Goal: Task Accomplishment & Management: Manage account settings

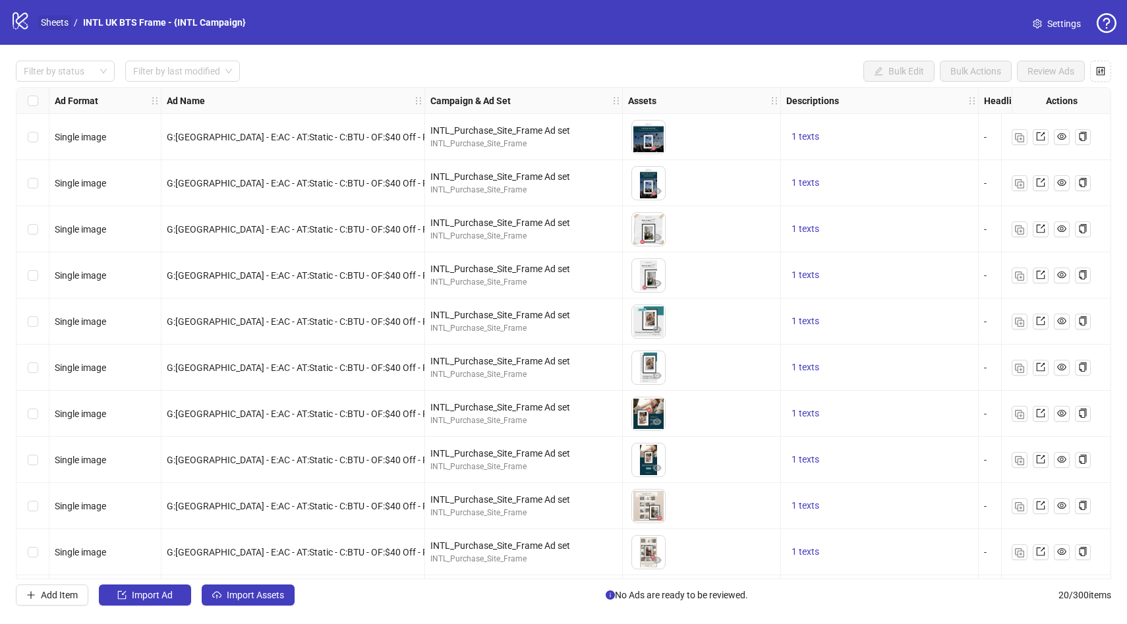
click at [53, 22] on link "Sheets" at bounding box center [54, 22] width 33 height 15
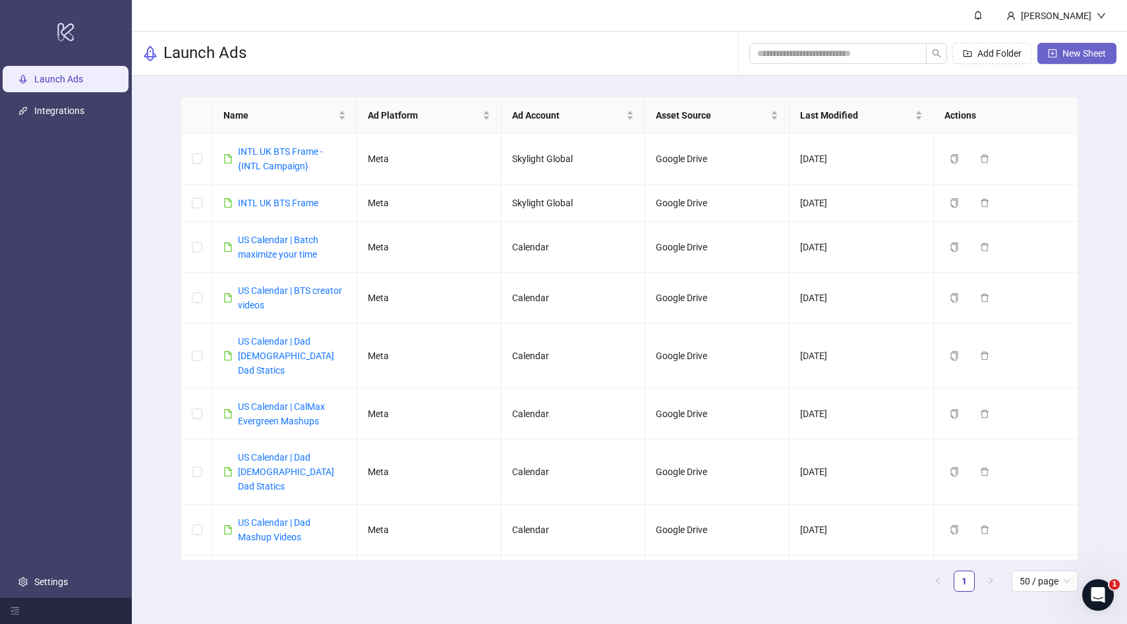
click at [1094, 55] on span "New Sheet" at bounding box center [1085, 53] width 44 height 11
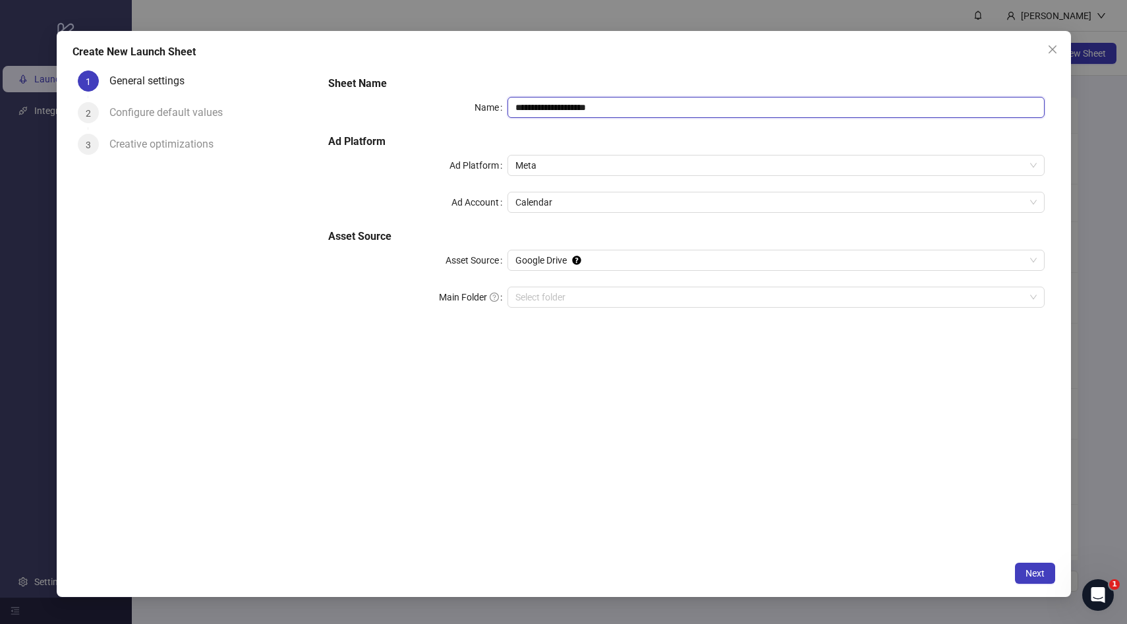
click at [645, 108] on input "**********" at bounding box center [776, 107] width 537 height 21
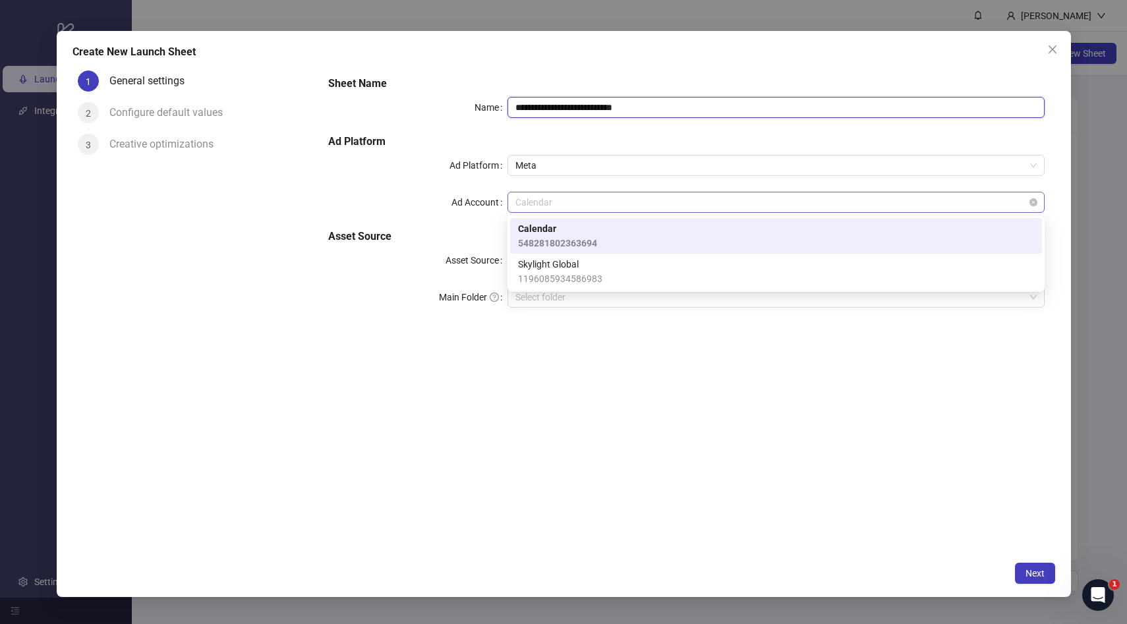
click at [573, 198] on span "Calendar" at bounding box center [775, 202] width 521 height 20
type input "**********"
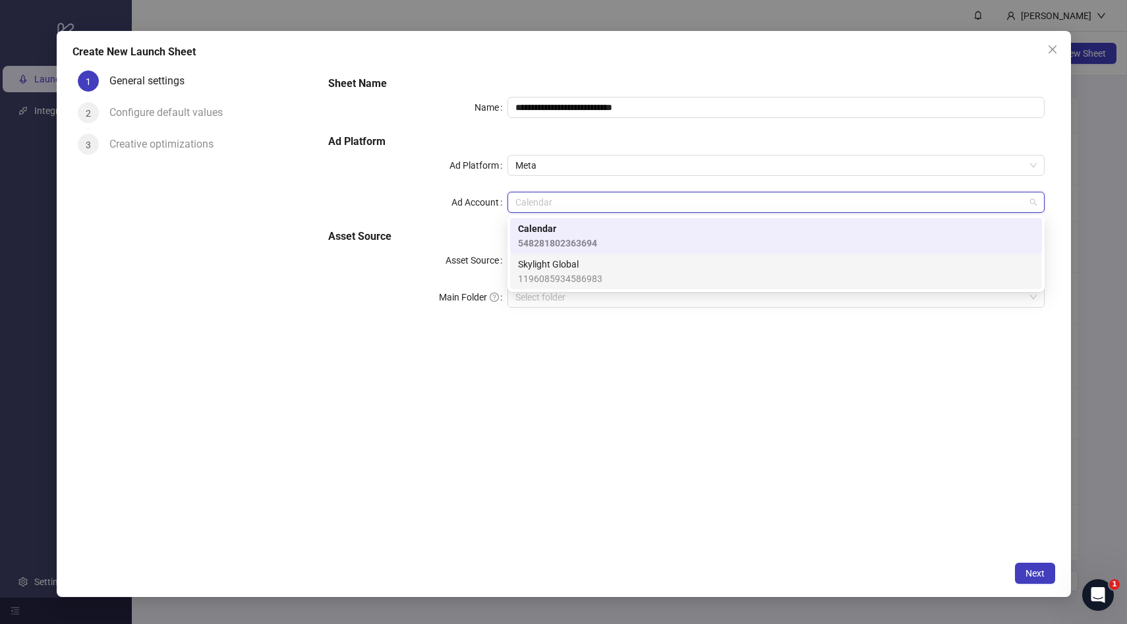
click at [573, 262] on span "Skylight Global" at bounding box center [560, 264] width 84 height 15
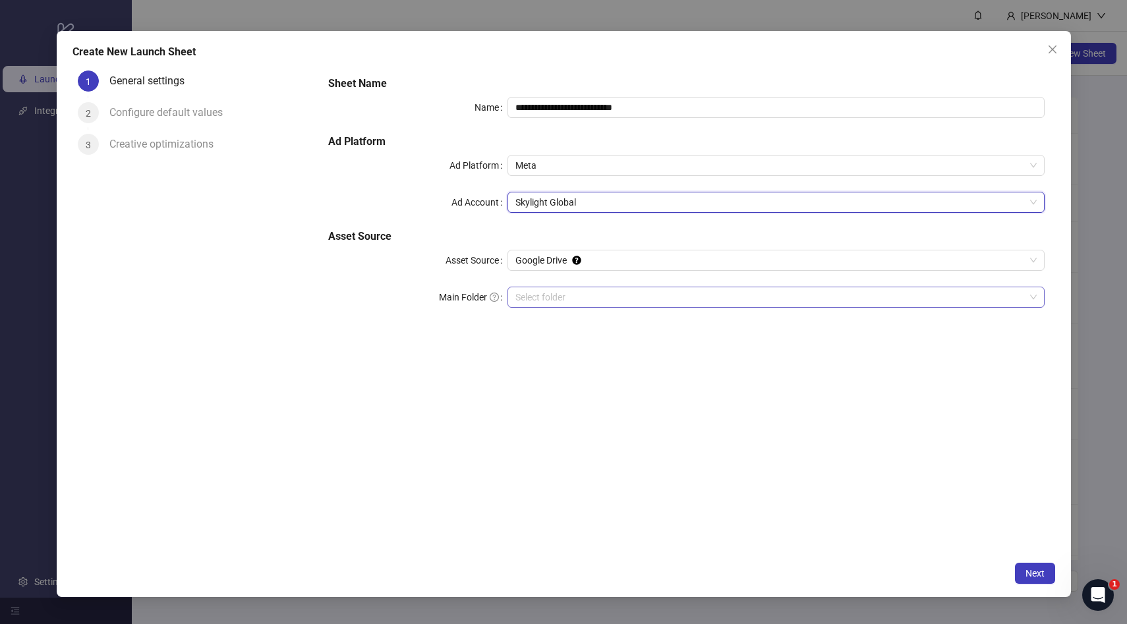
click at [587, 290] on input "Main Folder" at bounding box center [770, 297] width 510 height 20
click at [1042, 575] on span "Next" at bounding box center [1035, 573] width 19 height 11
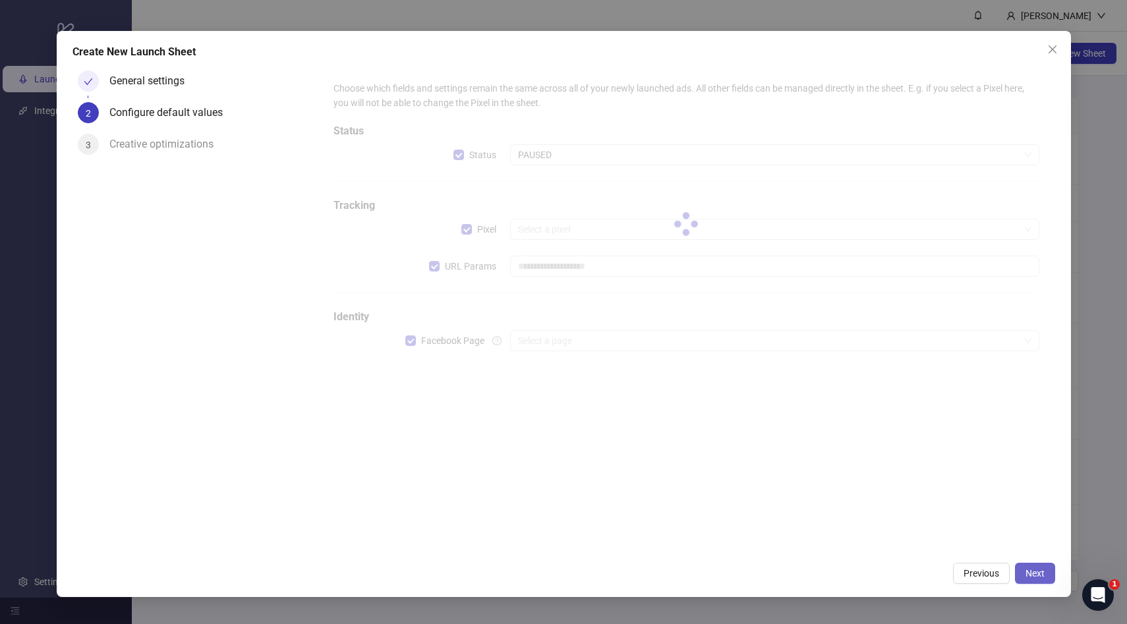
type input "**********"
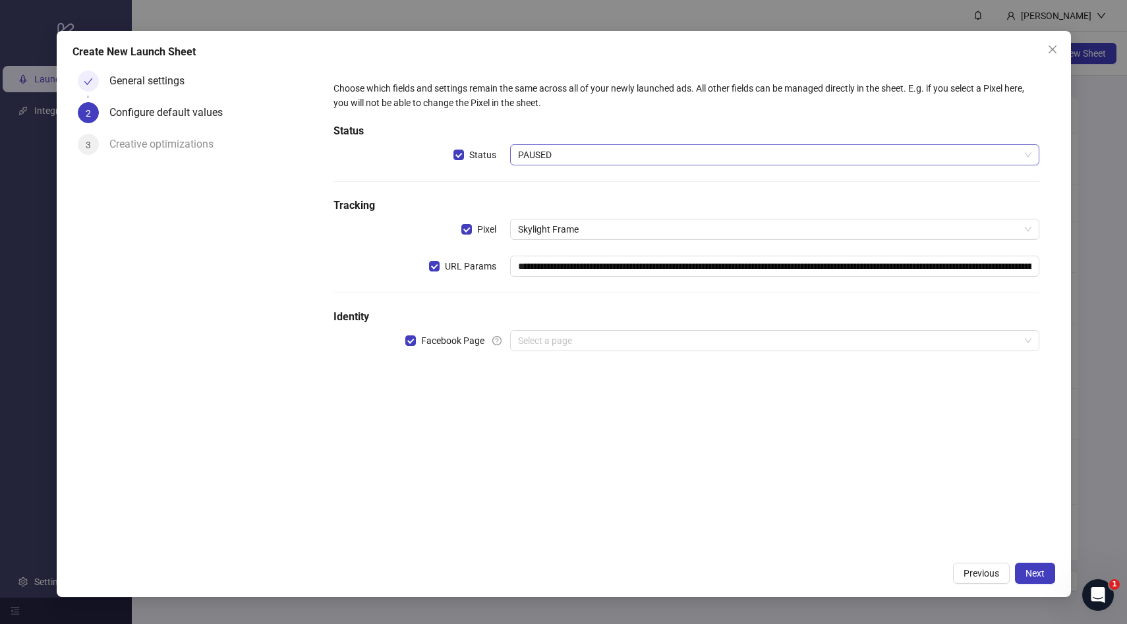
click at [554, 151] on span "PAUSED" at bounding box center [775, 155] width 514 height 20
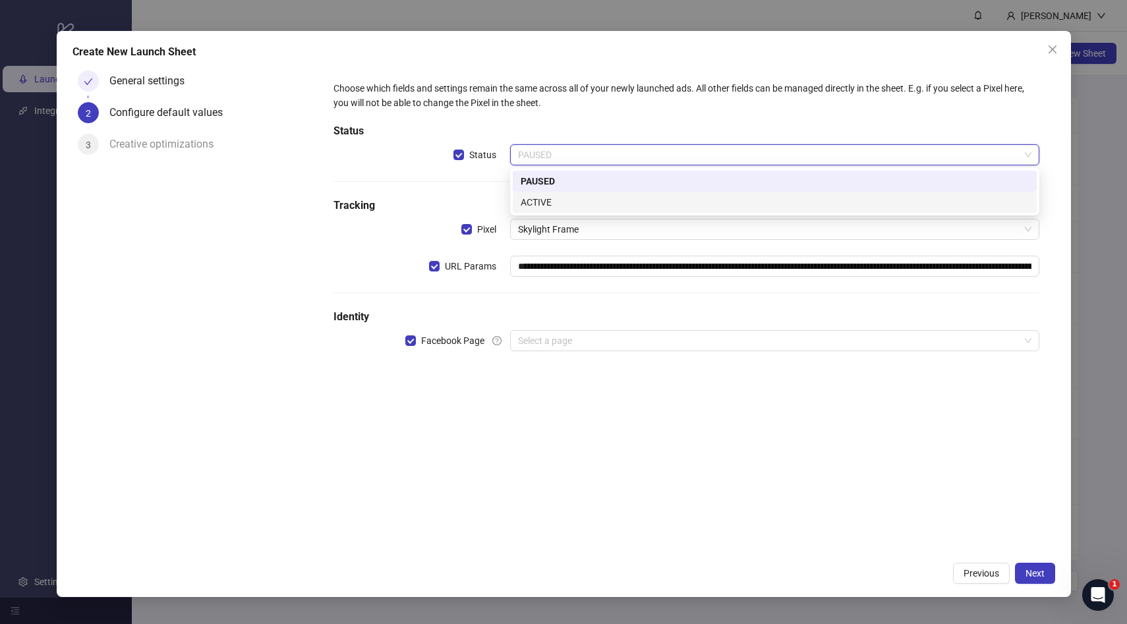
click at [557, 199] on div "ACTIVE" at bounding box center [775, 202] width 508 height 15
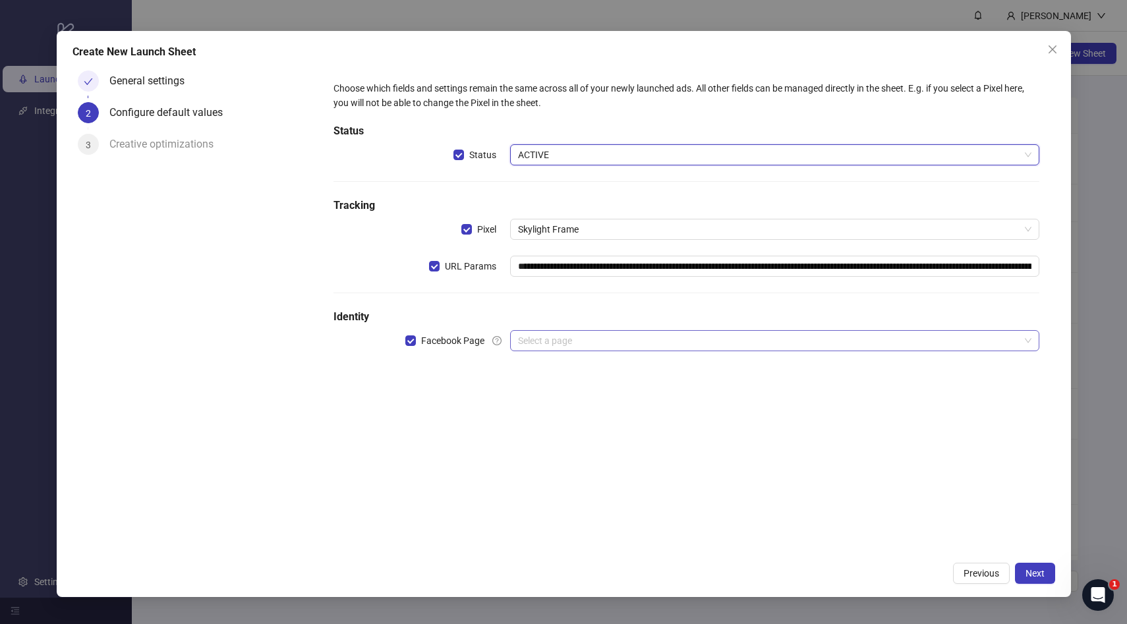
click at [671, 347] on input "search" at bounding box center [769, 341] width 502 height 20
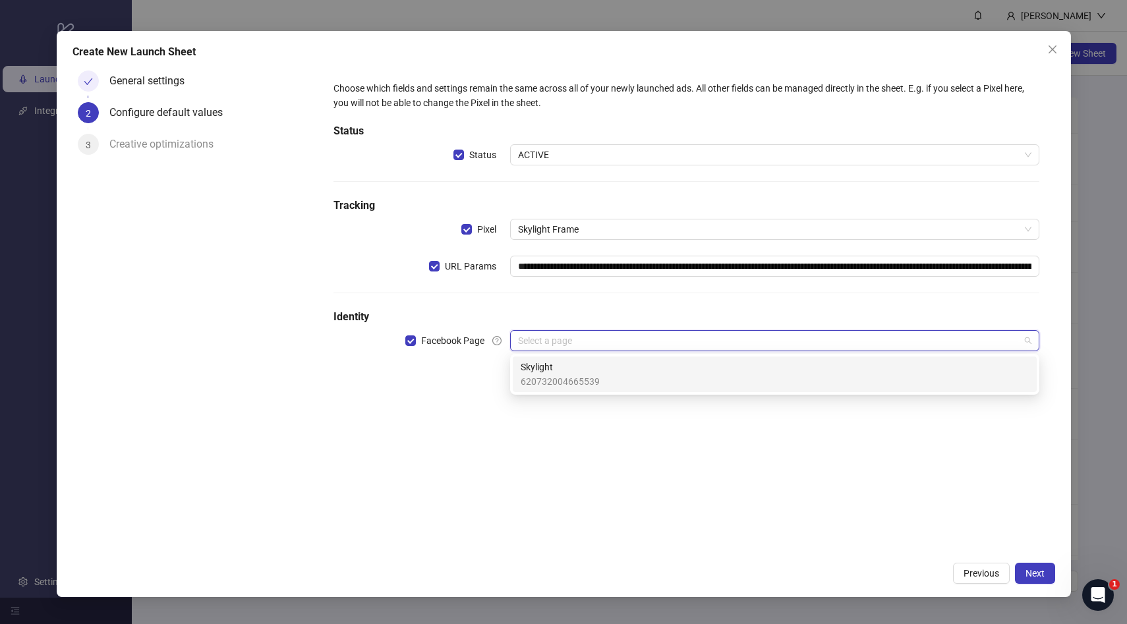
click at [662, 380] on div "Skylight 620732004665539" at bounding box center [775, 374] width 508 height 29
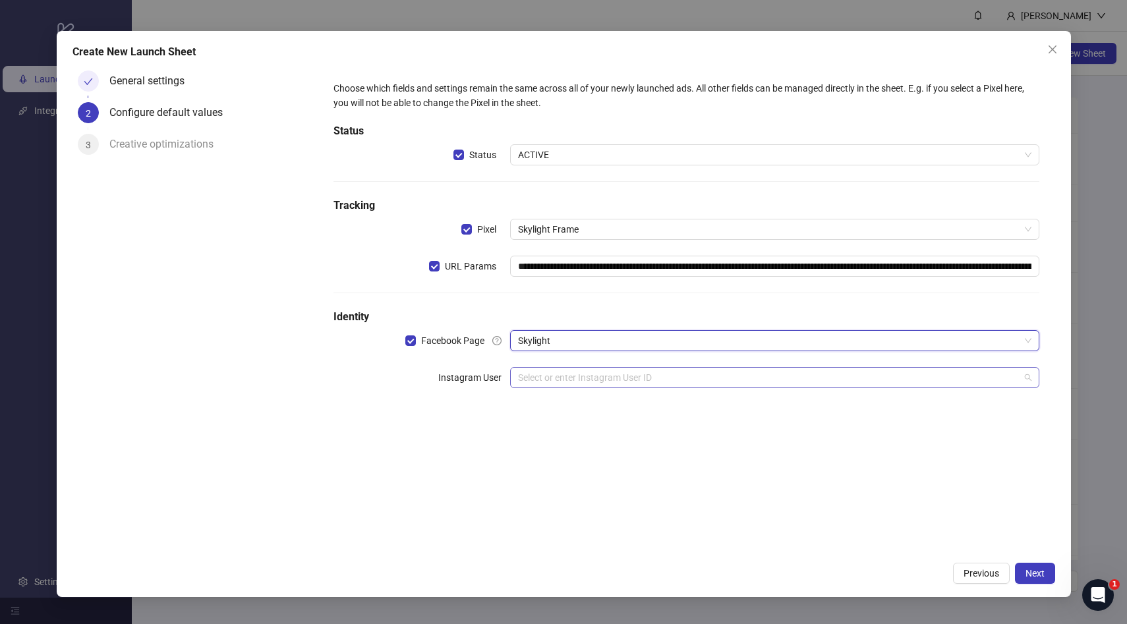
click at [583, 380] on input "search" at bounding box center [769, 378] width 502 height 20
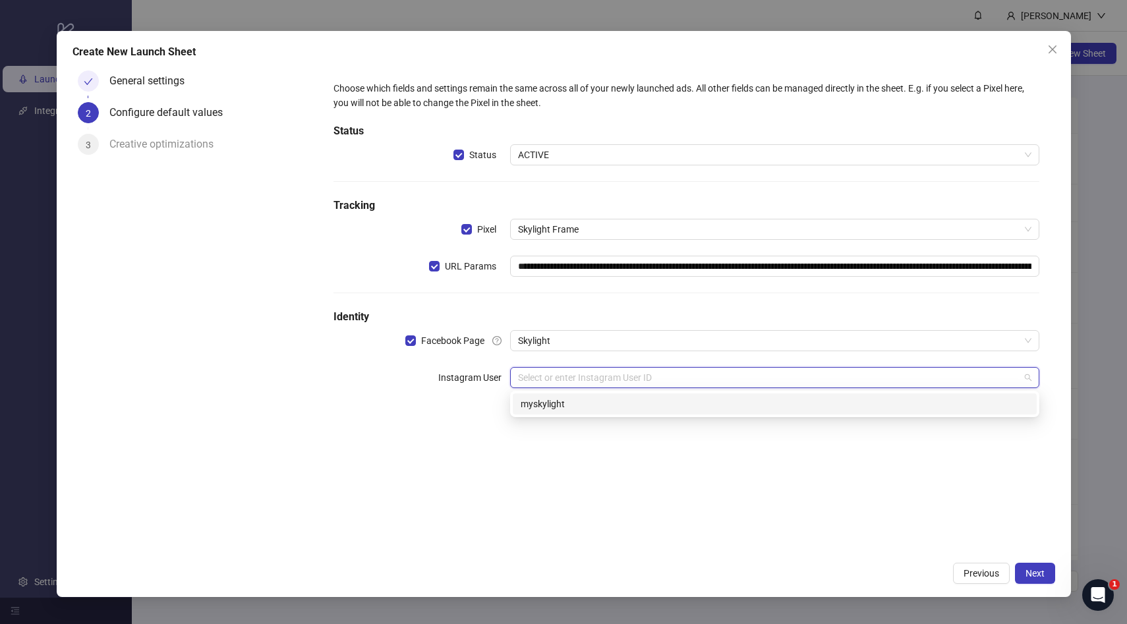
click at [574, 411] on div "myskylight" at bounding box center [775, 404] width 508 height 15
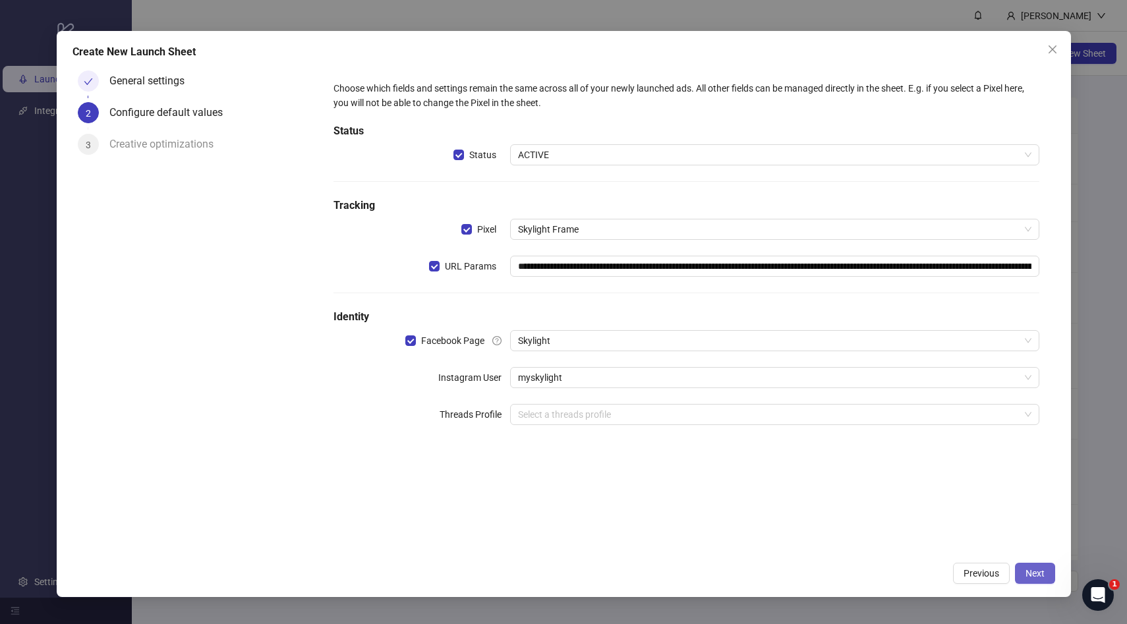
click at [1033, 572] on span "Next" at bounding box center [1035, 573] width 19 height 11
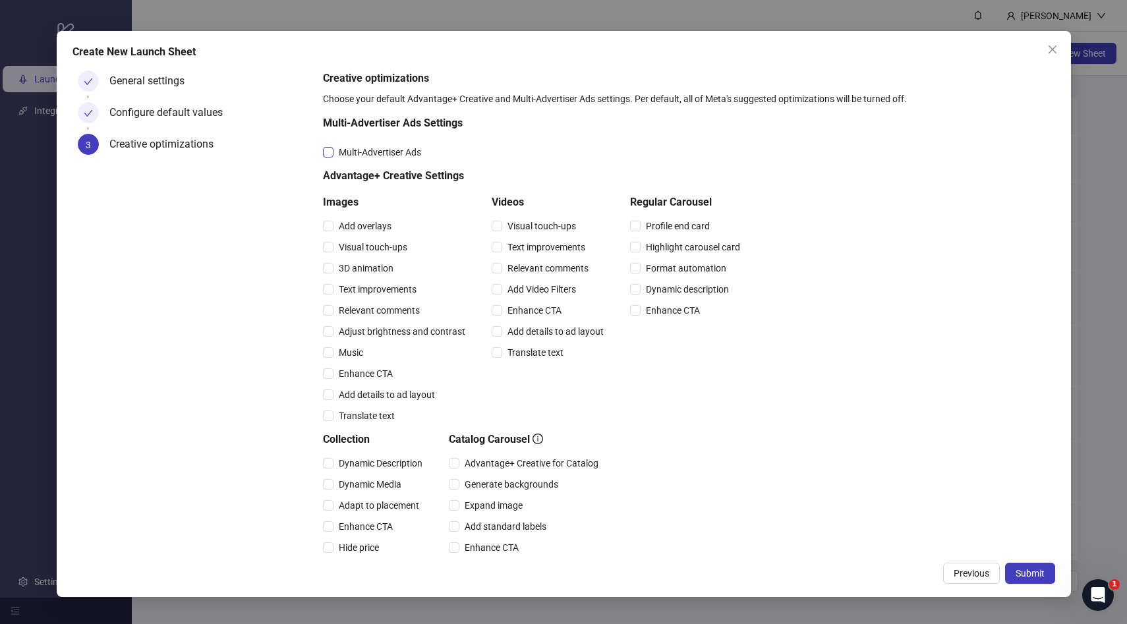
click at [374, 154] on span "Multi-Advertiser Ads" at bounding box center [380, 152] width 93 height 15
click at [357, 371] on span "Enhance CTA" at bounding box center [366, 374] width 65 height 15
click at [537, 309] on span "Enhance CTA" at bounding box center [534, 310] width 65 height 15
click at [1026, 574] on span "Submit" at bounding box center [1030, 573] width 29 height 11
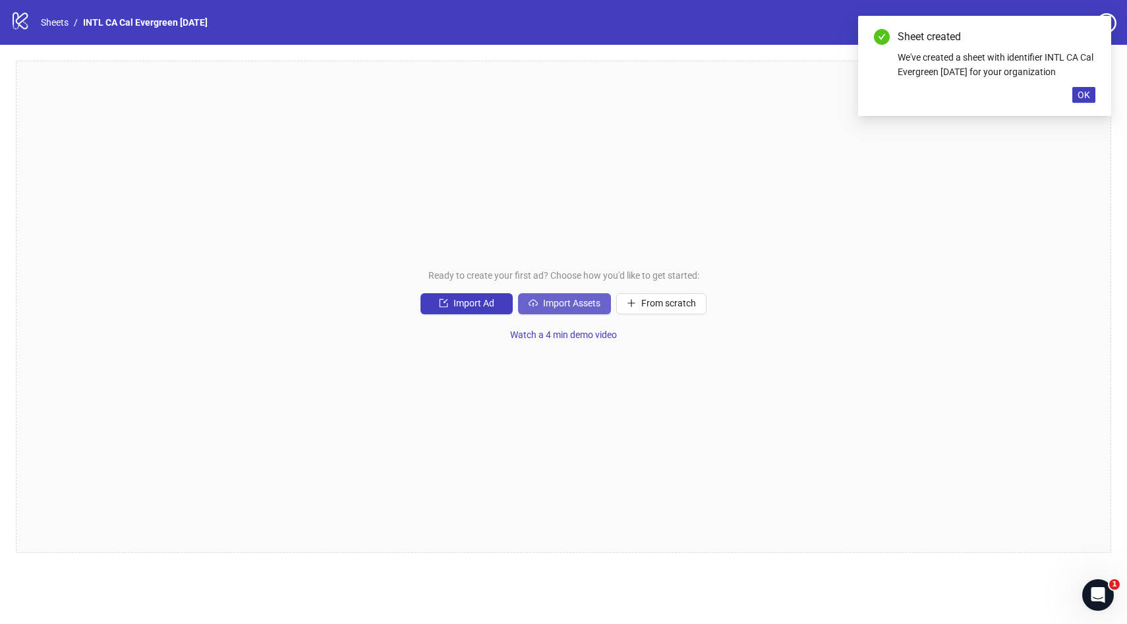
click at [585, 308] on span "Import Assets" at bounding box center [571, 303] width 57 height 11
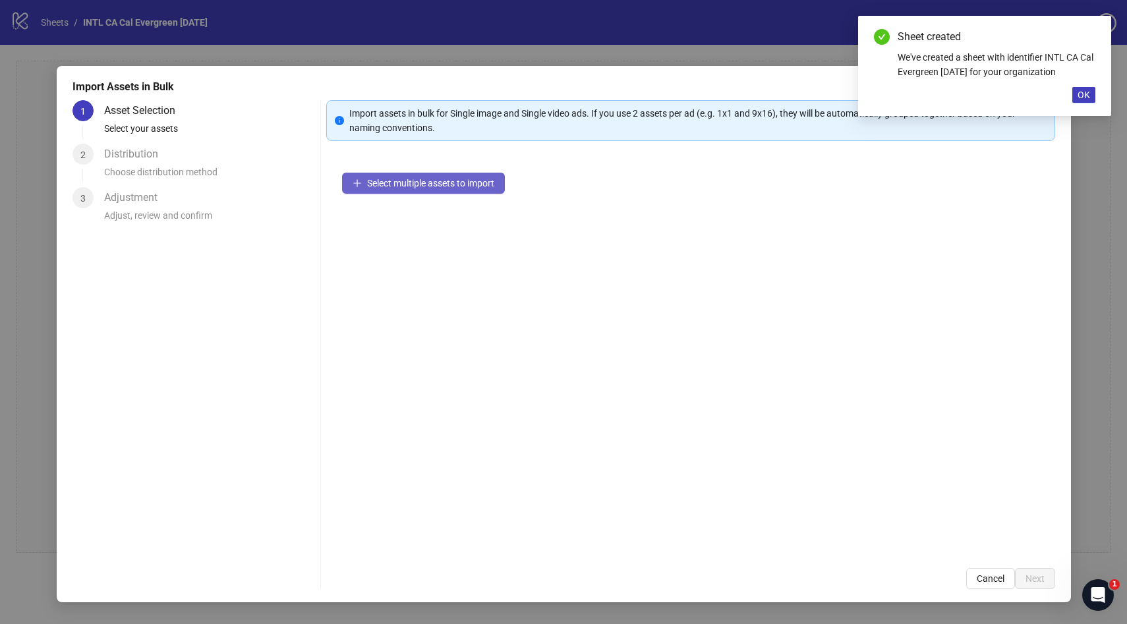
click at [432, 185] on span "Select multiple assets to import" at bounding box center [430, 183] width 127 height 11
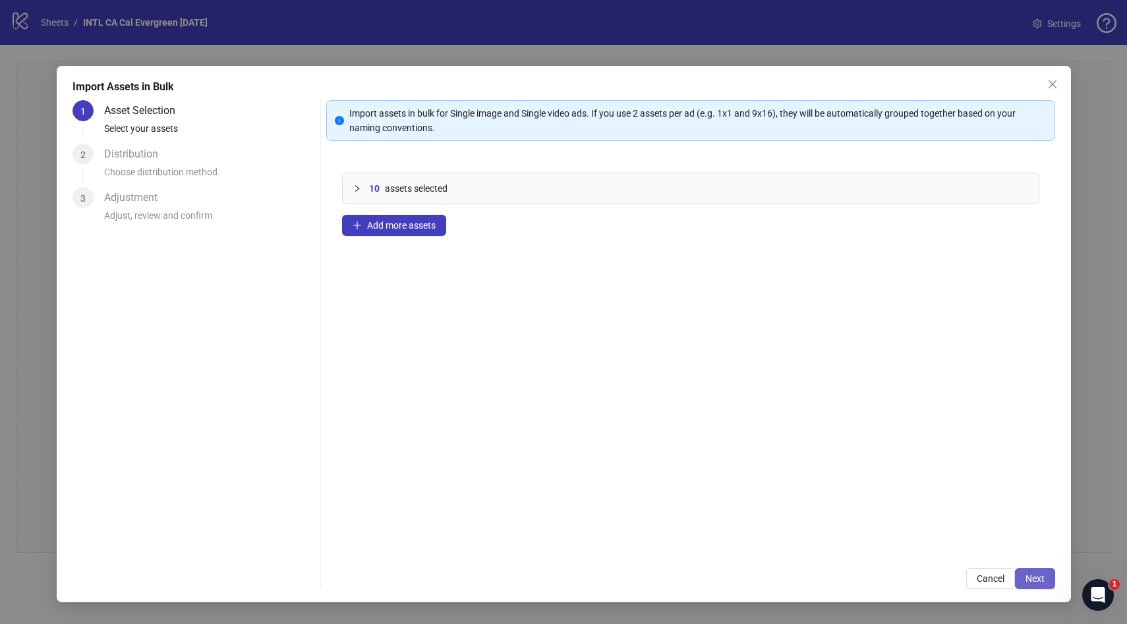
click at [1026, 579] on span "Next" at bounding box center [1035, 579] width 19 height 11
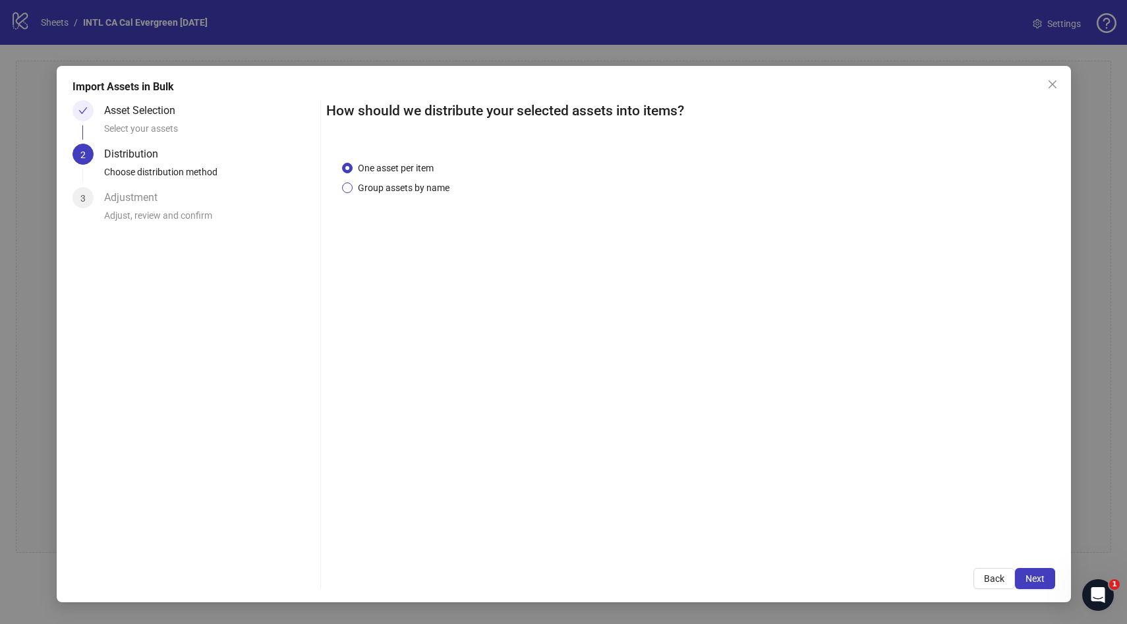
click at [431, 191] on span "Group assets by name" at bounding box center [404, 188] width 102 height 15
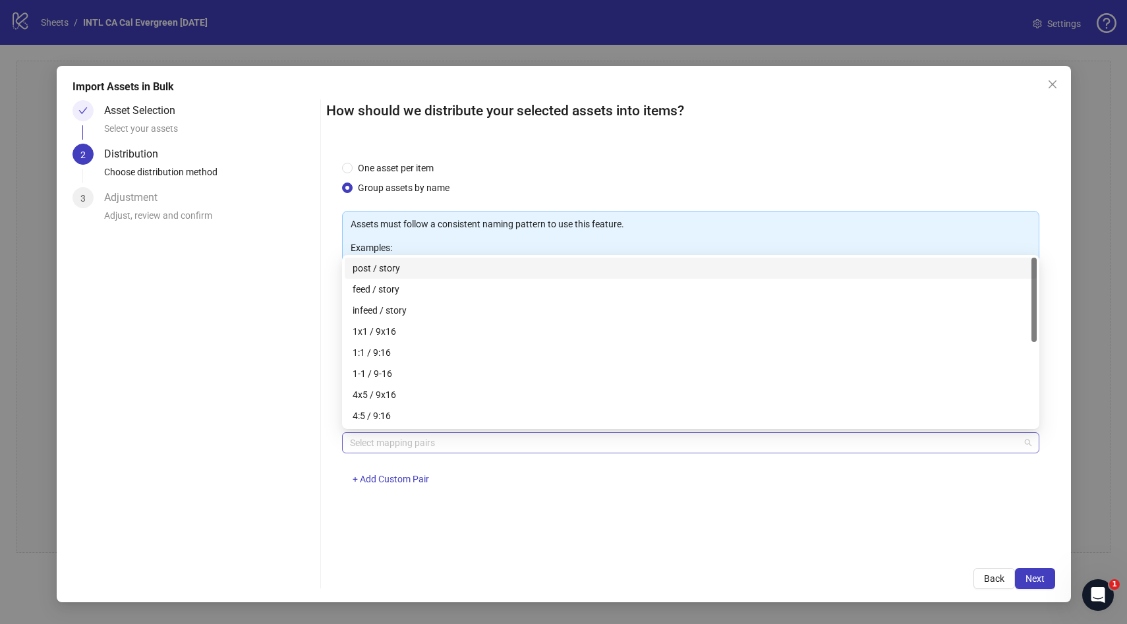
click at [401, 442] on div at bounding box center [684, 443] width 678 height 18
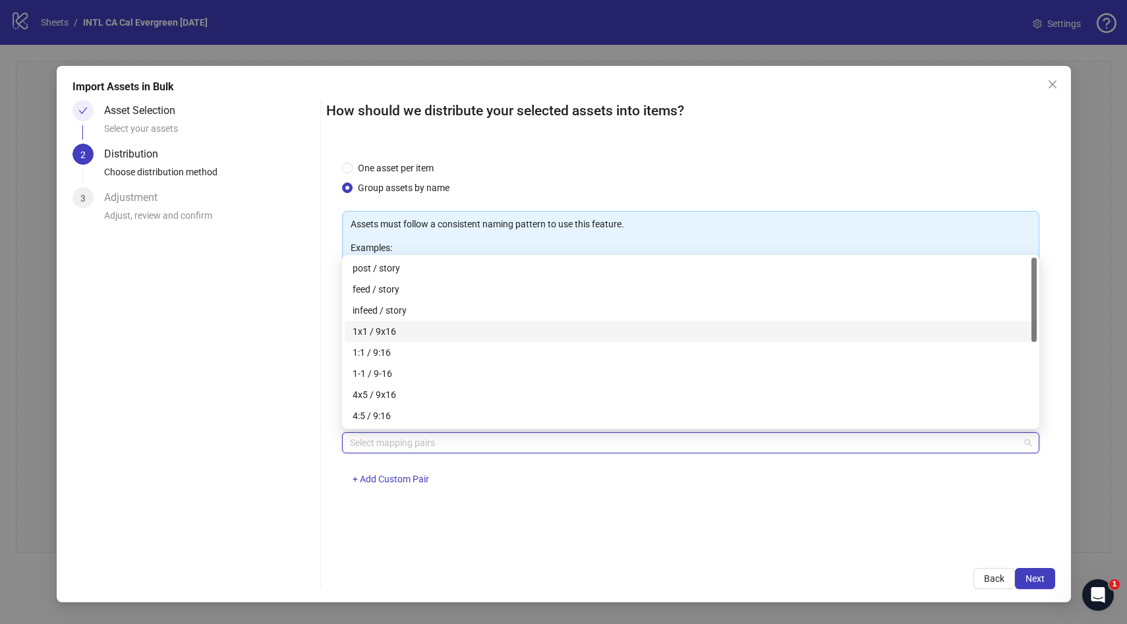
click at [434, 334] on div "1x1 / 9x16" at bounding box center [691, 331] width 676 height 15
click at [1042, 567] on div "How should we distribute your selected assets into items? One asset per item Gr…" at bounding box center [690, 344] width 729 height 489
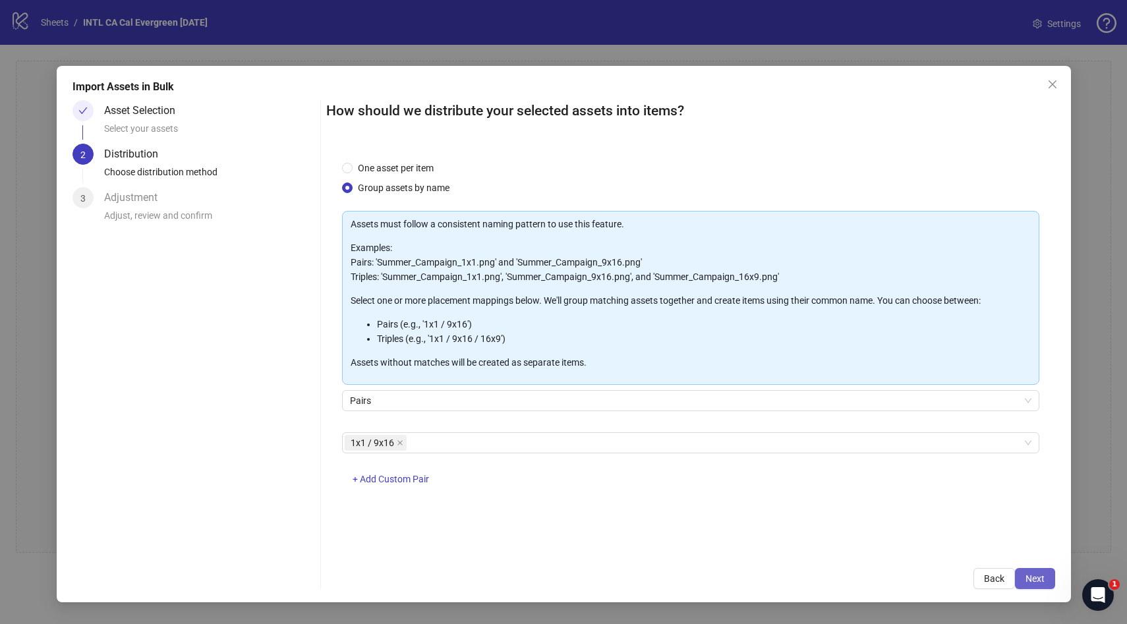
click at [1042, 574] on span "Next" at bounding box center [1035, 579] width 19 height 11
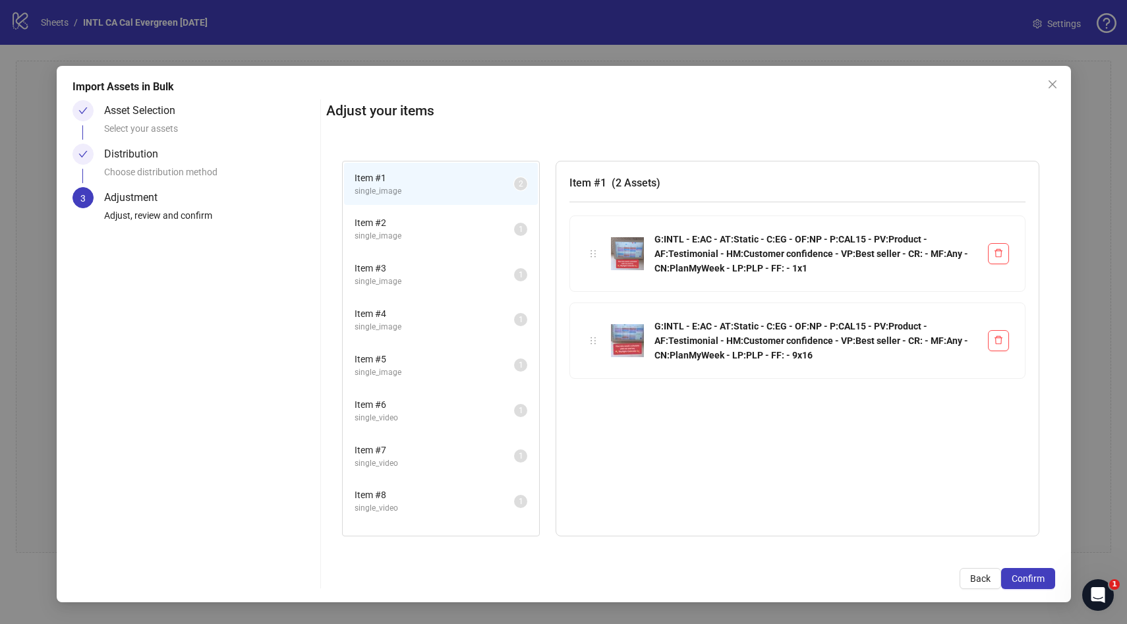
click at [443, 223] on span "Item # 2" at bounding box center [435, 223] width 160 height 15
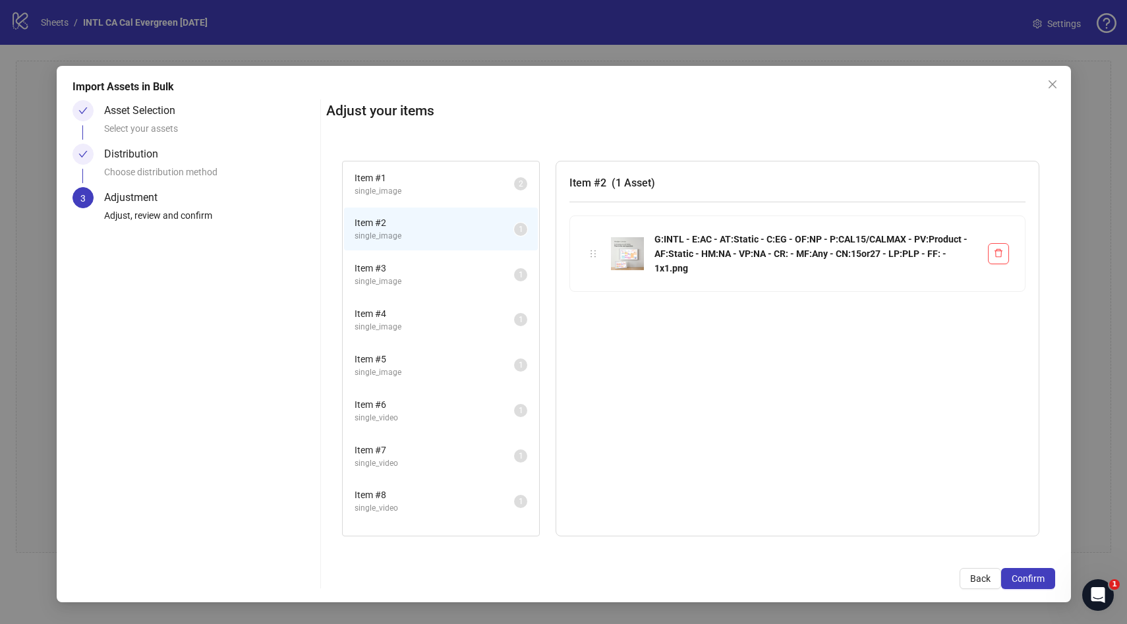
click at [434, 272] on span "Item # 3" at bounding box center [435, 268] width 160 height 15
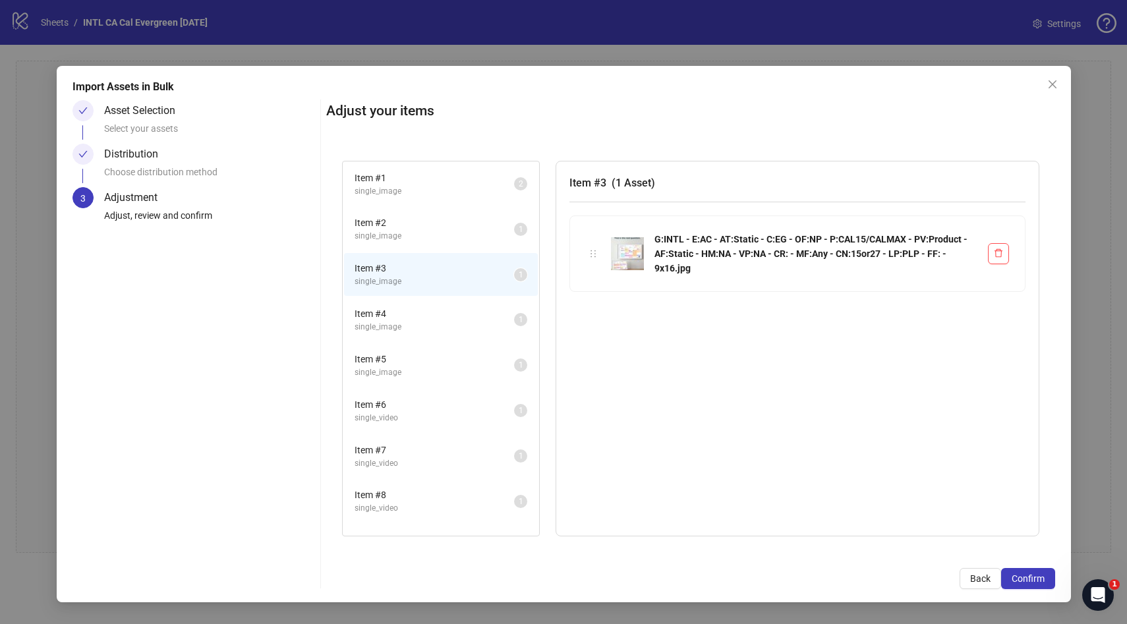
click at [433, 235] on span "single_image" at bounding box center [435, 236] width 160 height 13
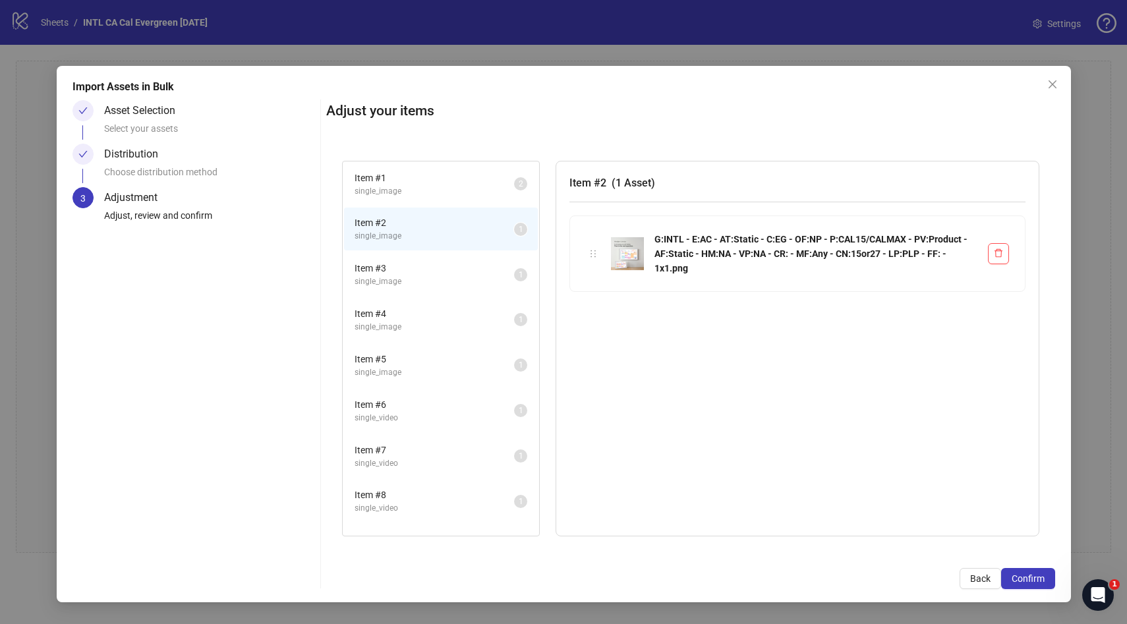
click at [520, 230] on span "1" at bounding box center [521, 229] width 5 height 9
click at [521, 231] on span "1" at bounding box center [521, 229] width 5 height 9
click at [522, 267] on li "Item # 3 single_image 1" at bounding box center [441, 274] width 194 height 43
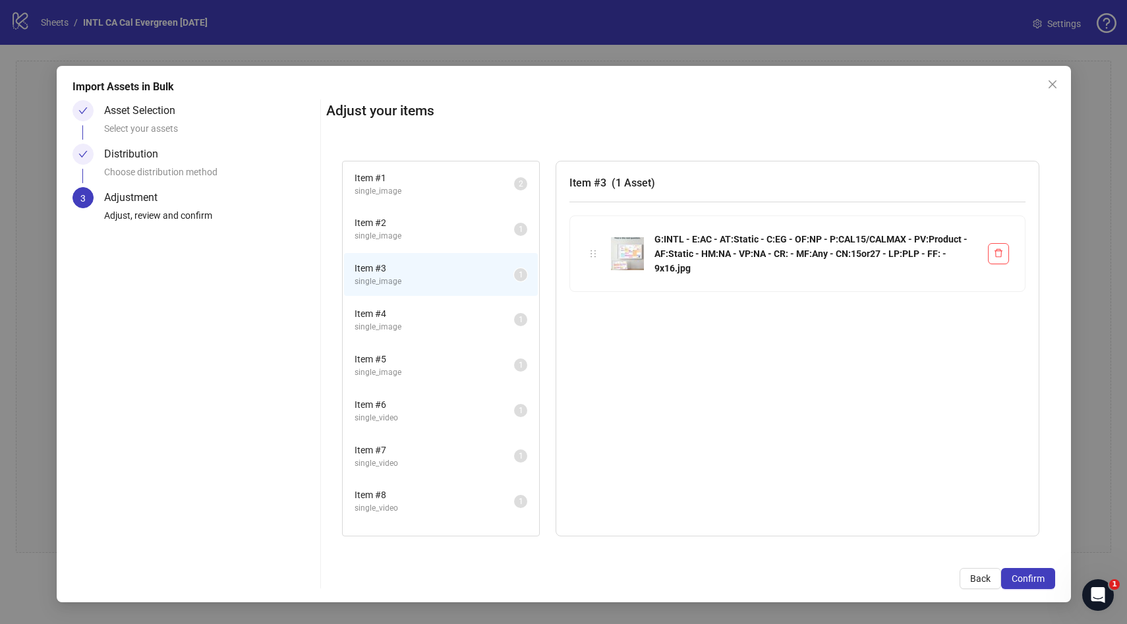
click at [470, 228] on span "Item # 2" at bounding box center [435, 223] width 160 height 15
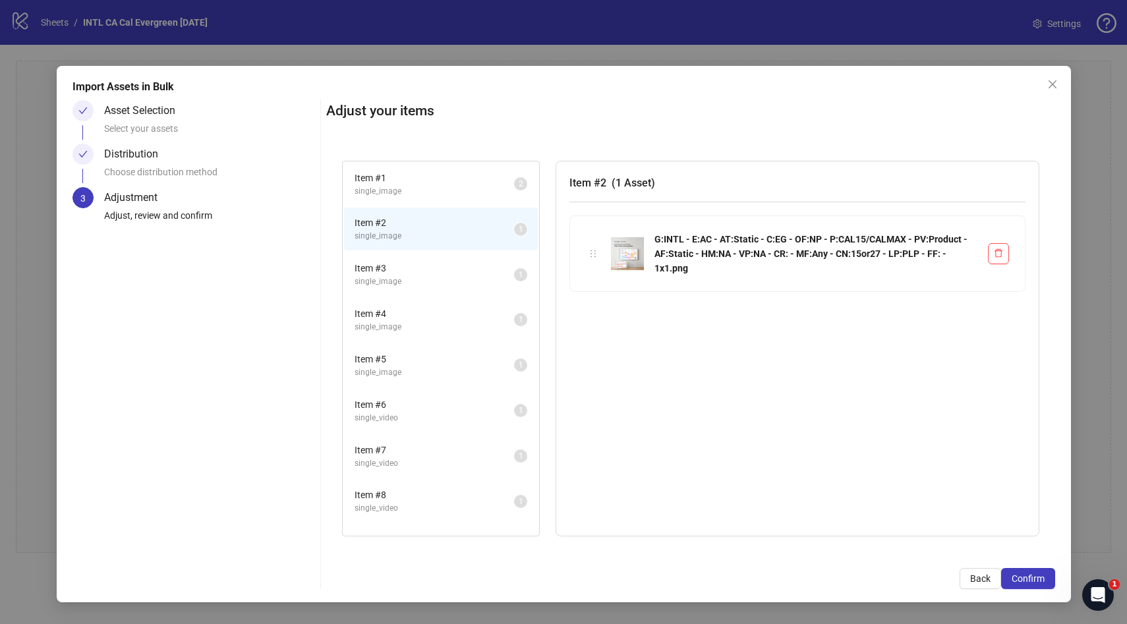
click at [427, 280] on span "single_image" at bounding box center [435, 282] width 160 height 13
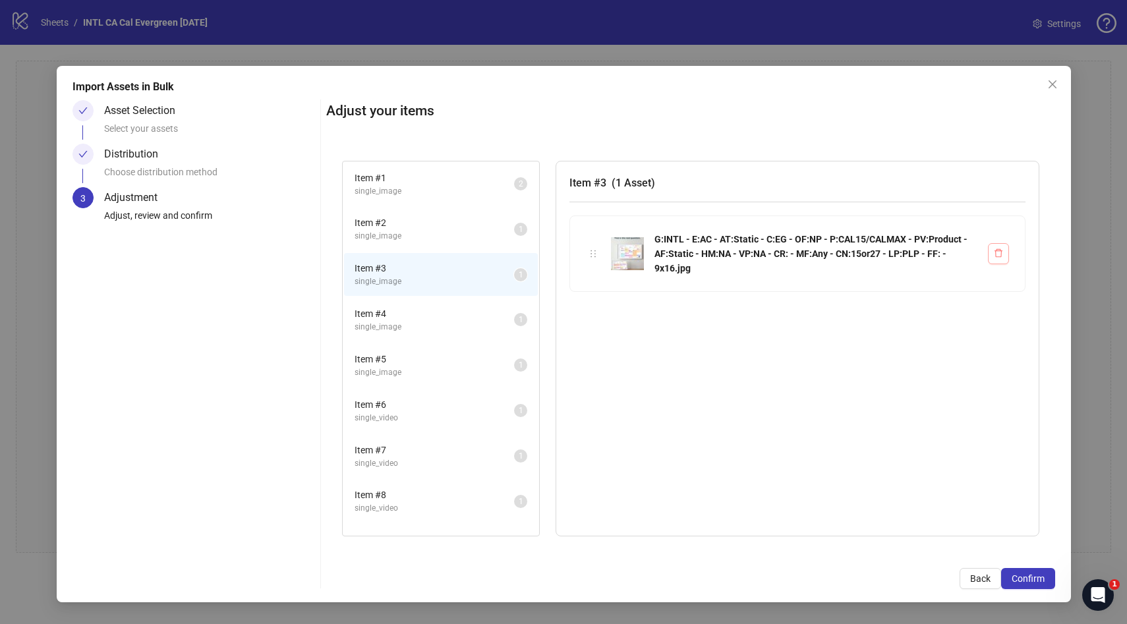
click at [995, 254] on icon "delete" at bounding box center [999, 253] width 8 height 9
click at [999, 254] on icon "delete" at bounding box center [998, 253] width 9 height 9
click at [1000, 253] on icon "delete" at bounding box center [998, 253] width 9 height 9
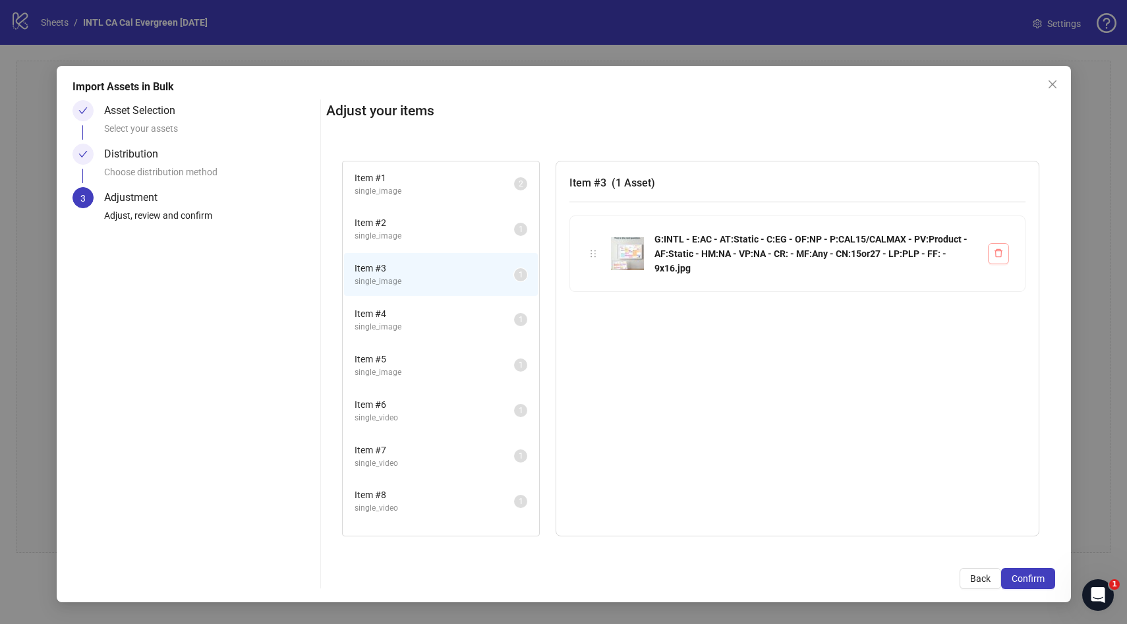
click at [1000, 253] on icon "delete" at bounding box center [998, 253] width 9 height 9
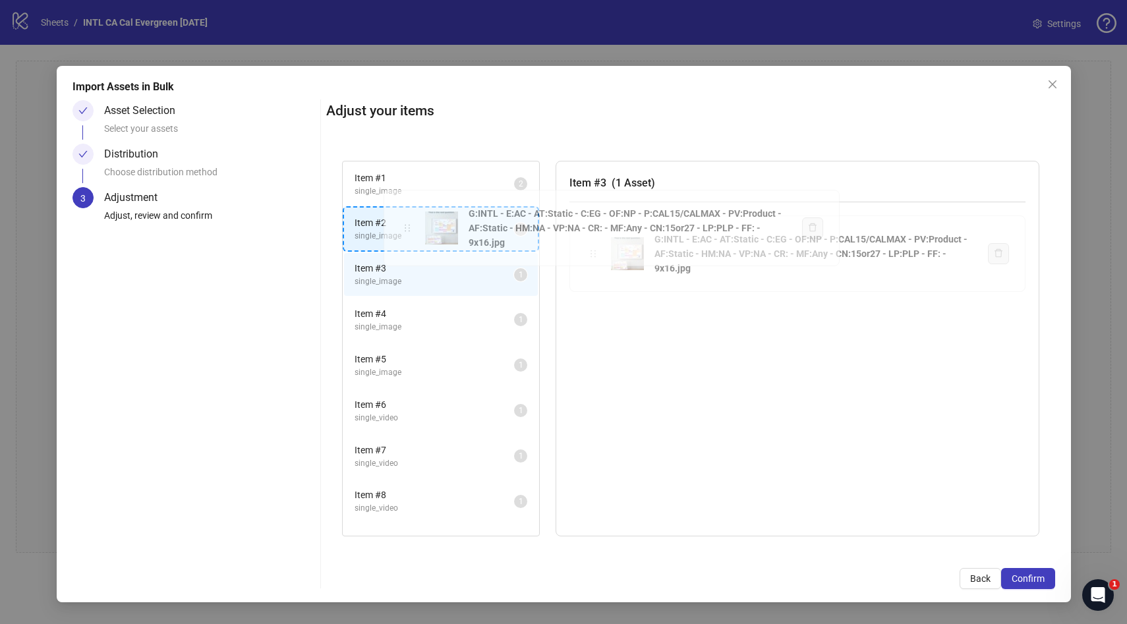
drag, startPoint x: 591, startPoint y: 260, endPoint x: 405, endPoint y: 234, distance: 187.7
click at [405, 234] on div "Item # 1 single_image 2 Item # 2 single_image 1 Item # 3 single_image 1 Item # …" at bounding box center [690, 349] width 729 height 408
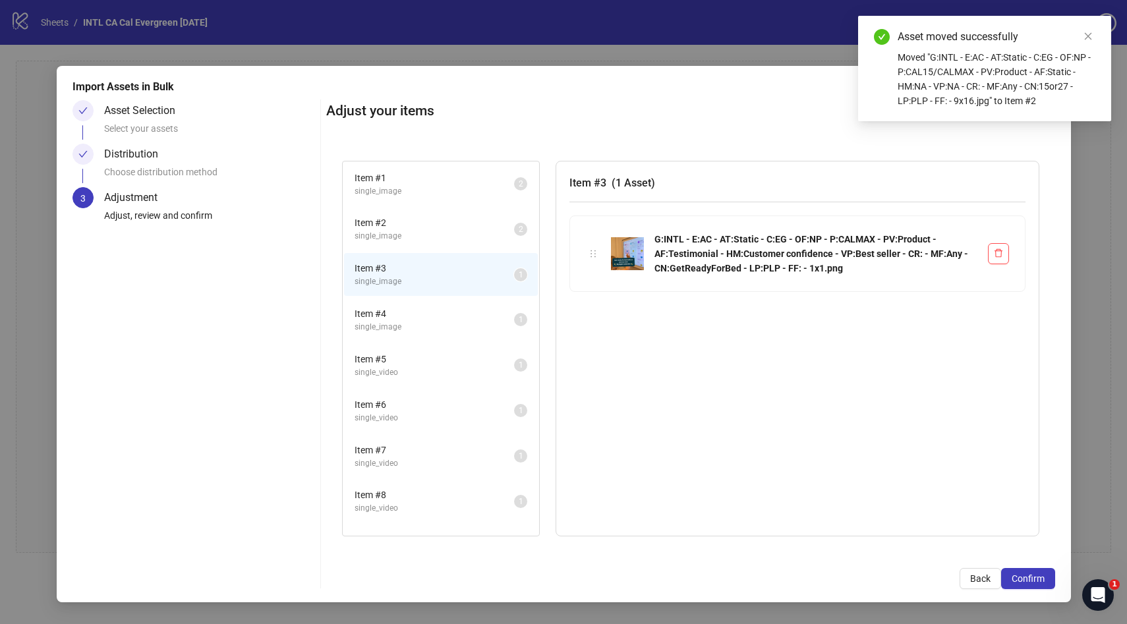
click at [414, 230] on span "single_image" at bounding box center [435, 236] width 160 height 13
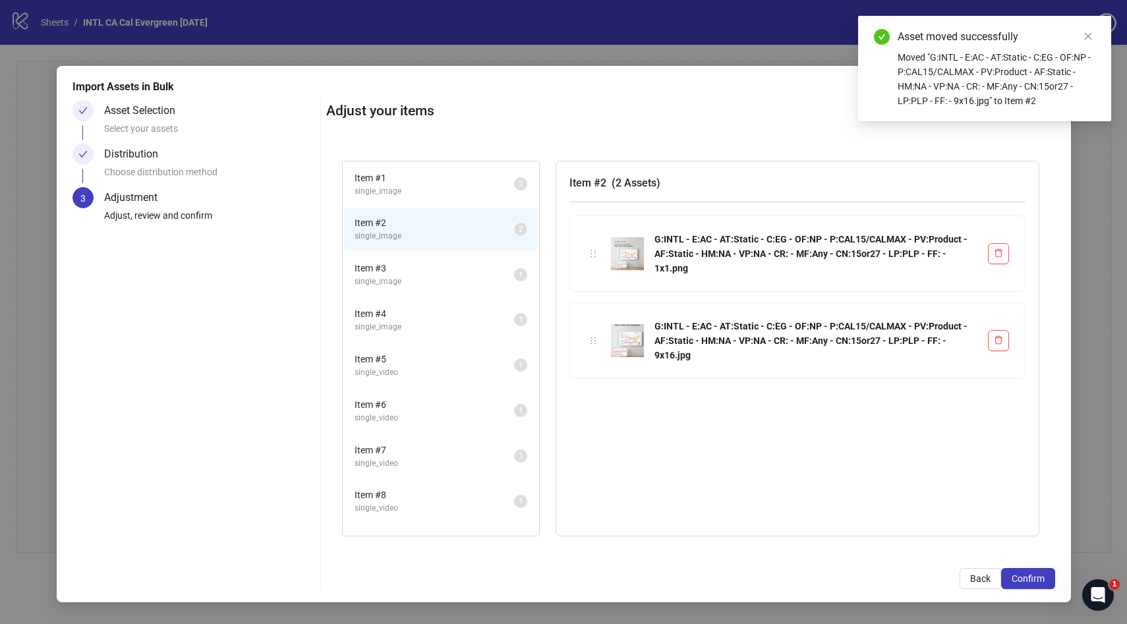
click at [422, 273] on span "Item # 3" at bounding box center [435, 268] width 160 height 15
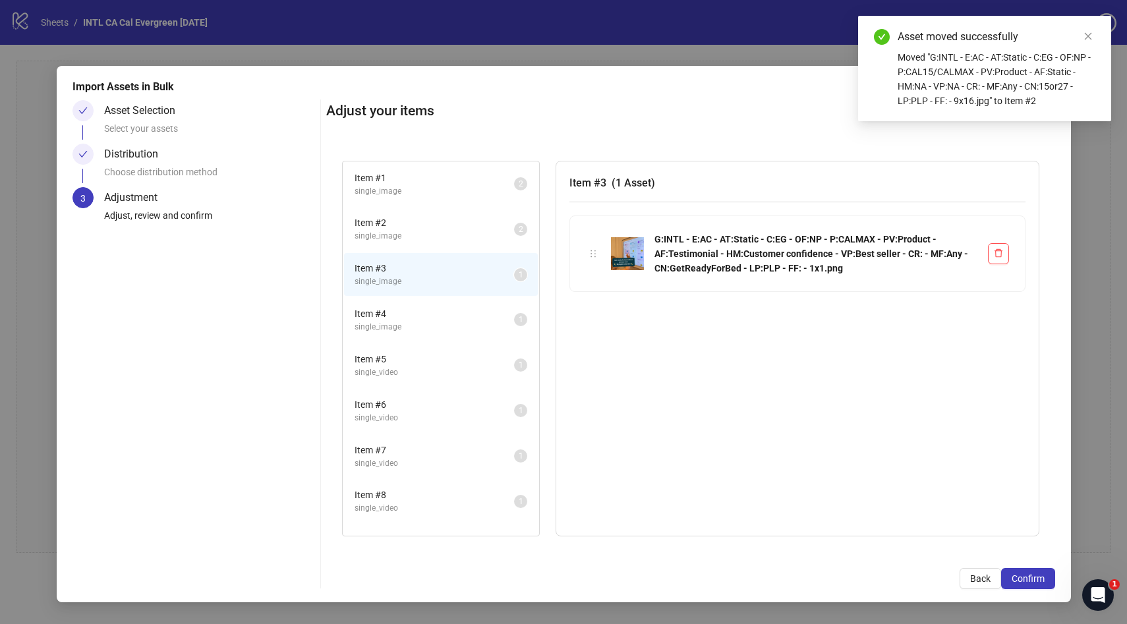
click at [426, 314] on span "Item # 4" at bounding box center [435, 314] width 160 height 15
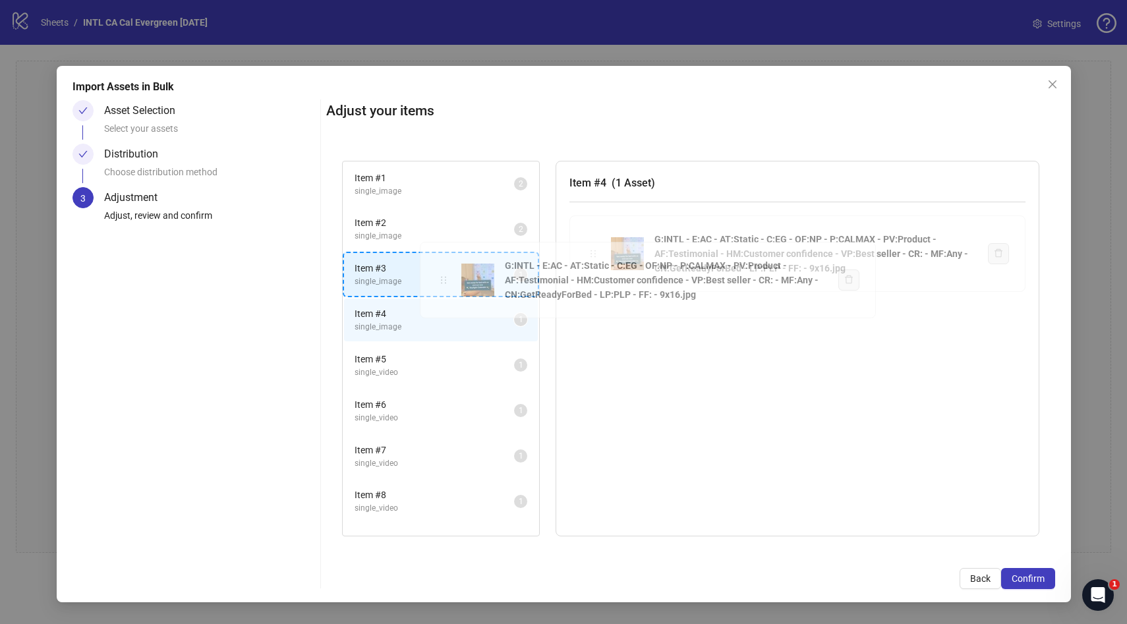
drag, startPoint x: 597, startPoint y: 254, endPoint x: 446, endPoint y: 281, distance: 153.4
click at [446, 281] on div "Item # 1 single_image 2 Item # 2 single_image 2 Item # 3 single_image 1 Item # …" at bounding box center [690, 349] width 729 height 408
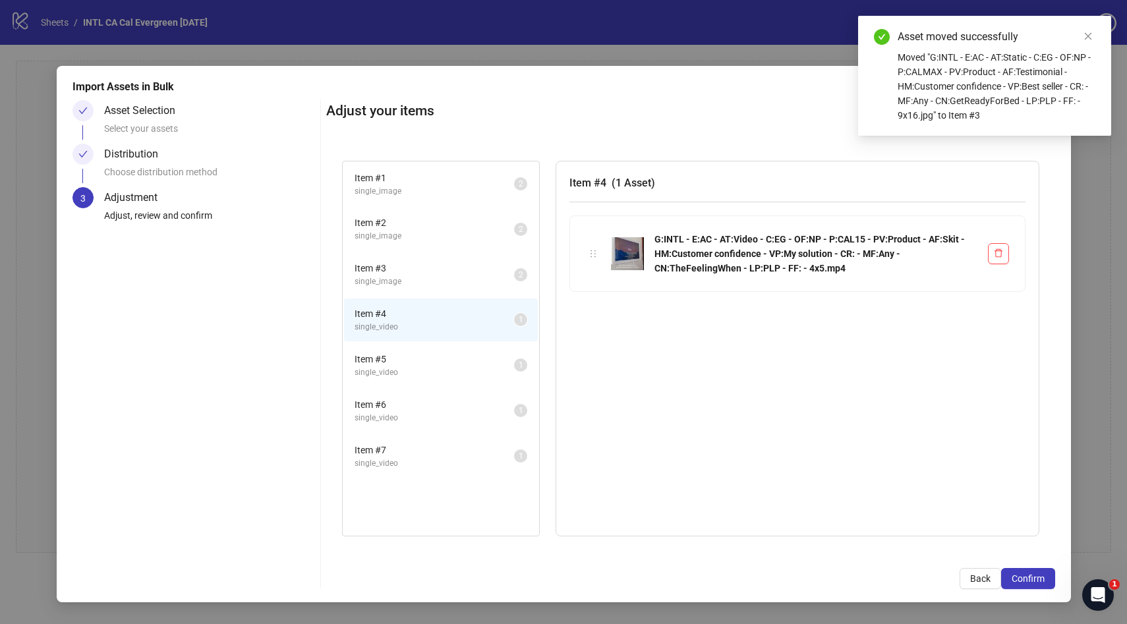
click at [429, 358] on span "Item # 5" at bounding box center [435, 359] width 160 height 15
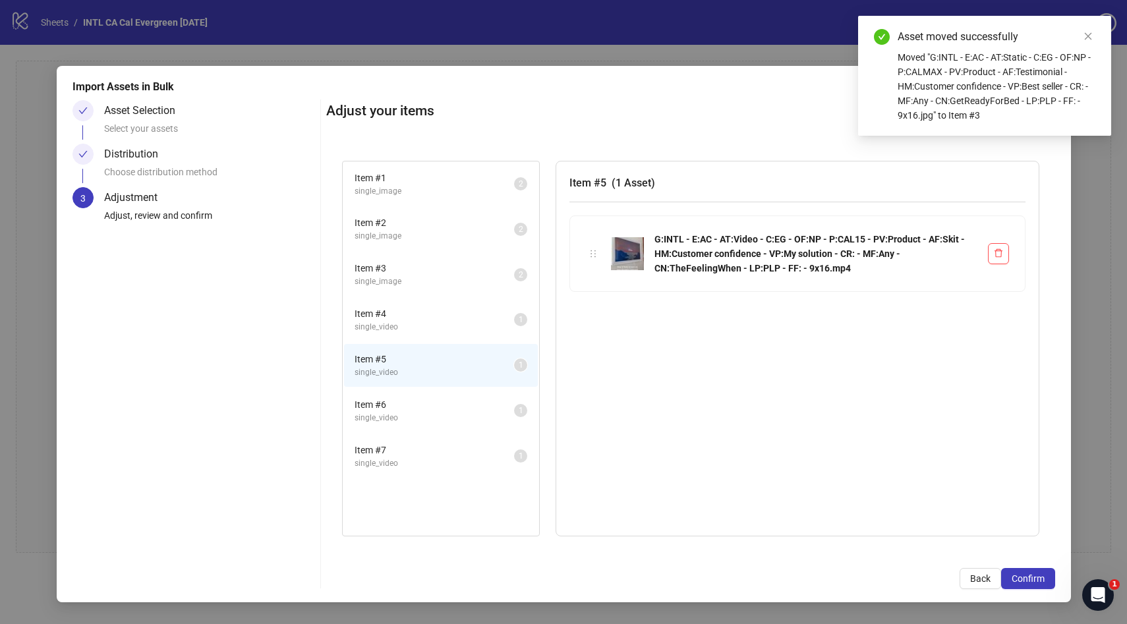
click at [420, 310] on span "Item # 4" at bounding box center [435, 314] width 160 height 15
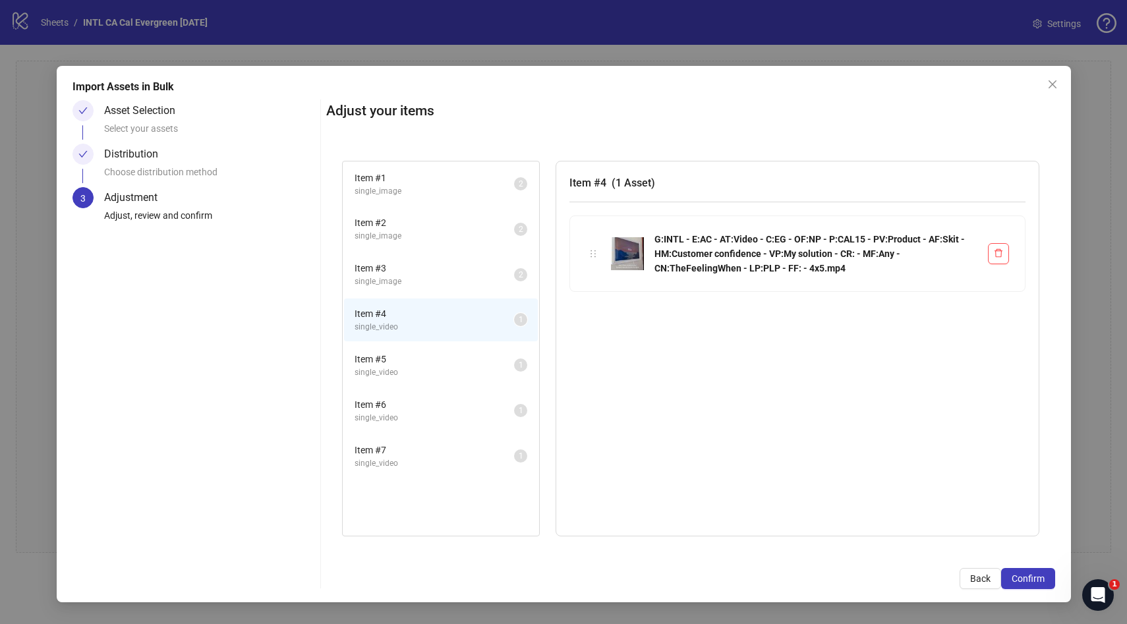
click at [423, 366] on span "Item # 5" at bounding box center [435, 359] width 160 height 15
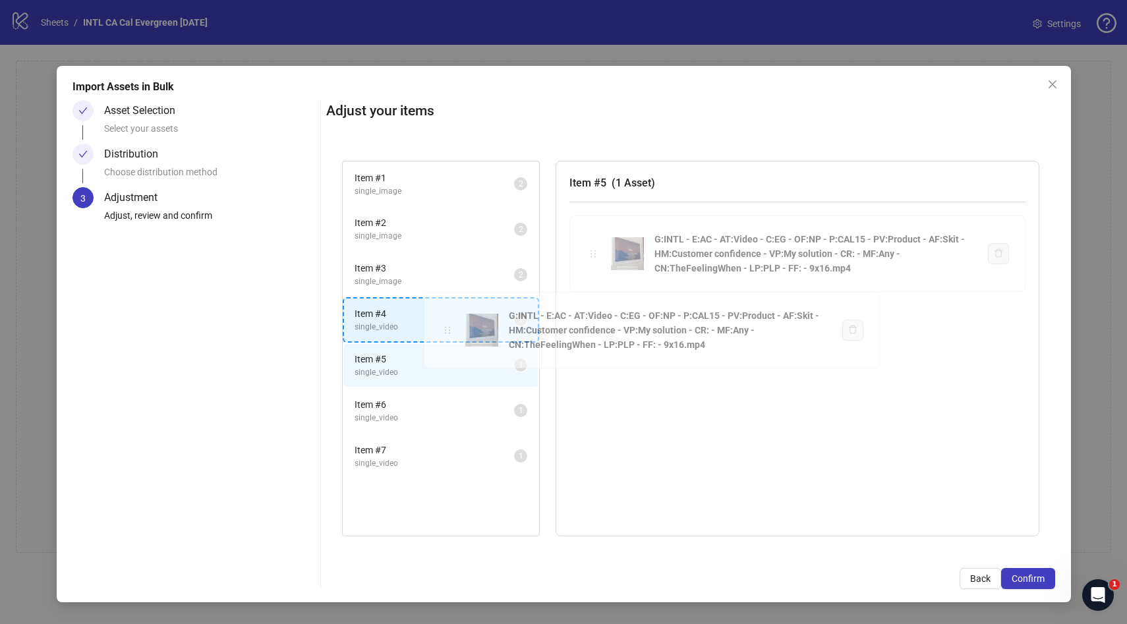
drag, startPoint x: 596, startPoint y: 249, endPoint x: 448, endPoint y: 324, distance: 165.7
click at [448, 324] on div "Item # 1 single_image 2 Item # 2 single_image 2 Item # 3 single_image 2 Item # …" at bounding box center [690, 349] width 729 height 408
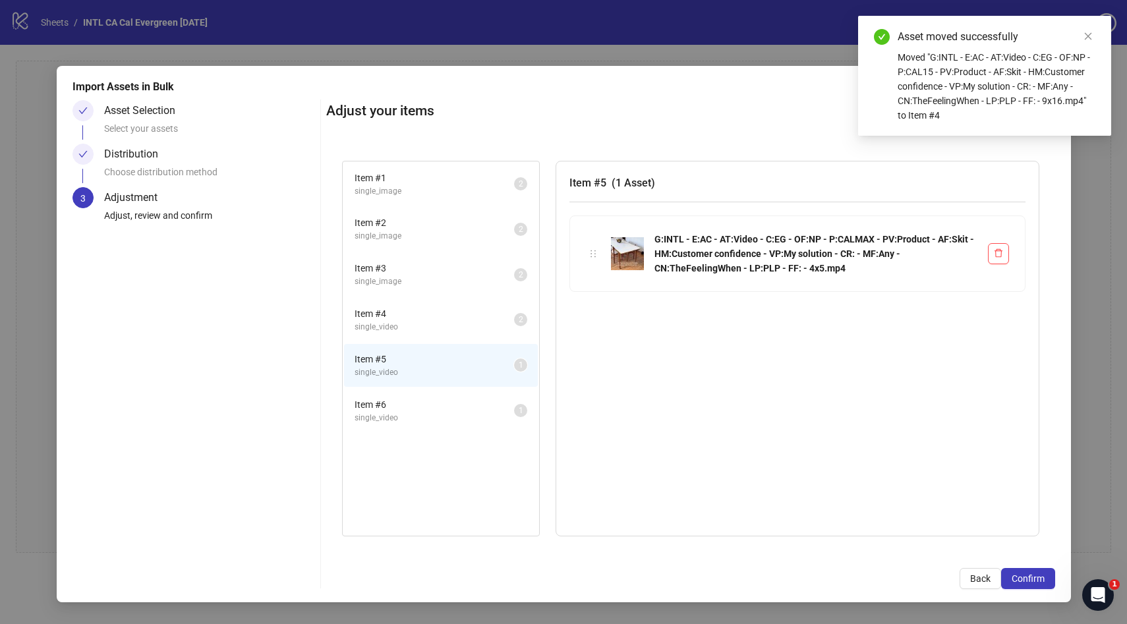
click at [440, 409] on span "Item # 6" at bounding box center [435, 404] width 160 height 15
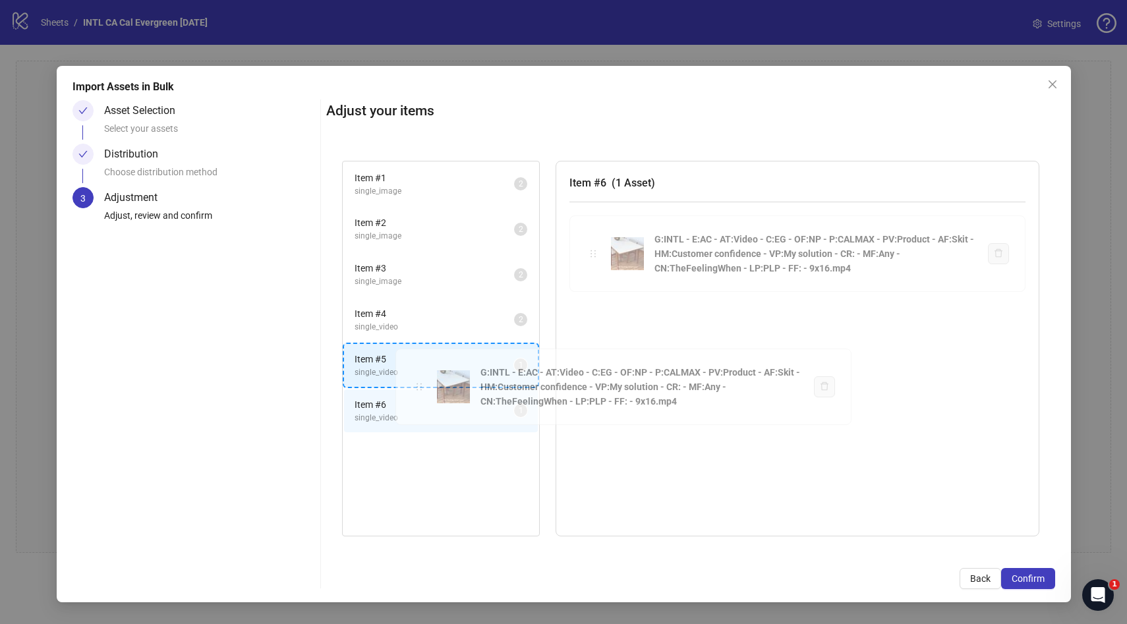
drag, startPoint x: 593, startPoint y: 253, endPoint x: 419, endPoint y: 386, distance: 219.1
click at [419, 386] on div "Item # 1 single_image 2 Item # 2 single_image 2 Item # 3 single_image 2 Item # …" at bounding box center [690, 349] width 729 height 408
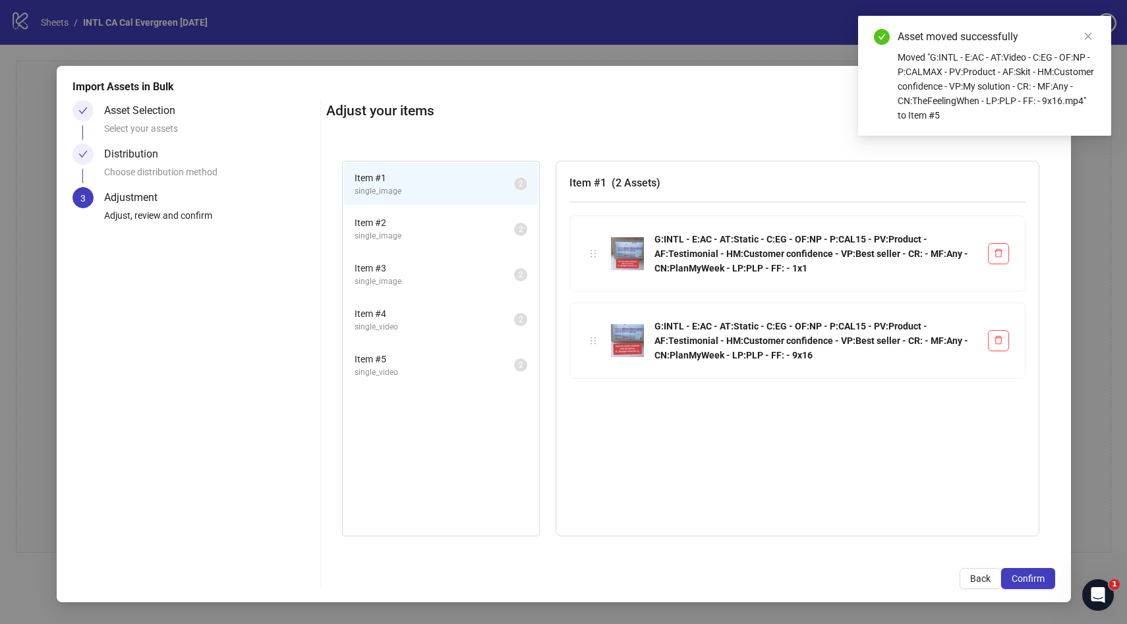
click at [415, 374] on span "single_video" at bounding box center [435, 373] width 160 height 13
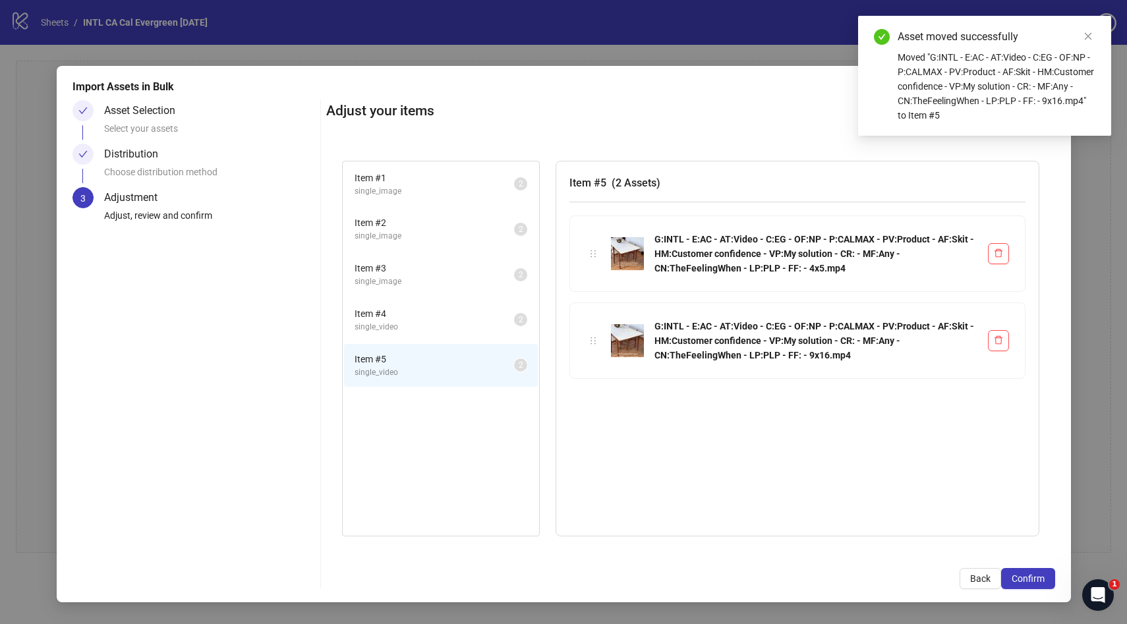
click at [418, 304] on li "Item # 4 single_video 2" at bounding box center [441, 320] width 194 height 43
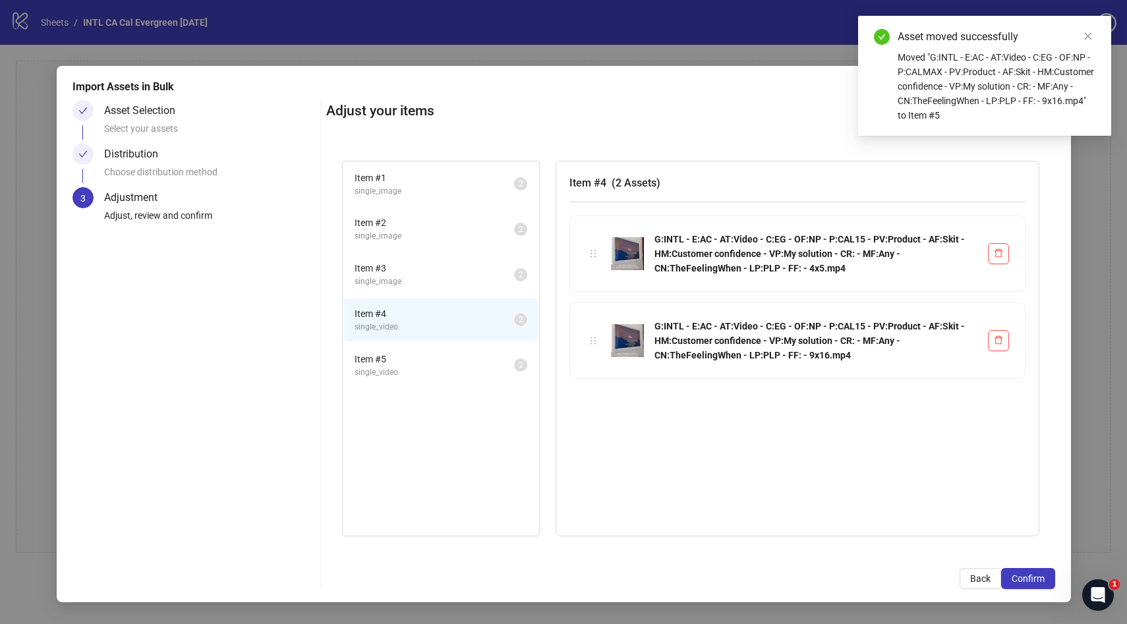
click at [417, 276] on span "single_image" at bounding box center [435, 282] width 160 height 13
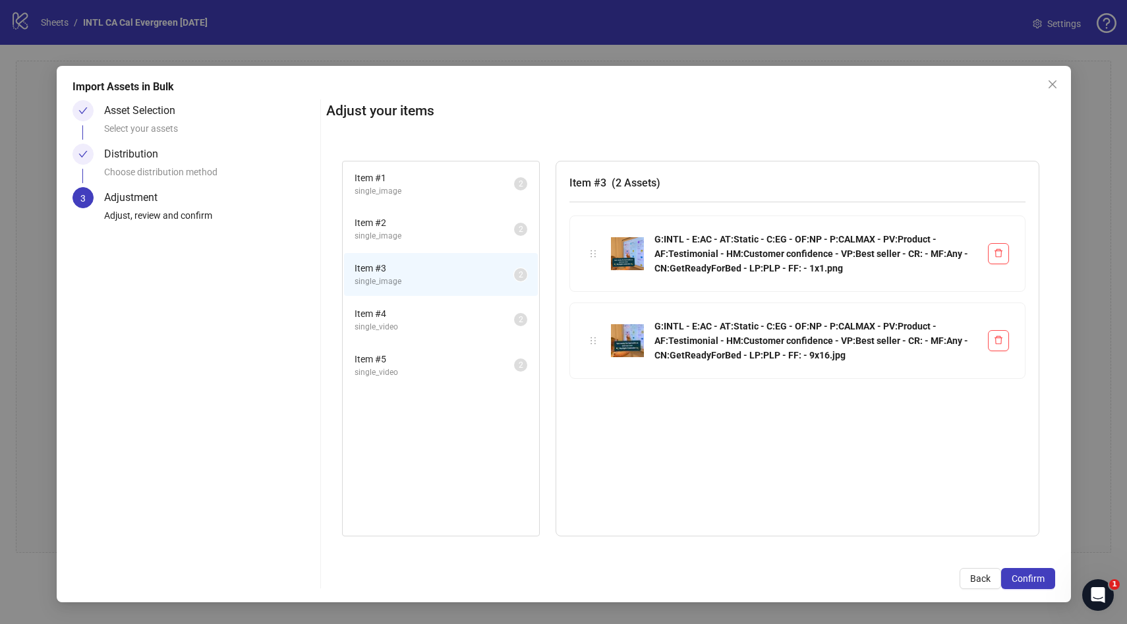
click at [415, 230] on span "single_image" at bounding box center [435, 236] width 160 height 13
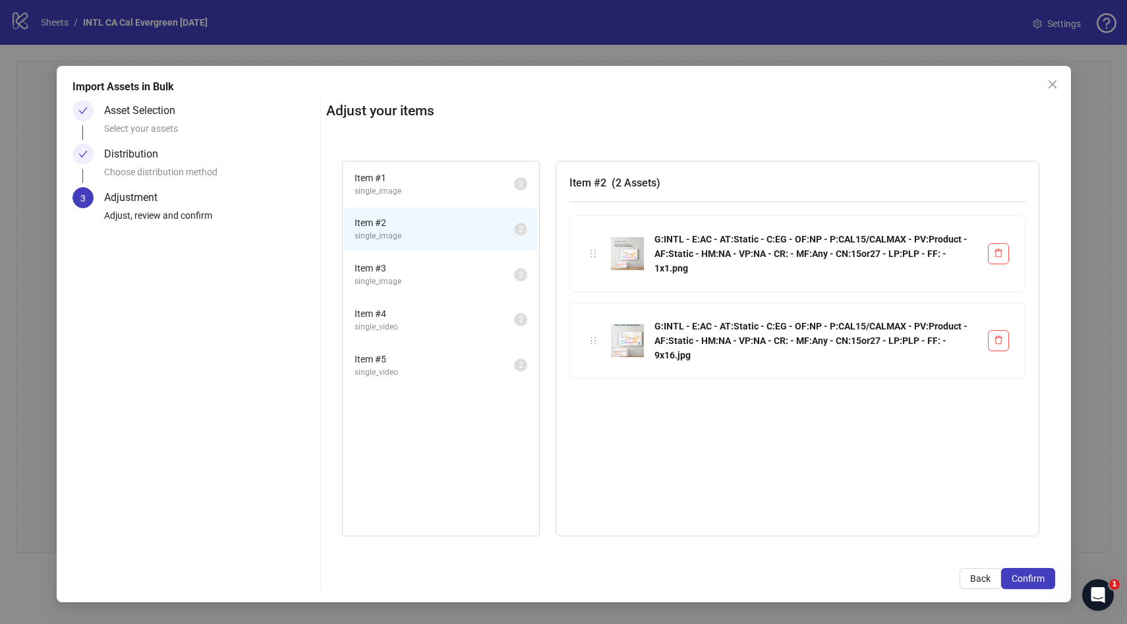
click at [417, 191] on span "single_image" at bounding box center [435, 191] width 160 height 13
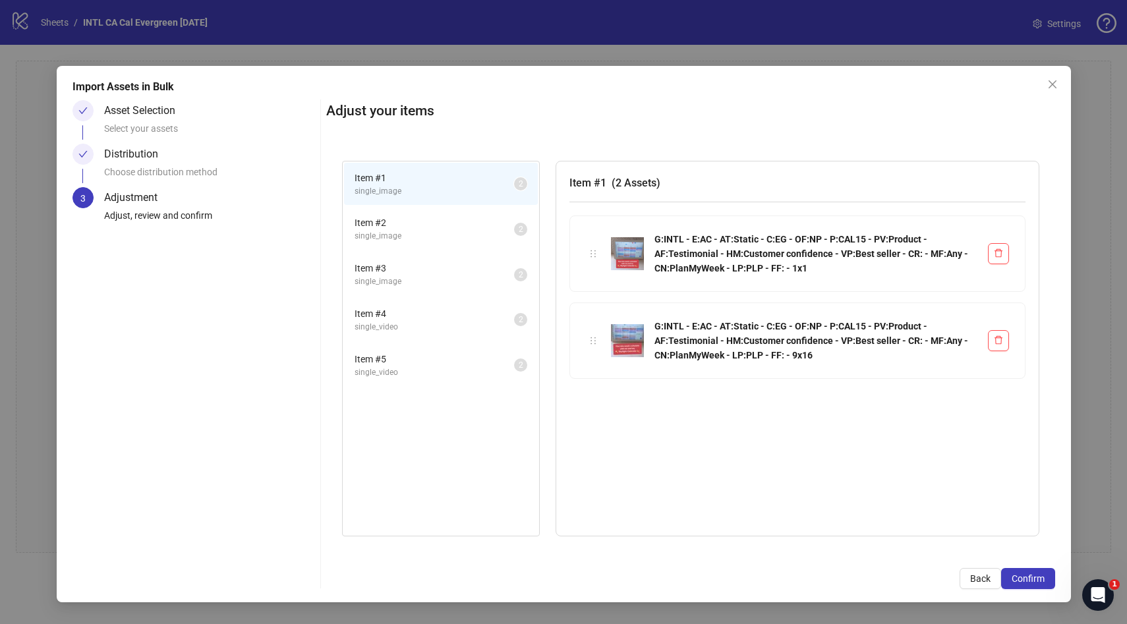
click at [415, 370] on span "single_video" at bounding box center [435, 373] width 160 height 13
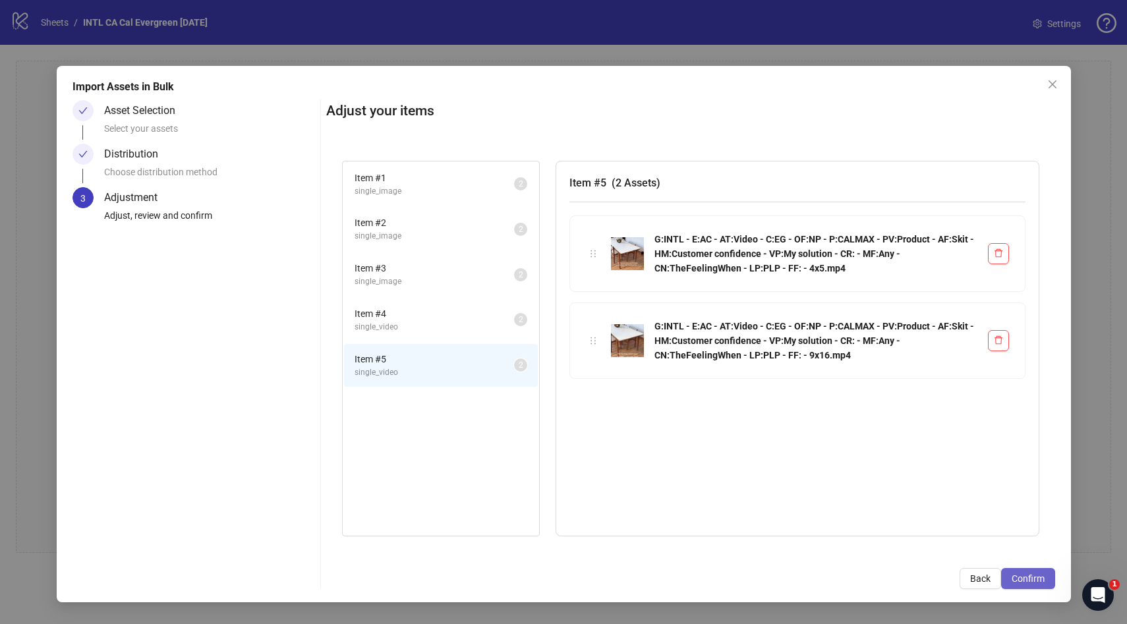
click at [1030, 582] on span "Confirm" at bounding box center [1028, 579] width 33 height 11
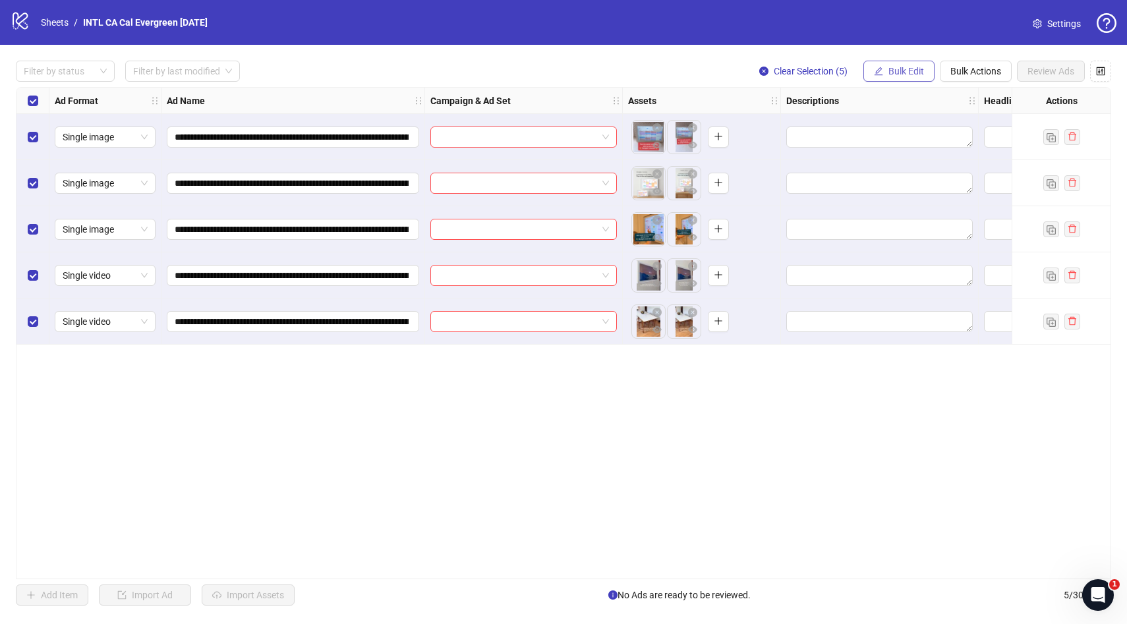
click at [908, 70] on span "Bulk Edit" at bounding box center [907, 71] width 36 height 11
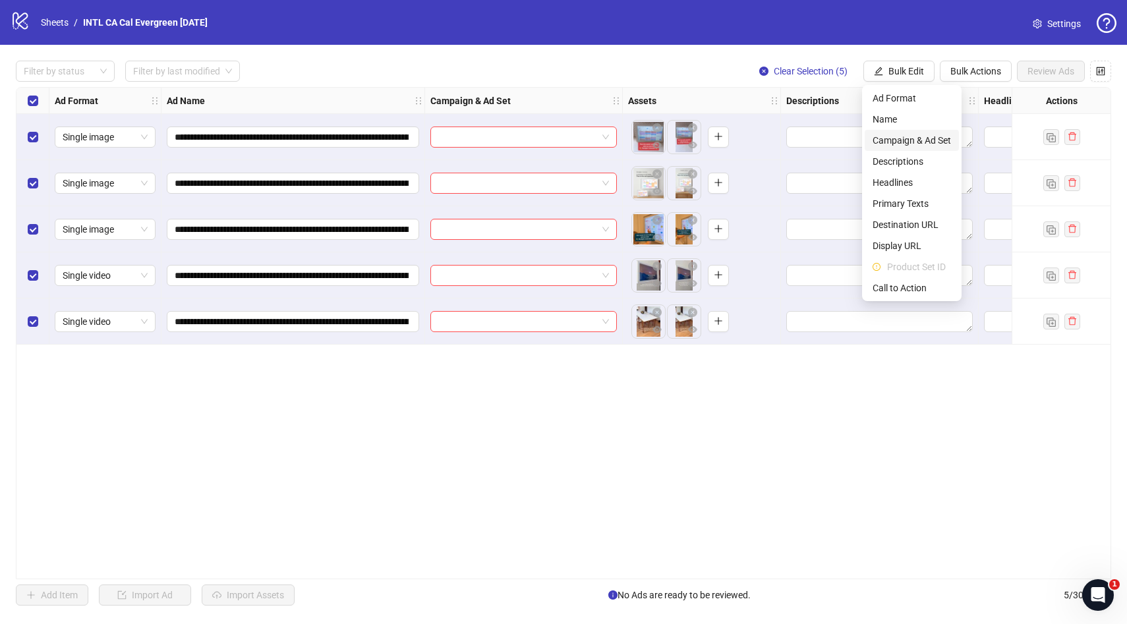
click at [898, 142] on span "Campaign & Ad Set" at bounding box center [912, 140] width 78 height 15
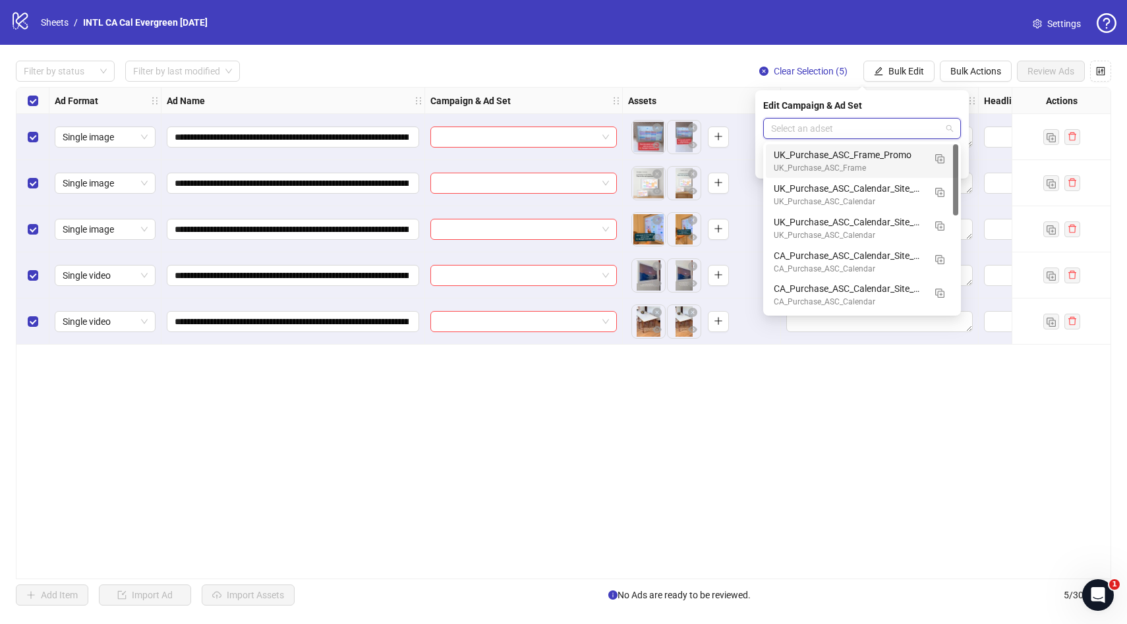
click at [845, 132] on input "search" at bounding box center [856, 129] width 170 height 20
type input "***"
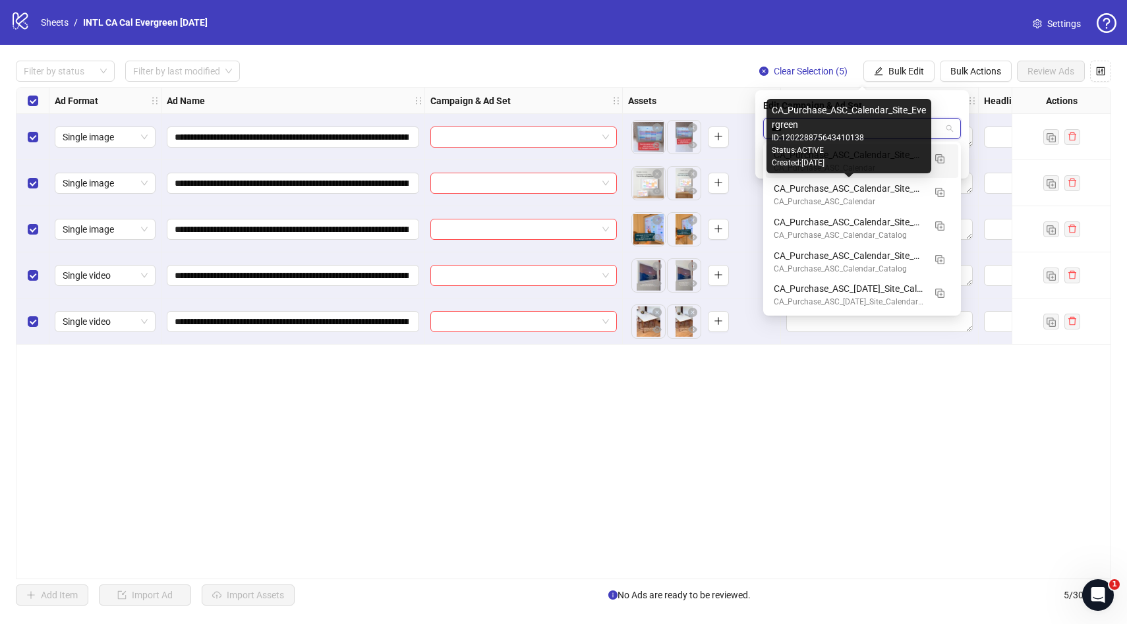
click at [852, 195] on div "CA_Purchase_ASC_Calendar_Site_Evergreen" at bounding box center [849, 188] width 150 height 15
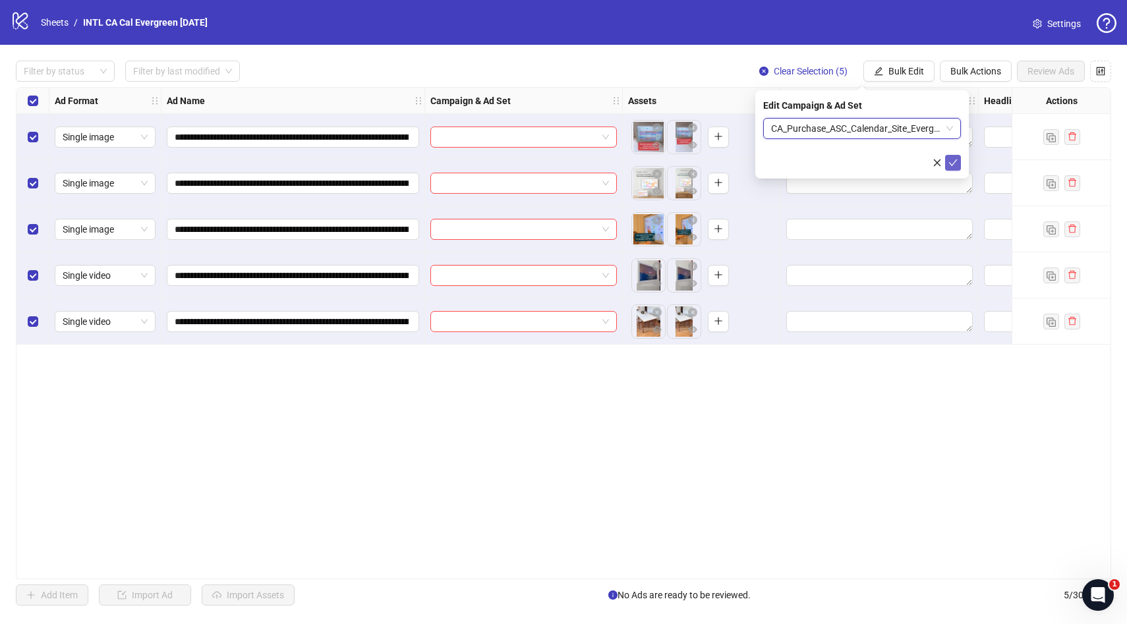
click at [956, 162] on icon "check" at bounding box center [953, 162] width 9 height 9
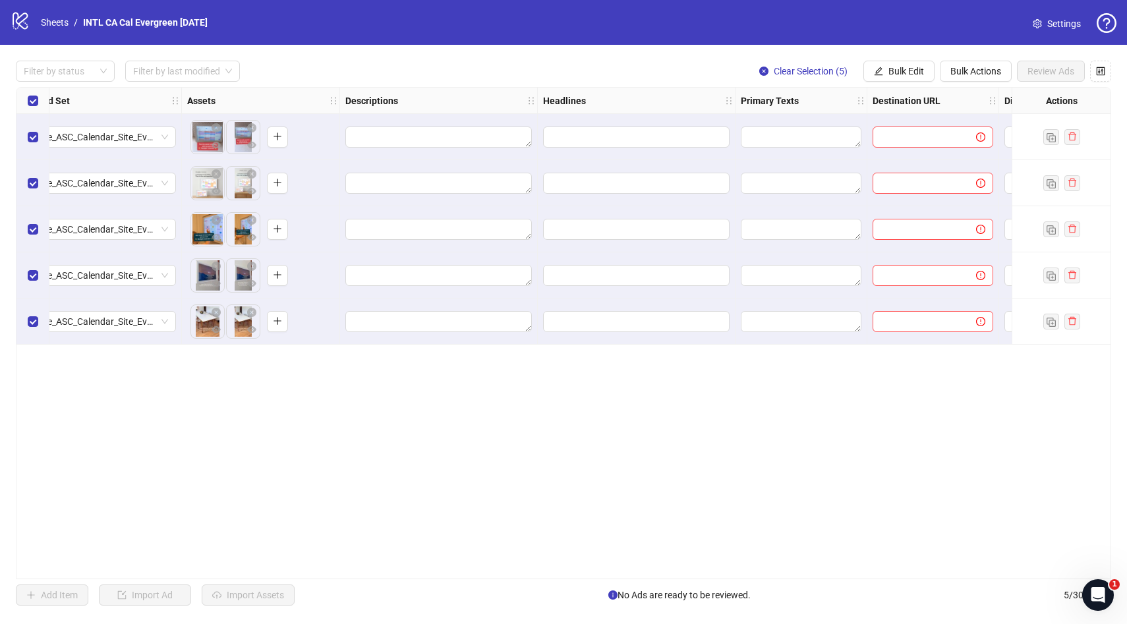
scroll to position [0, 447]
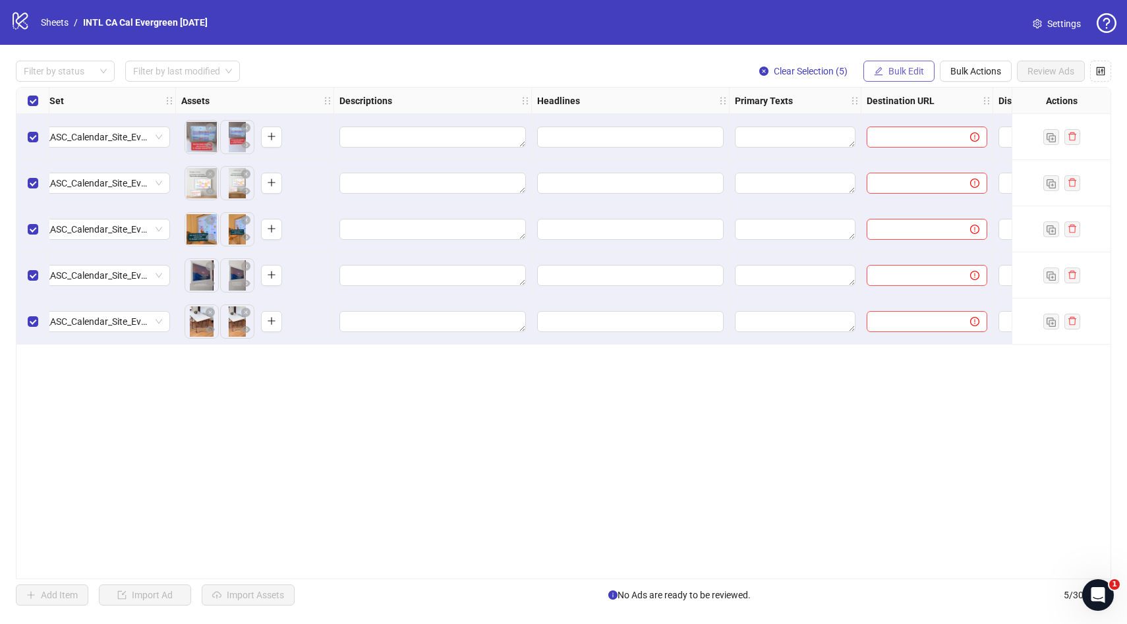
click at [912, 75] on span "Bulk Edit" at bounding box center [907, 71] width 36 height 11
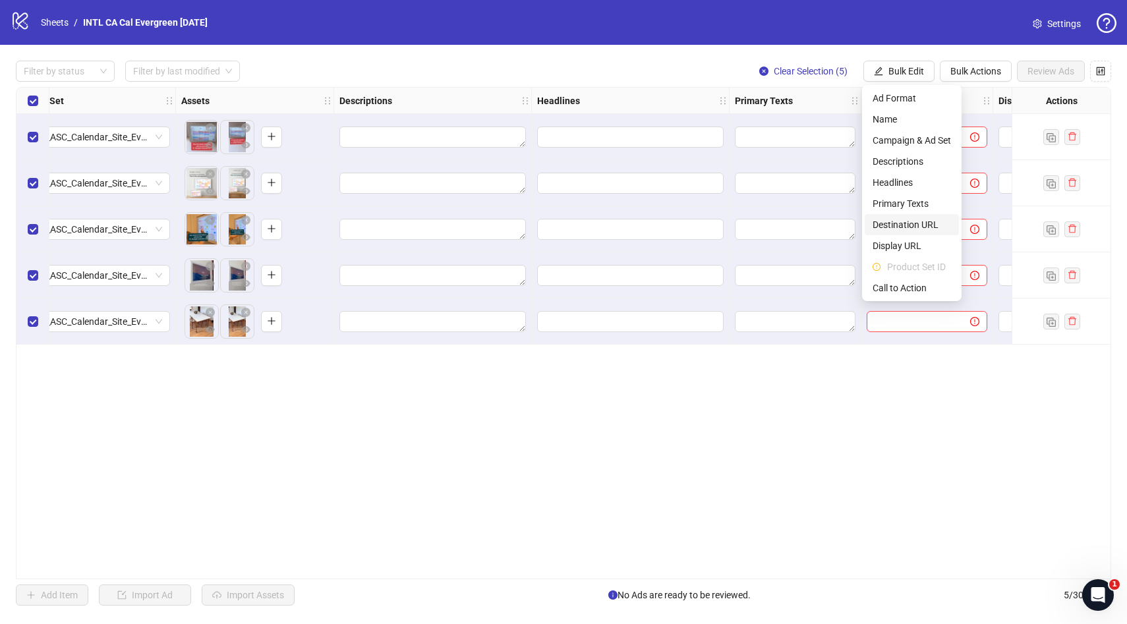
click at [926, 220] on span "Destination URL" at bounding box center [912, 225] width 78 height 15
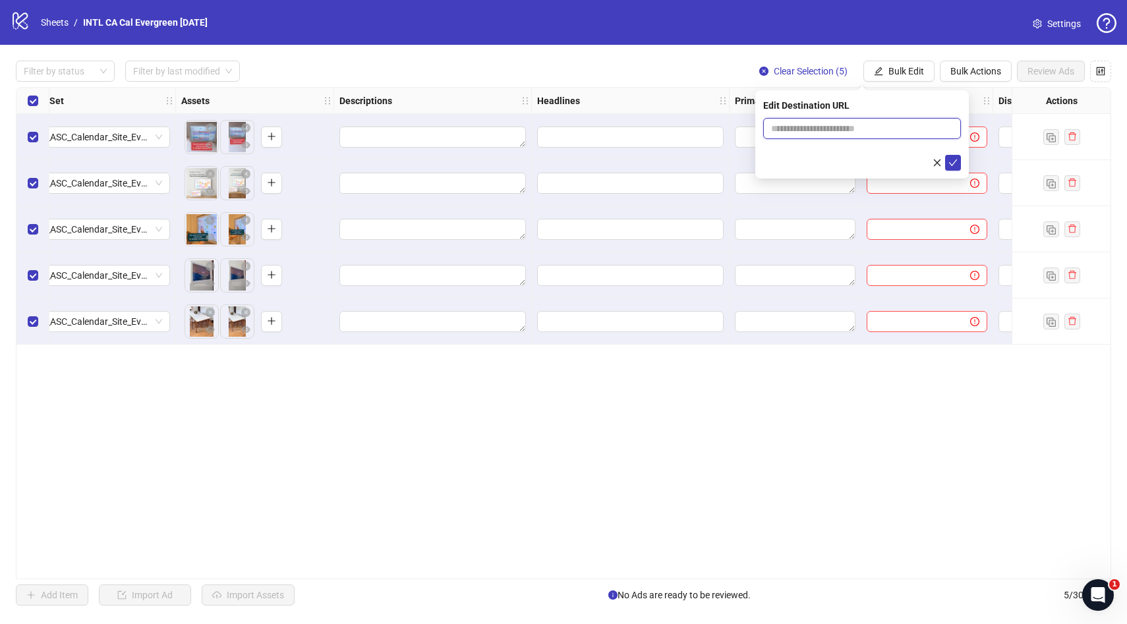
click at [842, 126] on input "text" at bounding box center [856, 128] width 171 height 15
paste input "**********"
type input "**********"
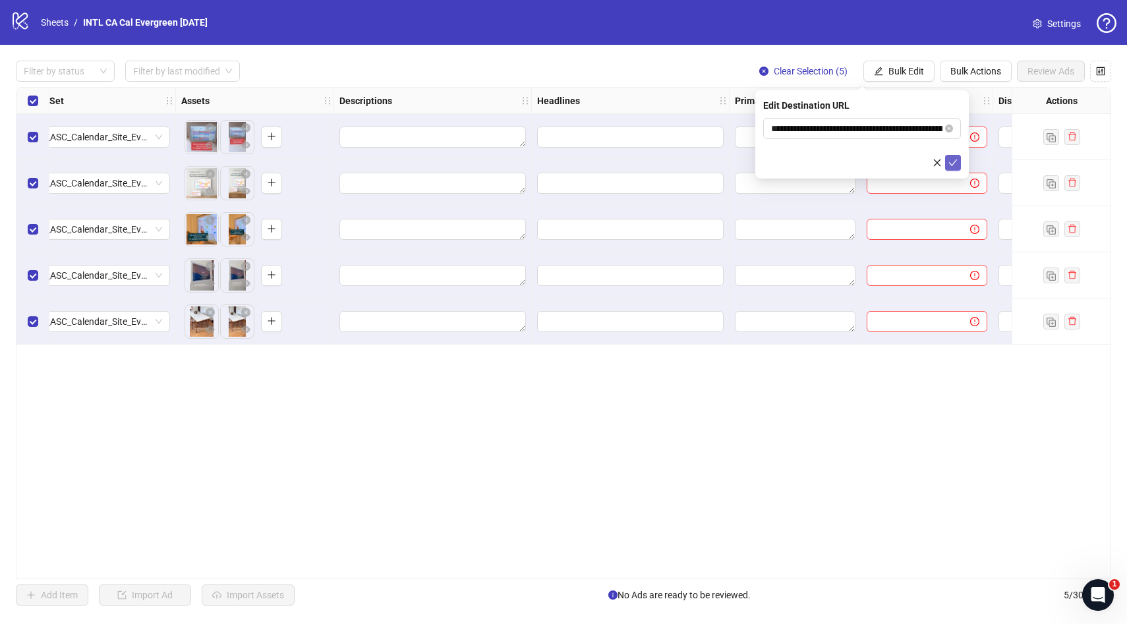
click at [956, 163] on icon "check" at bounding box center [953, 162] width 9 height 9
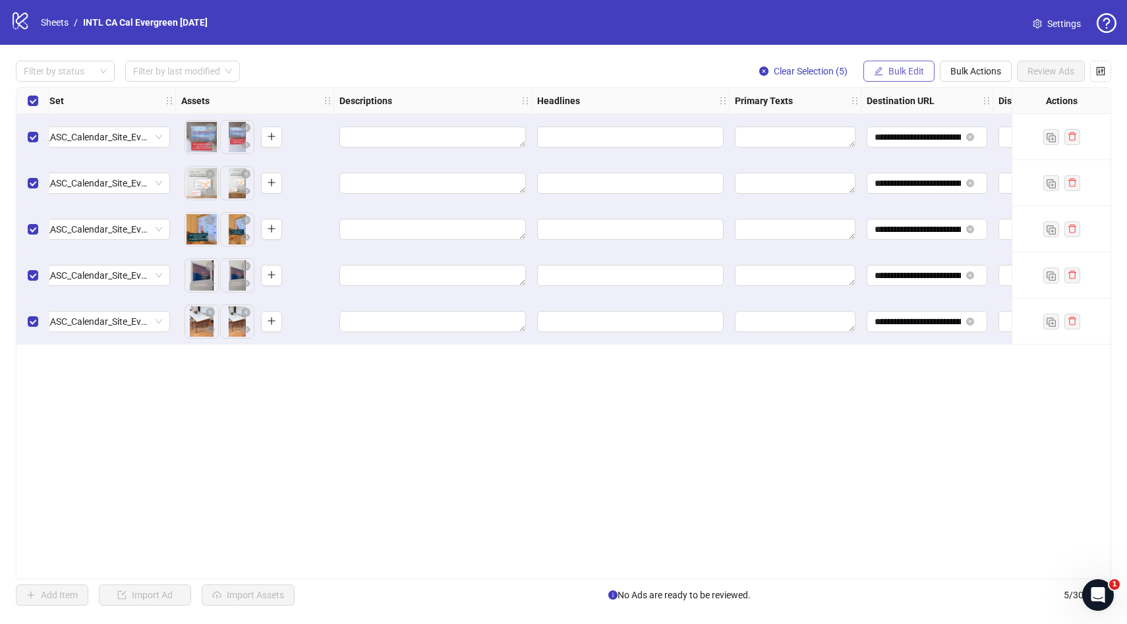
click at [918, 78] on button "Bulk Edit" at bounding box center [899, 71] width 71 height 21
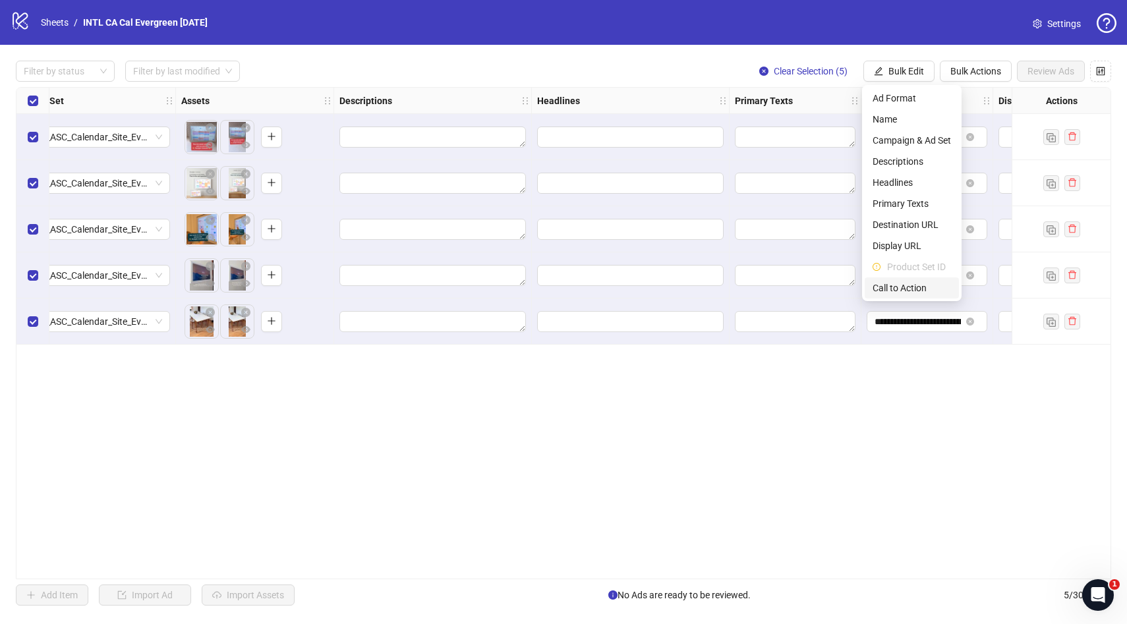
click at [914, 283] on span "Call to Action" at bounding box center [912, 288] width 78 height 15
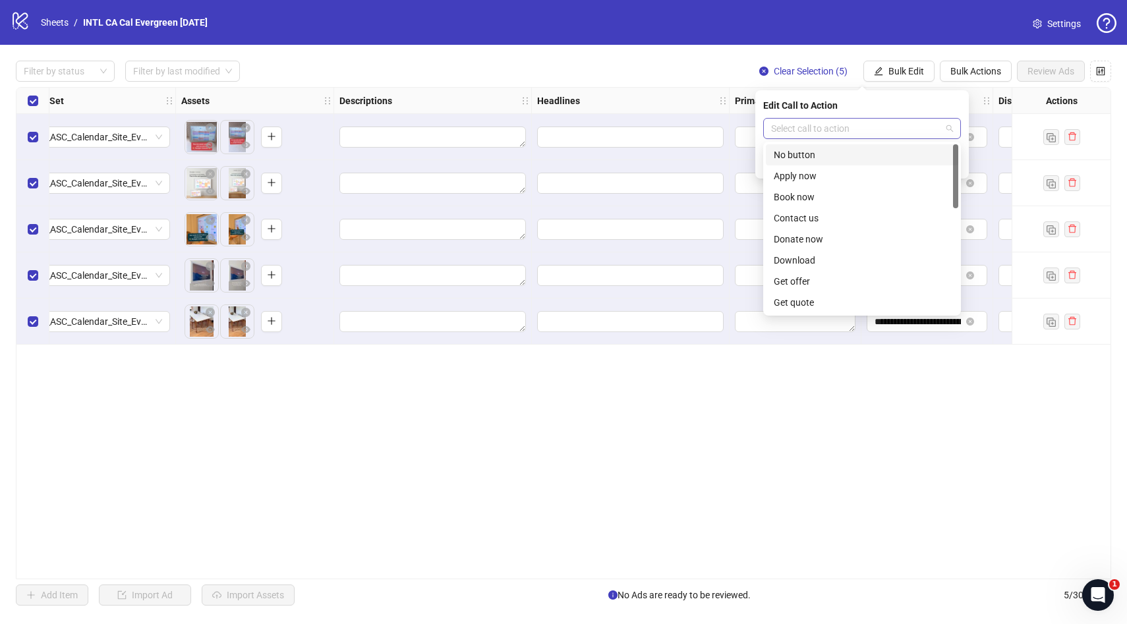
click at [850, 138] on div "Select call to action" at bounding box center [862, 128] width 198 height 21
click at [807, 194] on div "Shop now" at bounding box center [862, 197] width 177 height 15
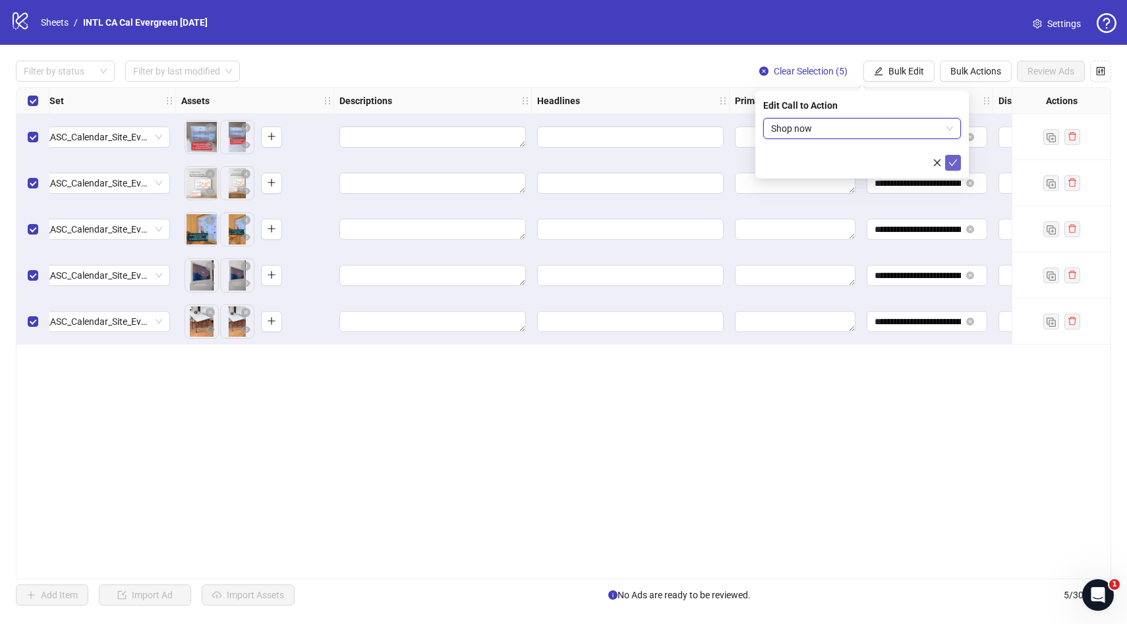
click at [953, 163] on icon "check" at bounding box center [953, 162] width 9 height 9
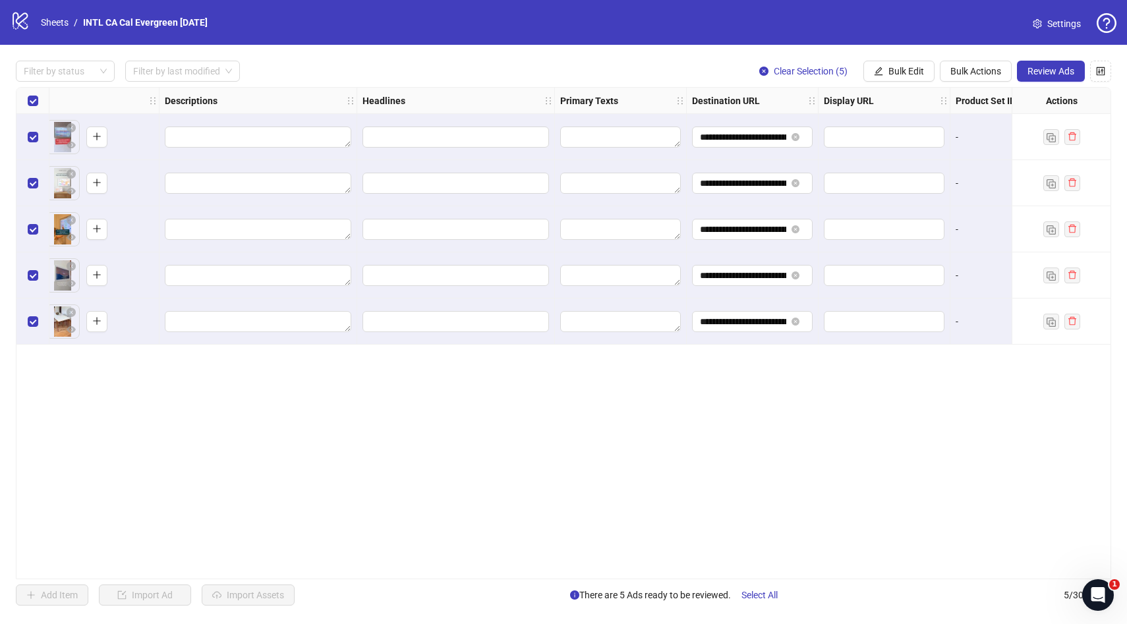
scroll to position [0, 621]
click at [917, 74] on span "Bulk Edit" at bounding box center [907, 71] width 36 height 11
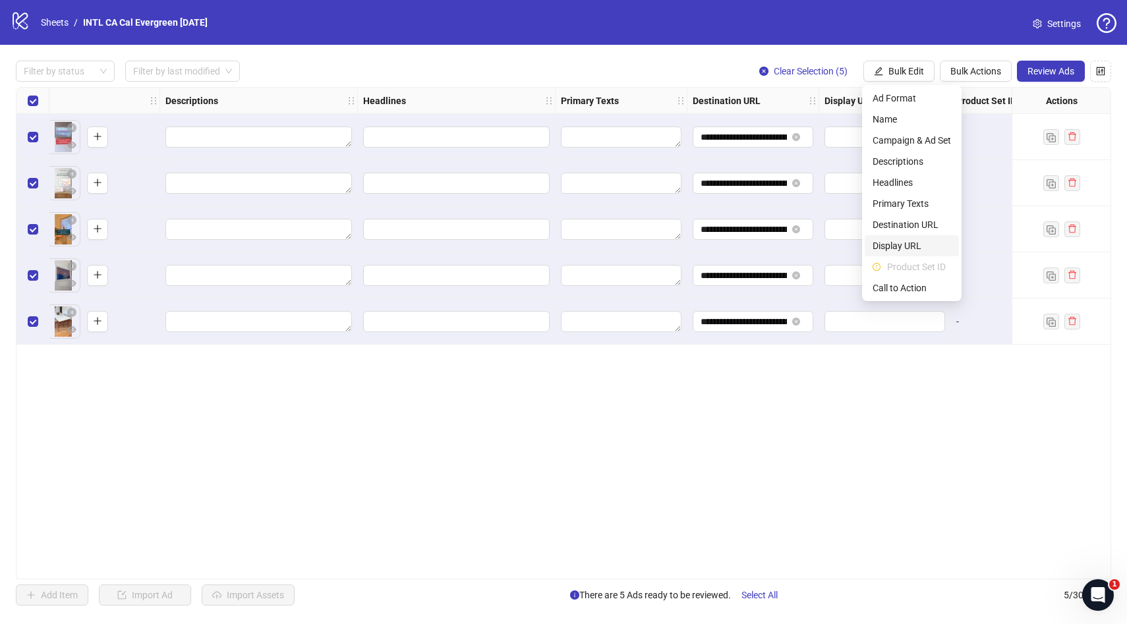
click at [908, 245] on span "Display URL" at bounding box center [912, 246] width 78 height 15
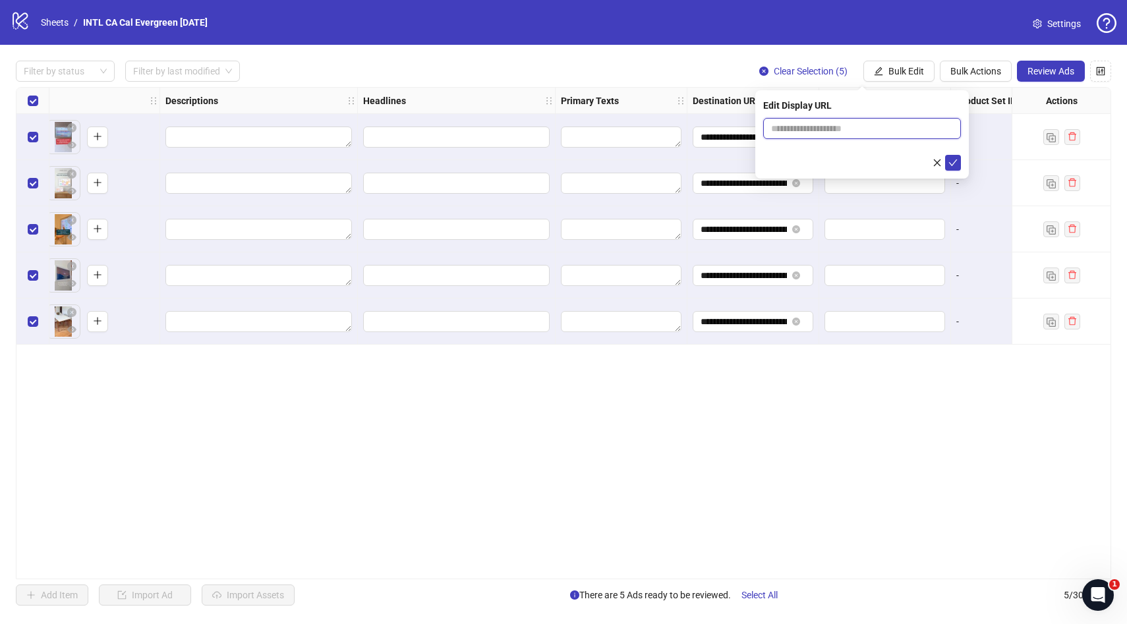
click at [825, 125] on input "text" at bounding box center [862, 128] width 198 height 21
paste input "**********"
click at [868, 129] on input "**********" at bounding box center [862, 128] width 198 height 21
type input "**********"
click at [958, 158] on button "submit" at bounding box center [953, 163] width 16 height 16
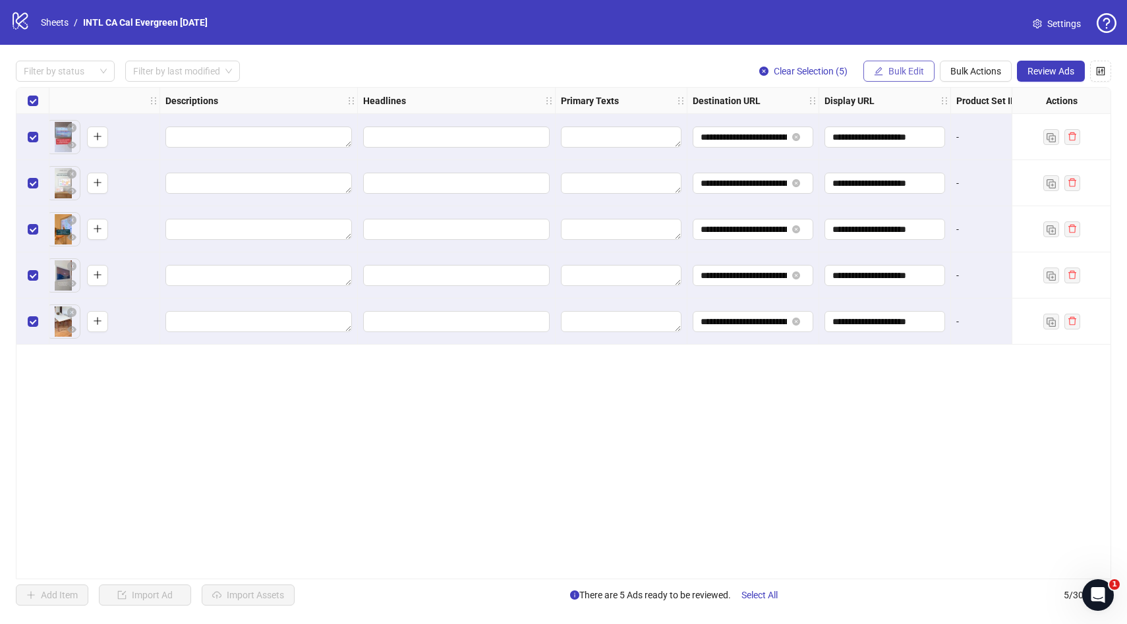
click at [906, 72] on span "Bulk Edit" at bounding box center [907, 71] width 36 height 11
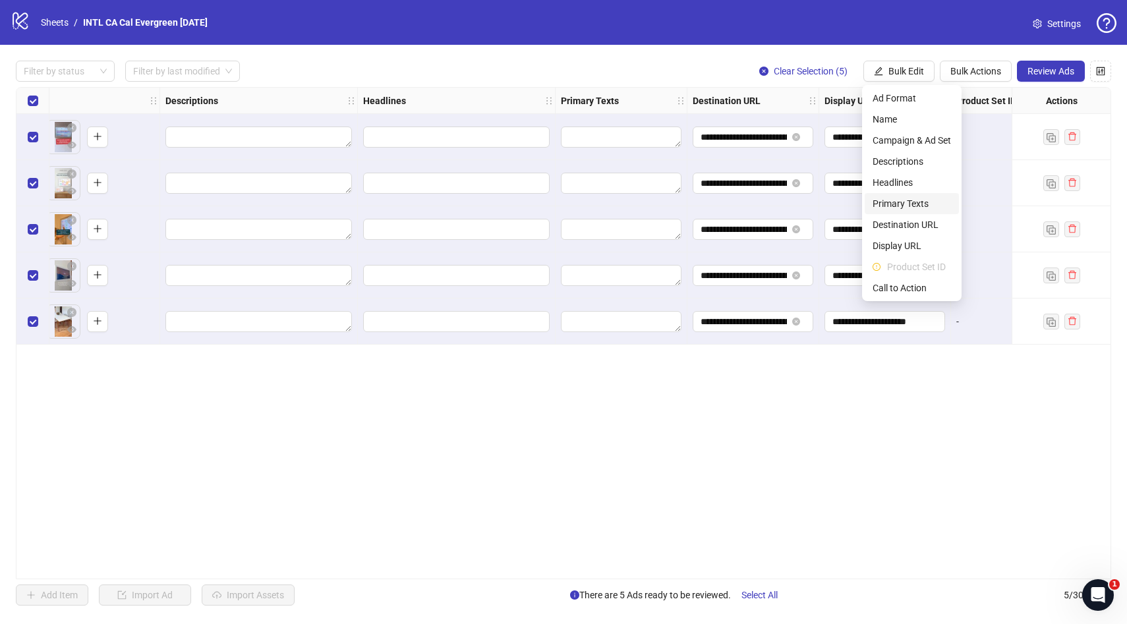
click at [910, 203] on span "Primary Texts" at bounding box center [912, 203] width 78 height 15
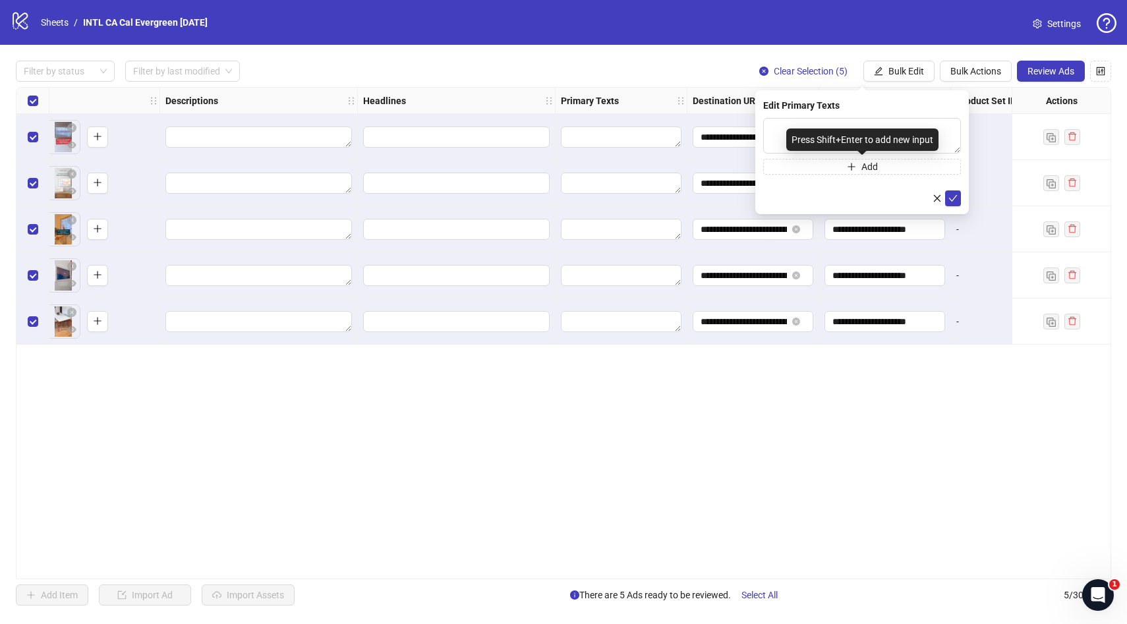
click at [825, 136] on div "Press Shift+Enter to add new input" at bounding box center [862, 140] width 152 height 22
click at [773, 132] on textarea at bounding box center [862, 136] width 198 height 36
paste textarea "**********"
click at [800, 130] on textarea "**********" at bounding box center [862, 136] width 198 height 36
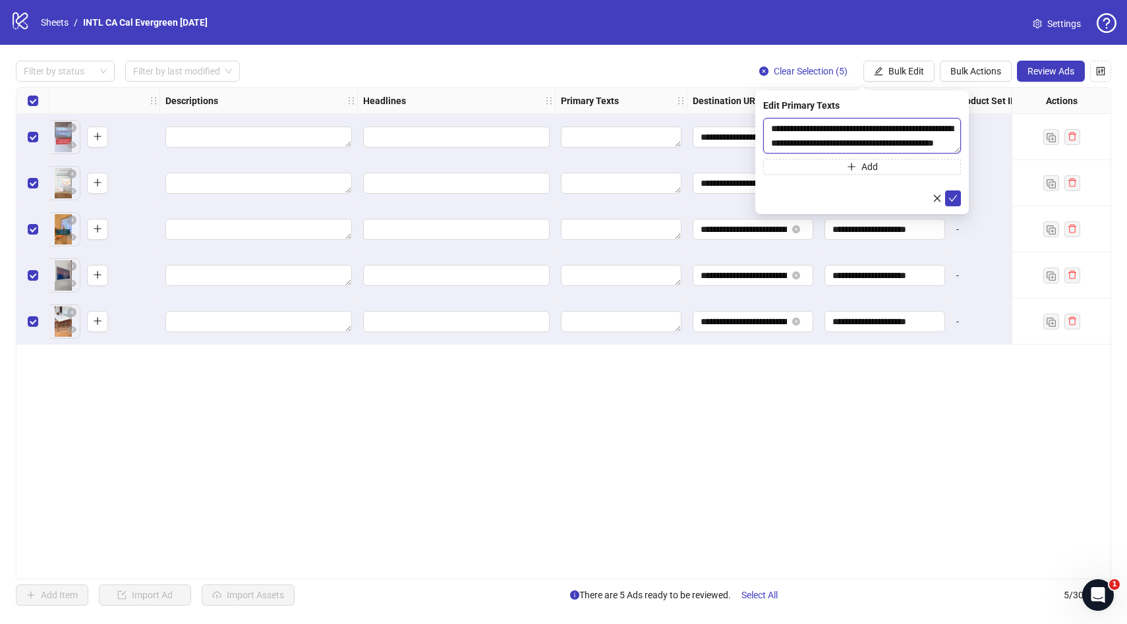
scroll to position [0, 0]
drag, startPoint x: 814, startPoint y: 144, endPoint x: 854, endPoint y: 126, distance: 44.0
click at [854, 126] on textarea "**********" at bounding box center [862, 136] width 198 height 36
click at [823, 129] on textarea "**********" at bounding box center [862, 136] width 198 height 36
drag, startPoint x: 829, startPoint y: 127, endPoint x: 790, endPoint y: 126, distance: 38.2
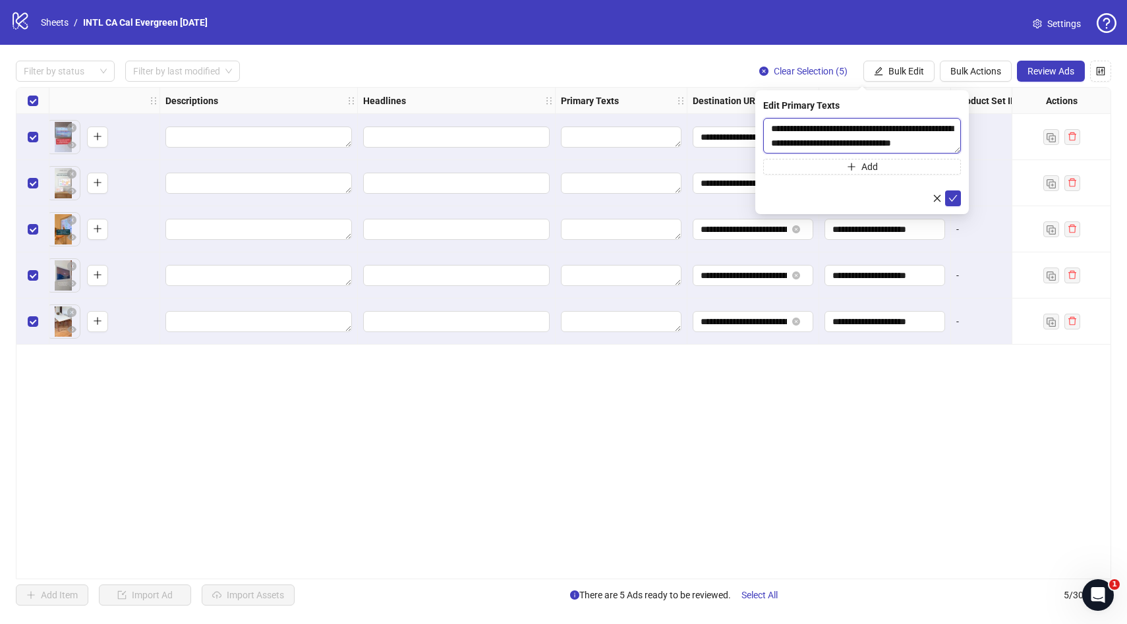
click at [790, 126] on textarea "**********" at bounding box center [862, 136] width 198 height 36
click at [816, 127] on textarea "**********" at bounding box center [862, 136] width 198 height 36
click at [906, 128] on textarea "**********" at bounding box center [862, 136] width 198 height 36
click at [873, 136] on textarea "**********" at bounding box center [862, 136] width 198 height 36
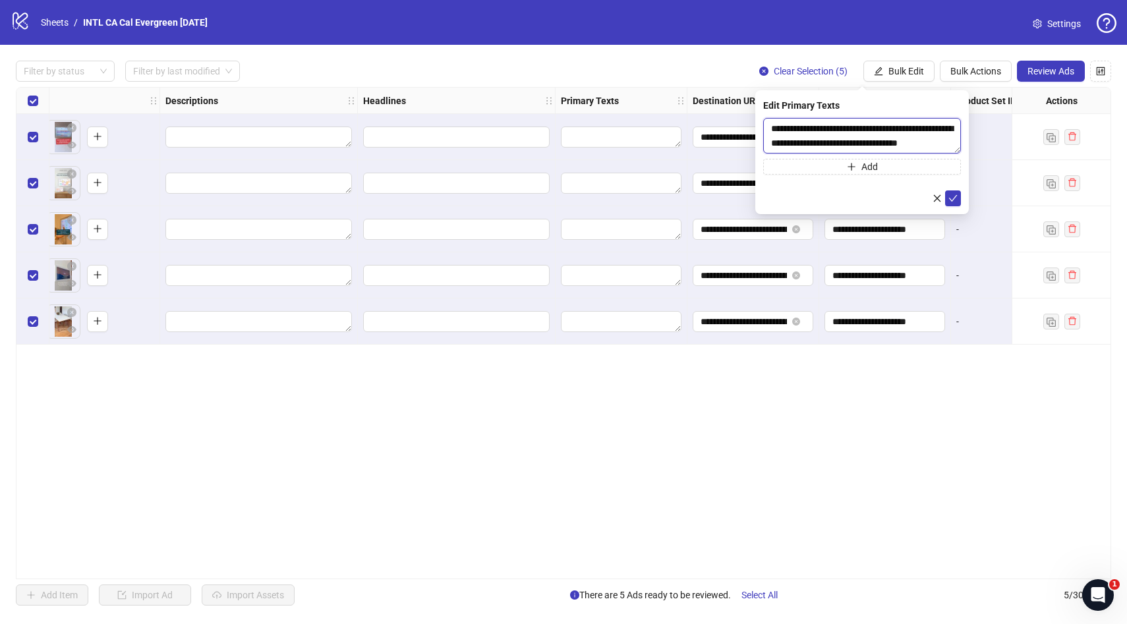
drag, startPoint x: 835, startPoint y: 129, endPoint x: 768, endPoint y: 132, distance: 67.3
click at [768, 132] on textarea "**********" at bounding box center [862, 136] width 198 height 36
click at [844, 138] on textarea "**********" at bounding box center [862, 136] width 198 height 36
click at [938, 142] on textarea "**********" at bounding box center [862, 136] width 198 height 36
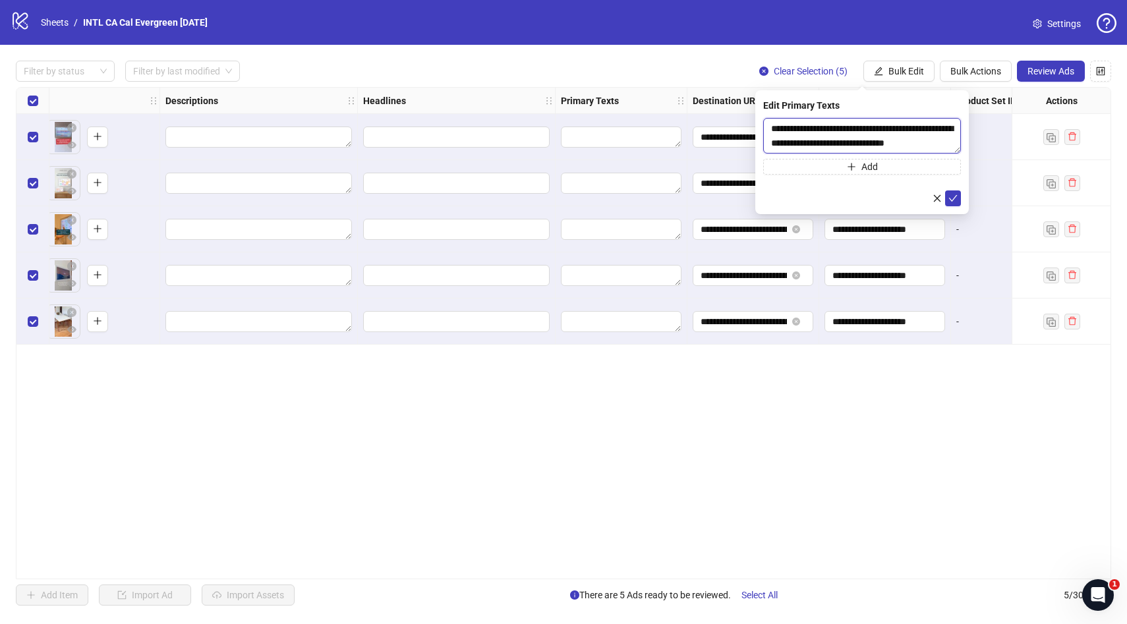
scroll to position [10, 0]
type textarea "**********"
click at [951, 202] on icon "check" at bounding box center [953, 198] width 9 height 9
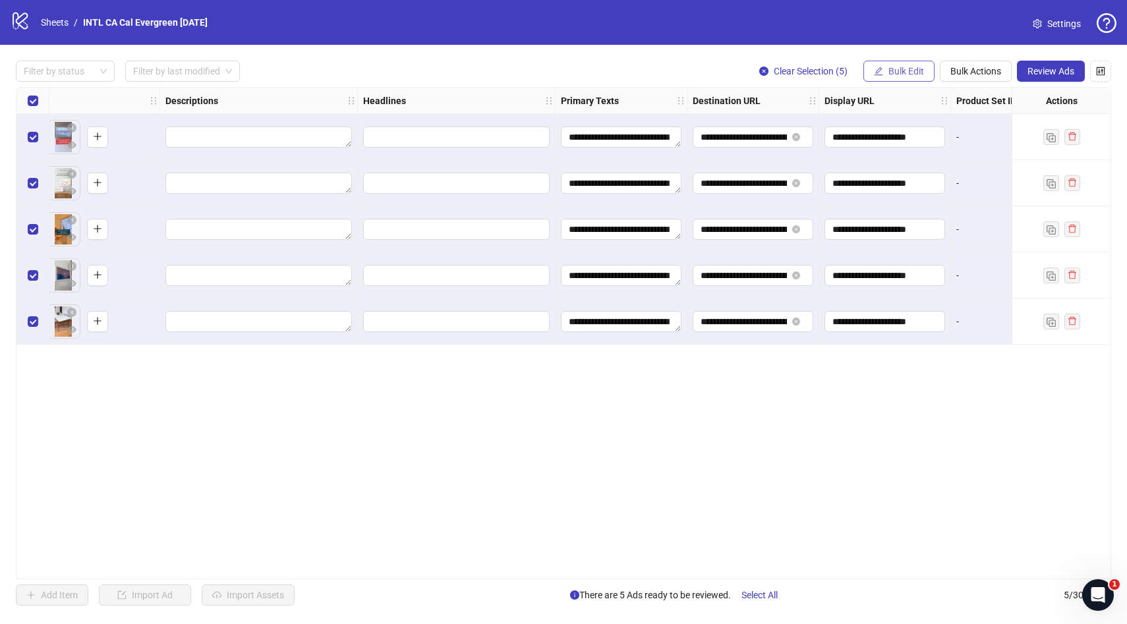
click at [904, 69] on span "Bulk Edit" at bounding box center [907, 71] width 36 height 11
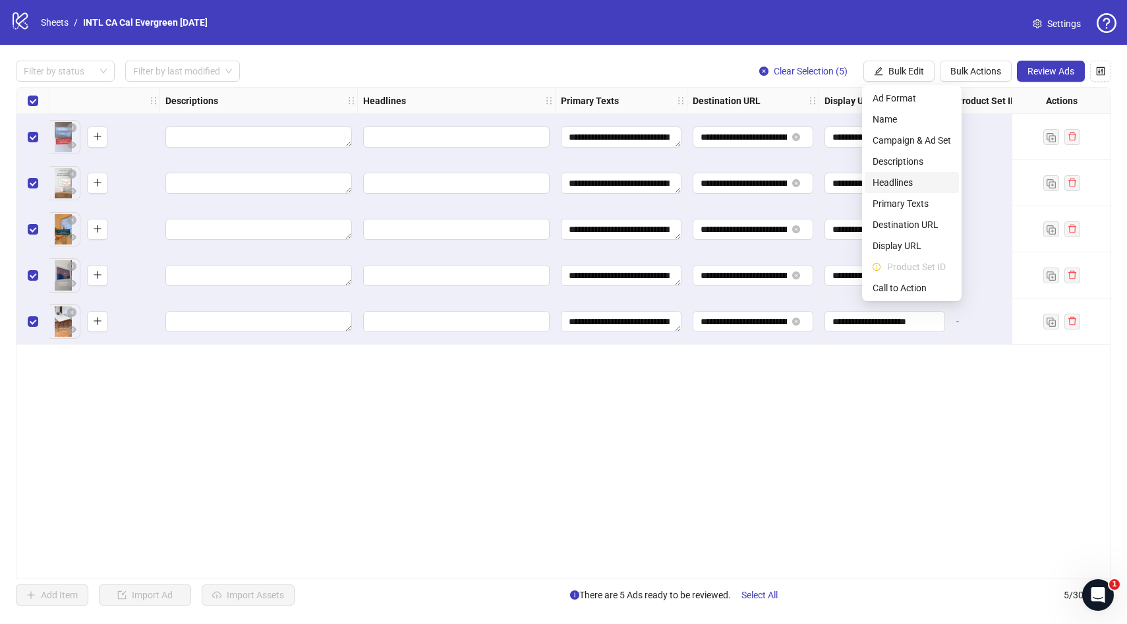
click at [908, 184] on span "Headlines" at bounding box center [912, 182] width 78 height 15
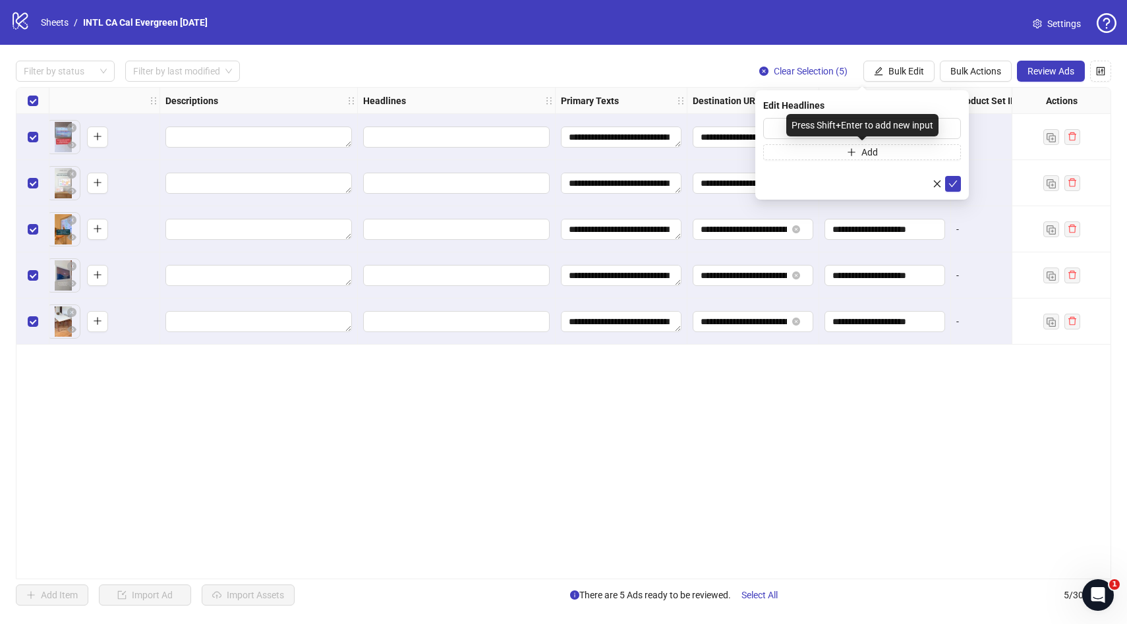
click at [856, 129] on div "Press Shift+Enter to add new input" at bounding box center [862, 125] width 152 height 22
click at [772, 129] on input "text" at bounding box center [862, 128] width 198 height 21
paste input "**********"
type input "**********"
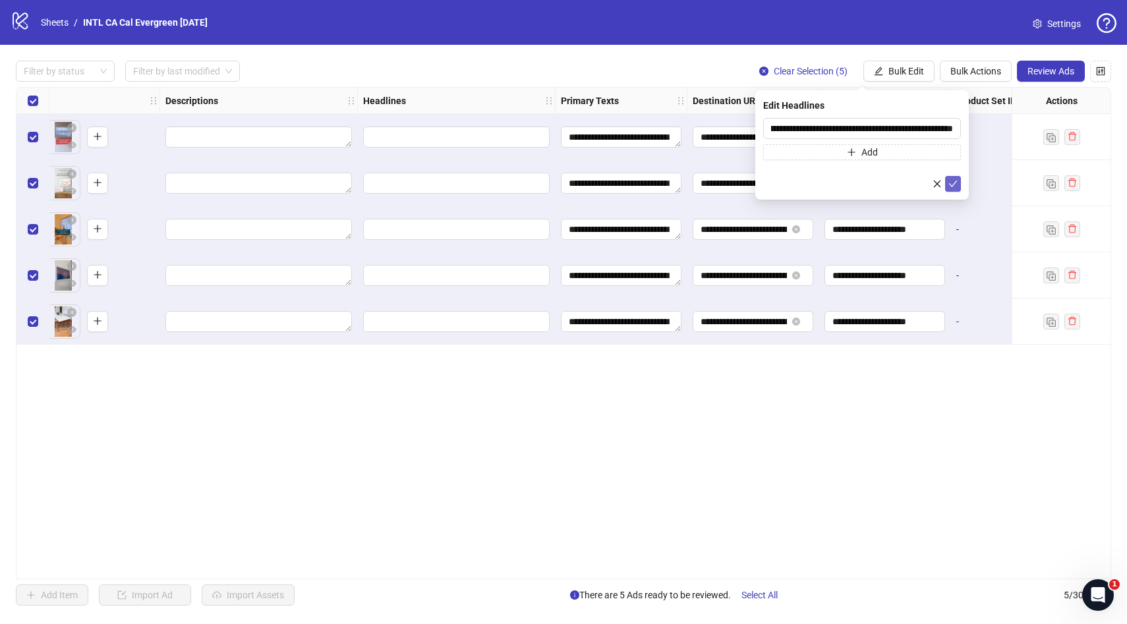
scroll to position [0, 0]
click at [955, 182] on icon "check" at bounding box center [953, 184] width 9 height 7
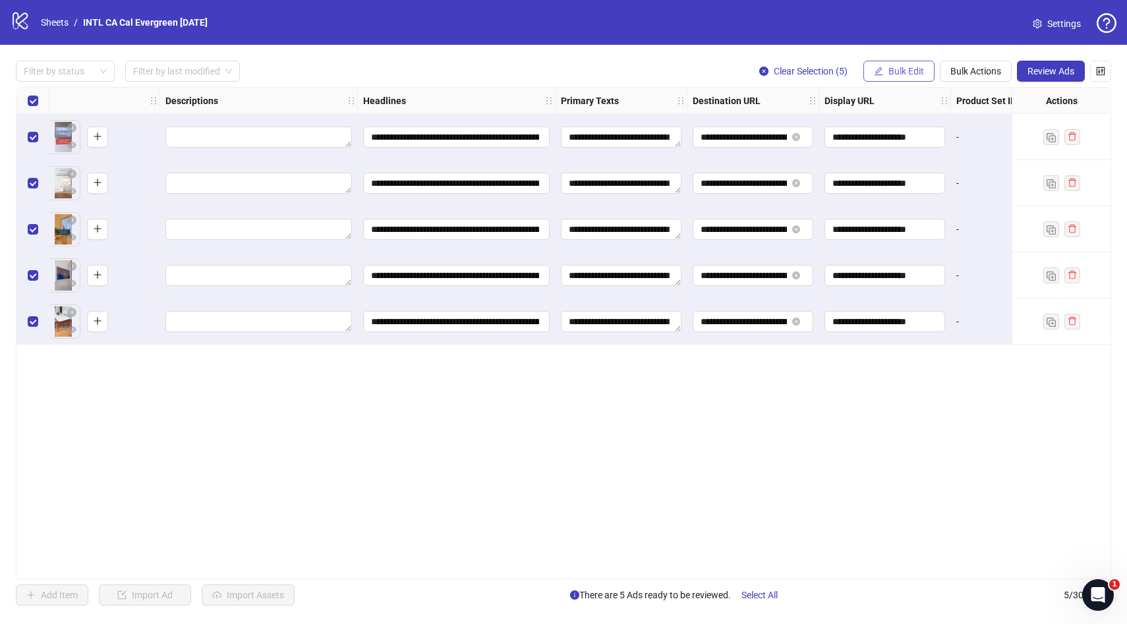
click at [911, 74] on span "Bulk Edit" at bounding box center [907, 71] width 36 height 11
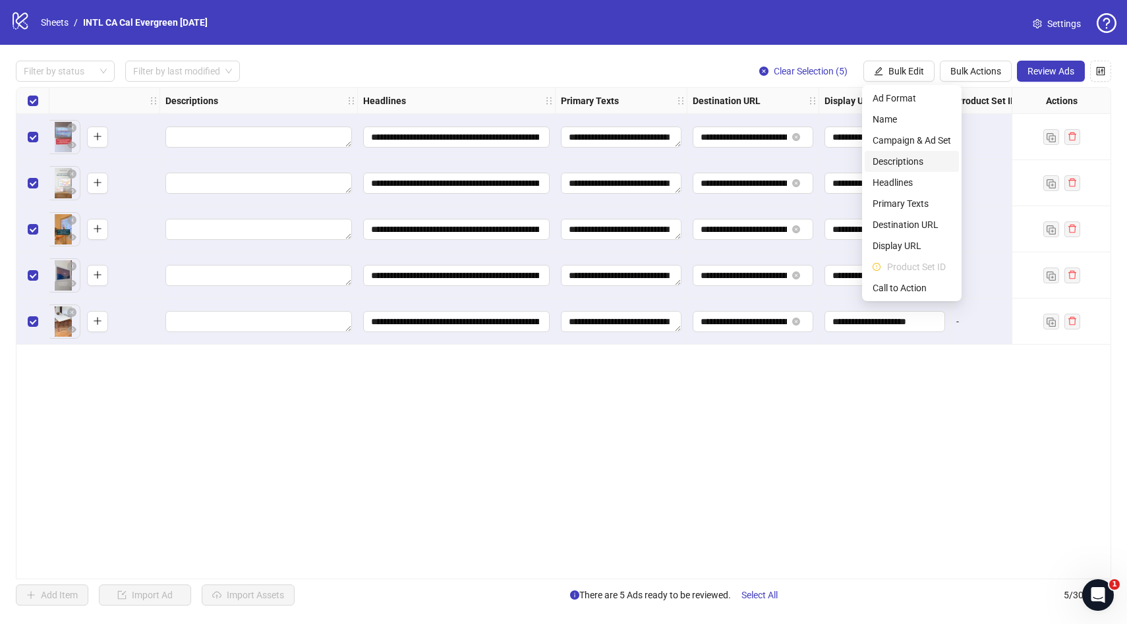
click at [905, 162] on span "Descriptions" at bounding box center [912, 161] width 78 height 15
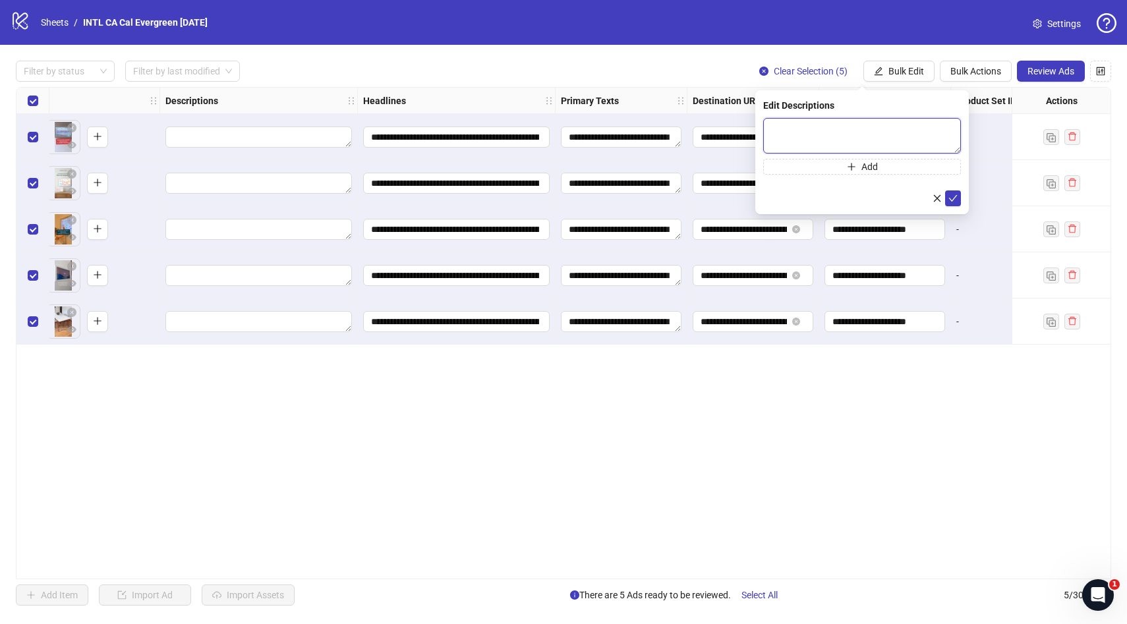
click at [806, 135] on textarea at bounding box center [862, 136] width 198 height 36
paste textarea "**********"
type textarea "**********"
click at [952, 198] on icon "check" at bounding box center [953, 198] width 9 height 9
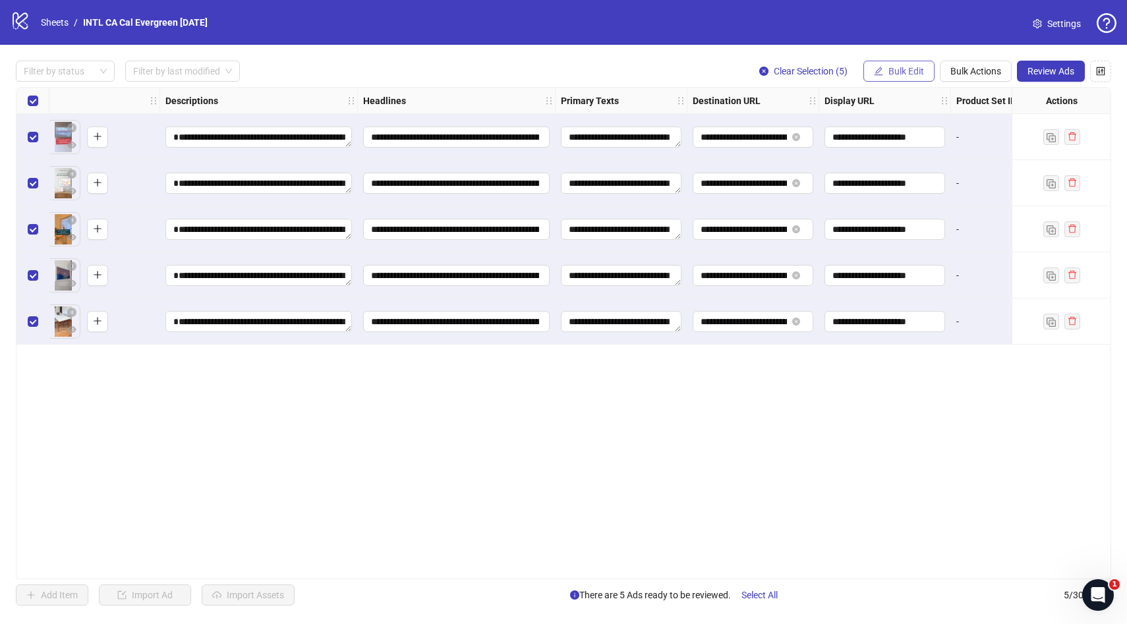
click at [877, 76] on span "button" at bounding box center [878, 71] width 9 height 11
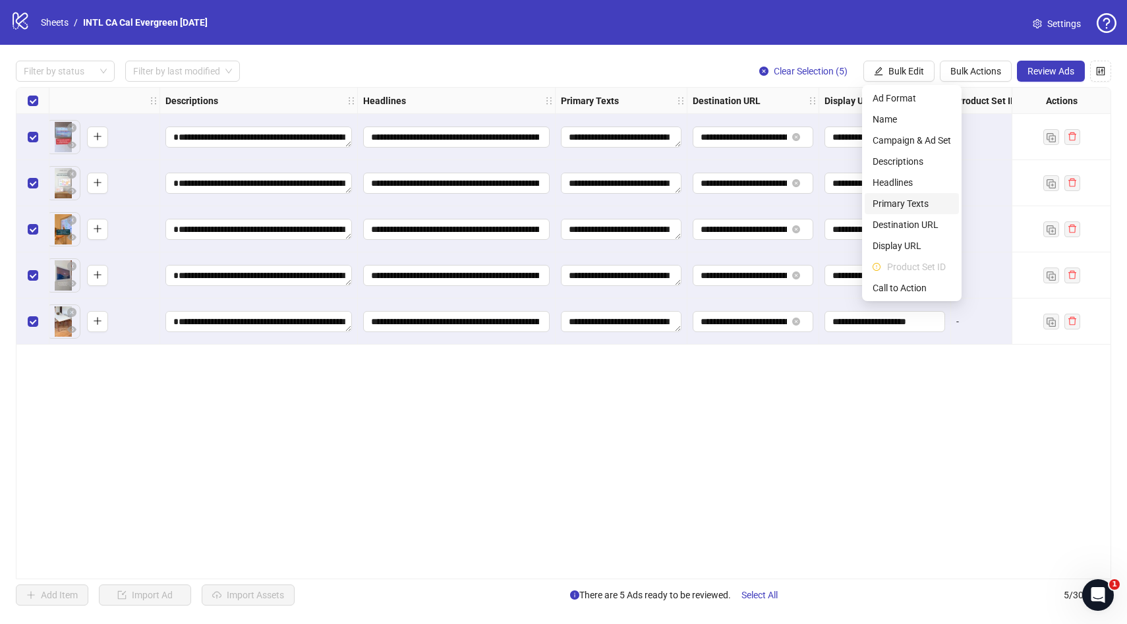
click at [916, 204] on span "Primary Texts" at bounding box center [912, 203] width 78 height 15
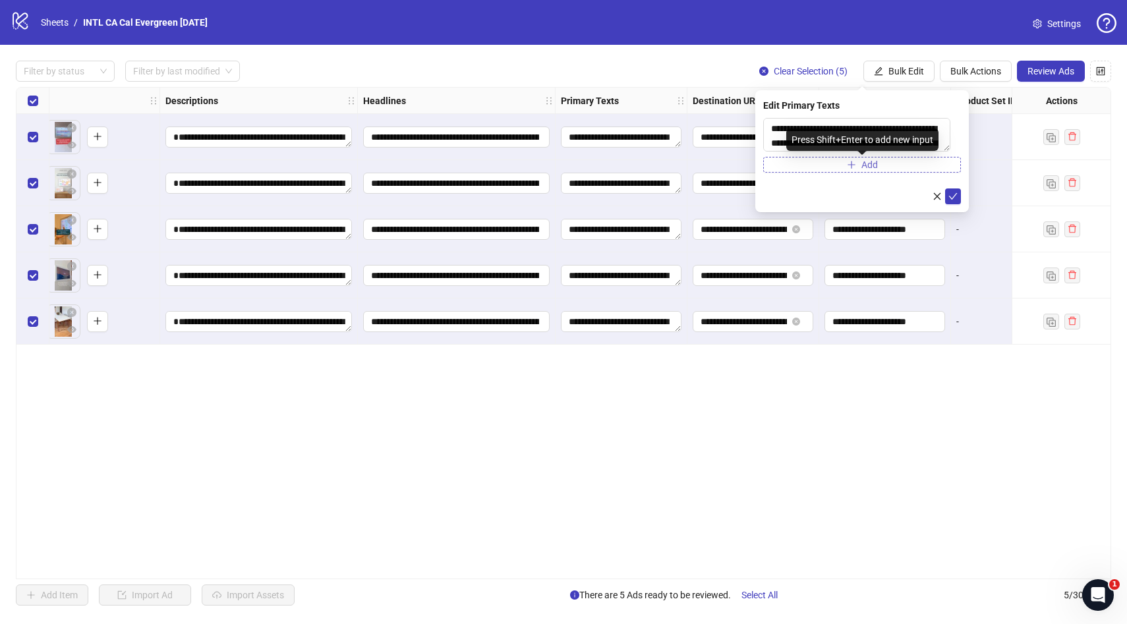
click at [843, 168] on button "Add" at bounding box center [862, 165] width 198 height 16
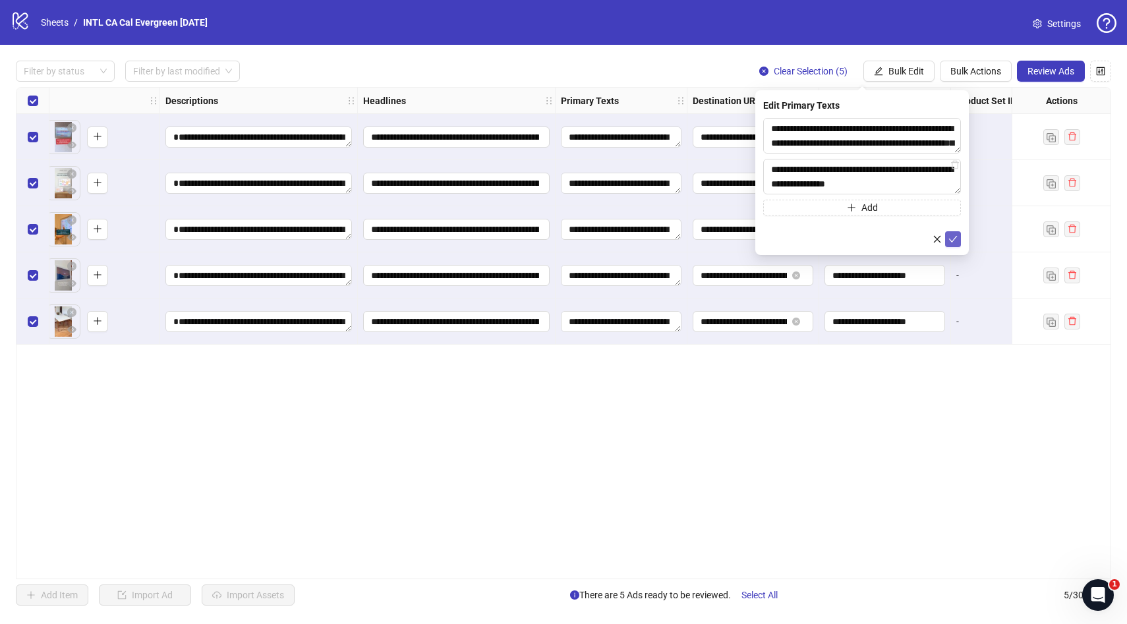
type textarea "**********"
click at [956, 240] on icon "check" at bounding box center [953, 239] width 9 height 9
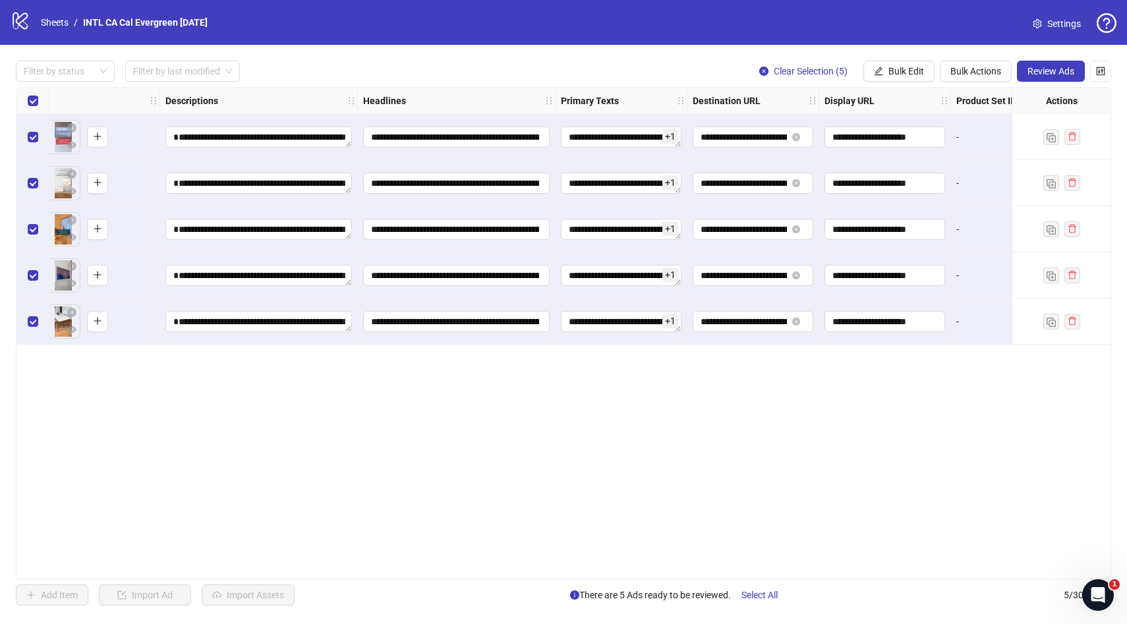
click at [850, 444] on div "**********" at bounding box center [564, 333] width 1096 height 492
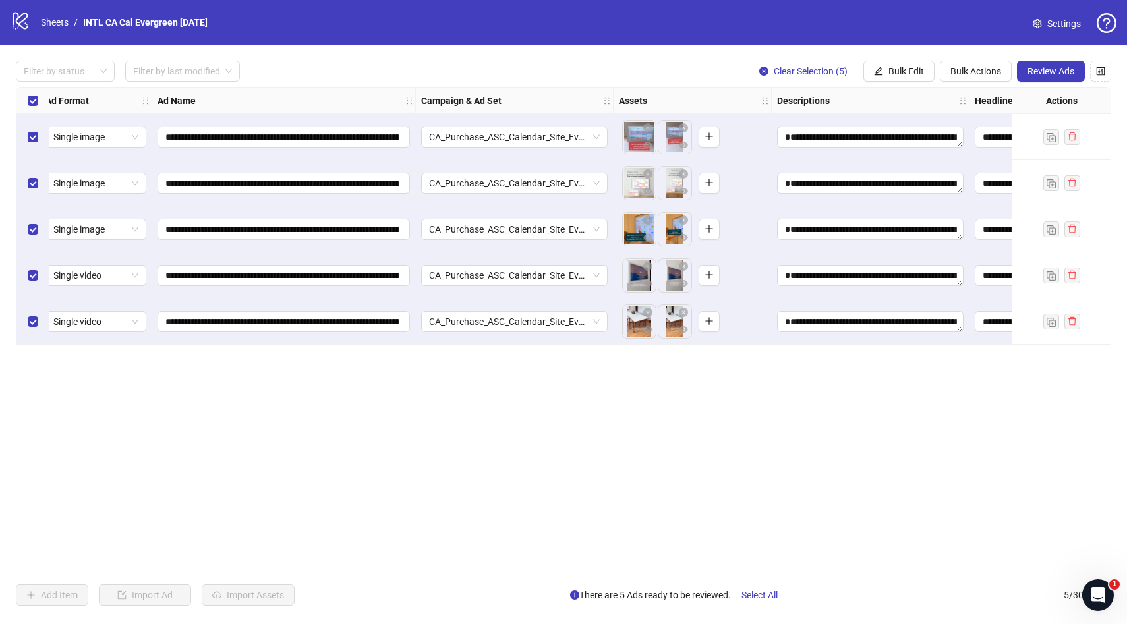
scroll to position [0, 0]
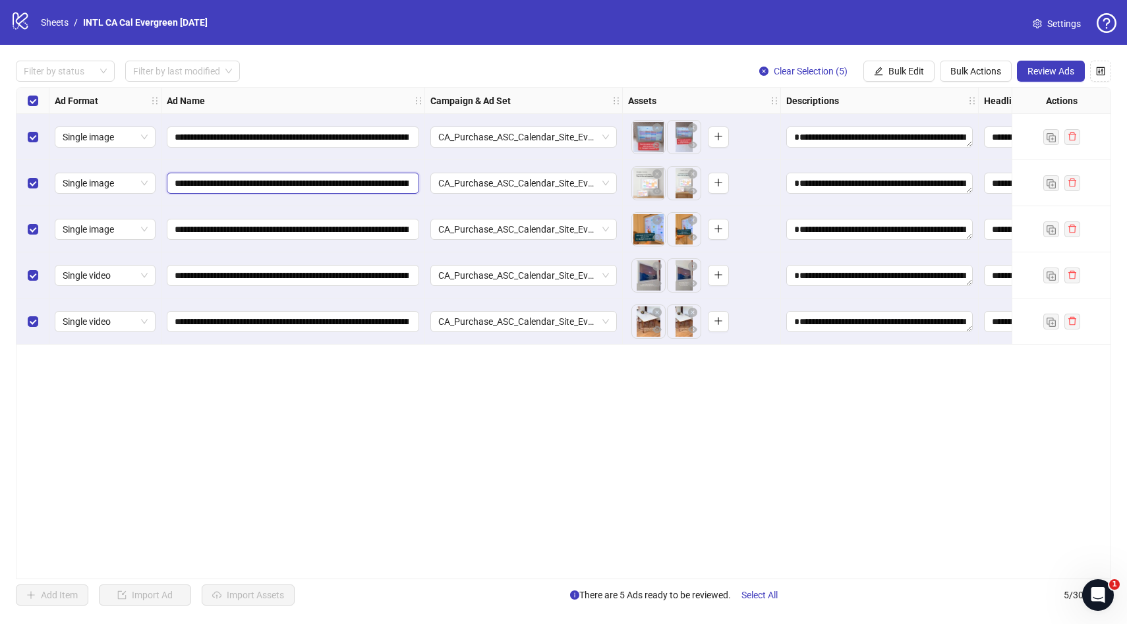
click at [359, 185] on input "**********" at bounding box center [292, 183] width 234 height 15
click at [463, 369] on div "**********" at bounding box center [564, 333] width 1096 height 492
click at [974, 67] on span "Bulk Actions" at bounding box center [976, 71] width 51 height 11
click at [910, 73] on span "Bulk Edit" at bounding box center [907, 71] width 36 height 11
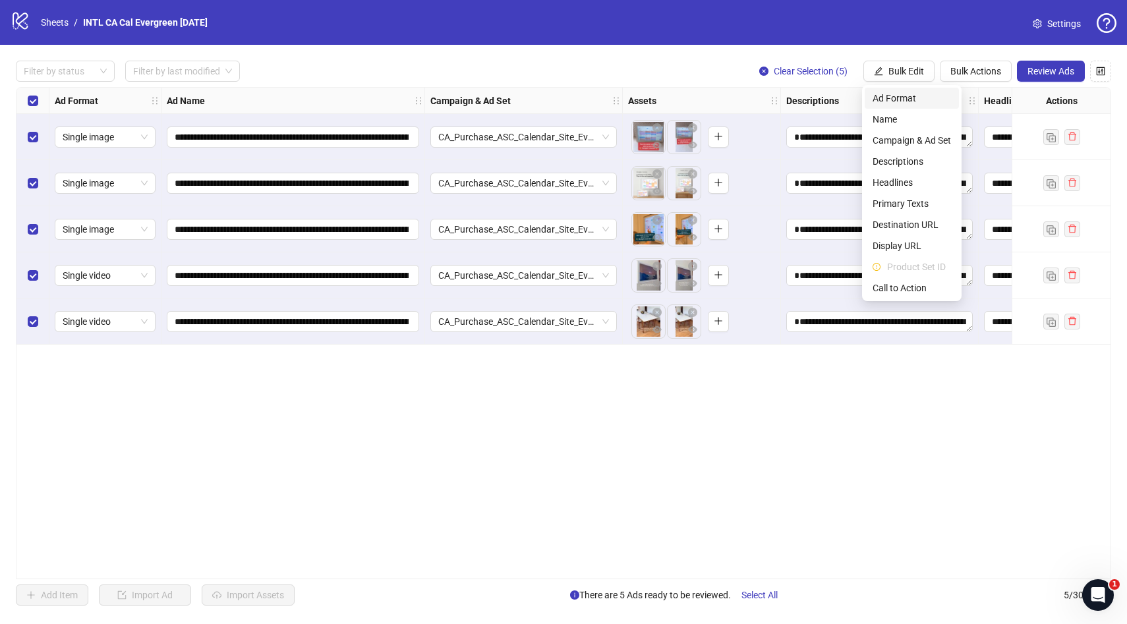
click at [907, 100] on span "Ad Format" at bounding box center [912, 98] width 78 height 15
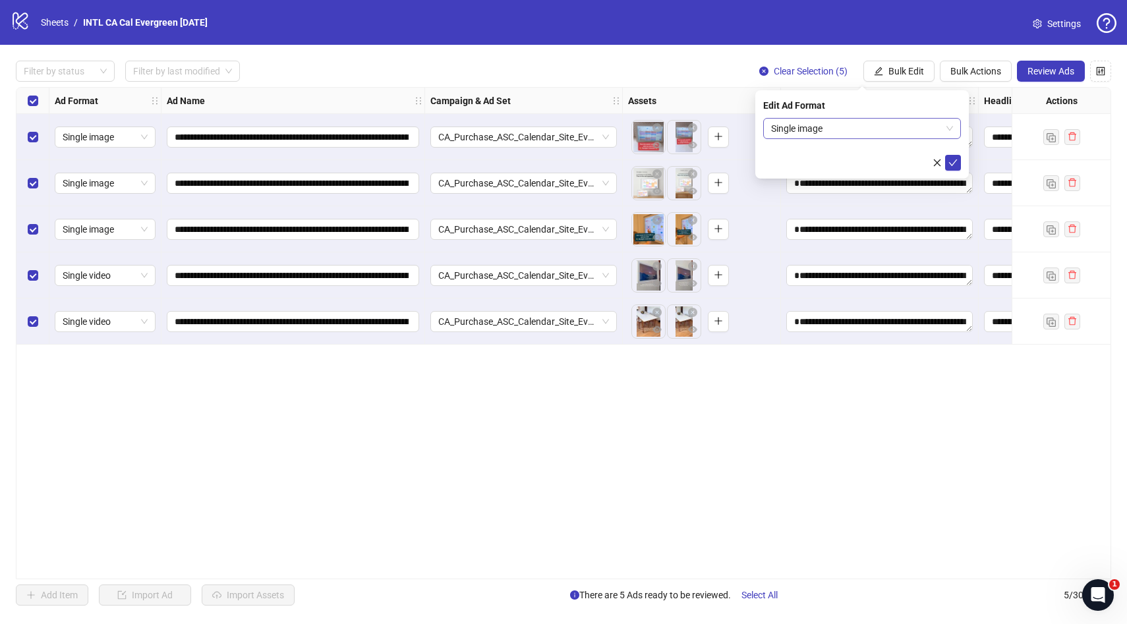
click at [940, 134] on span "Single image" at bounding box center [862, 129] width 182 height 20
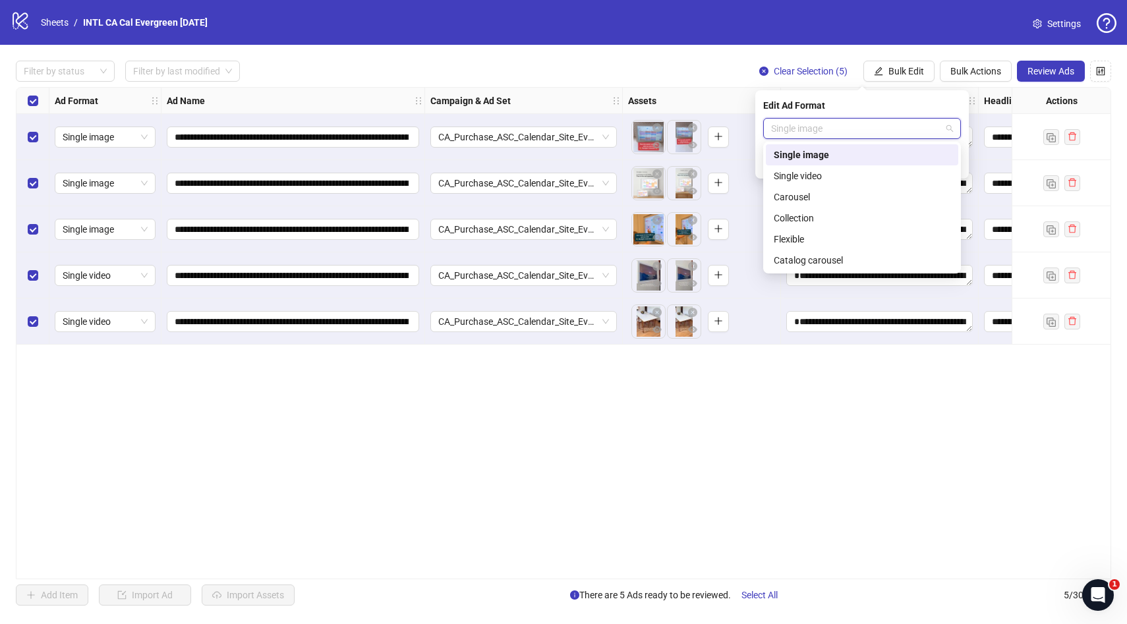
click at [822, 151] on div "Single image" at bounding box center [862, 155] width 177 height 15
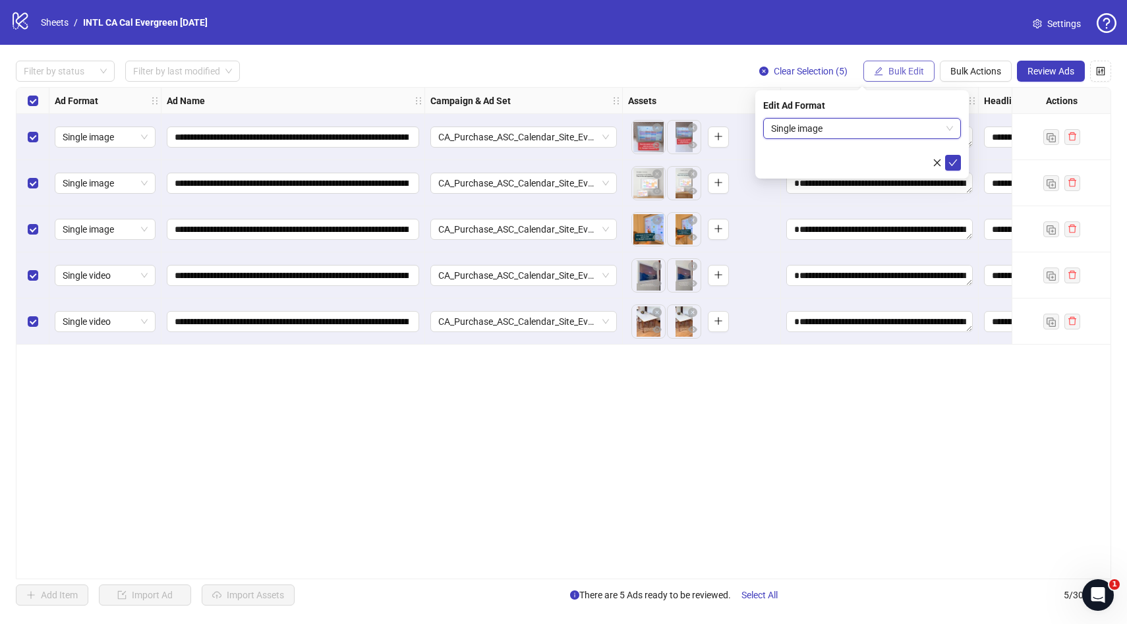
click at [906, 67] on span "Bulk Edit" at bounding box center [907, 71] width 36 height 11
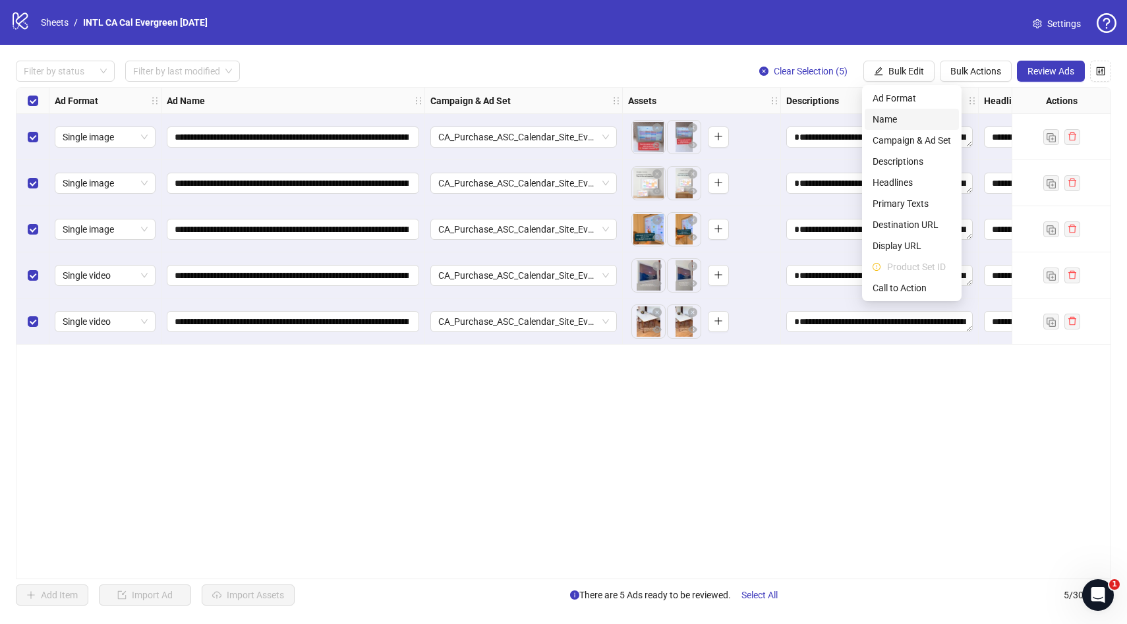
click at [912, 125] on span "Name" at bounding box center [912, 119] width 78 height 15
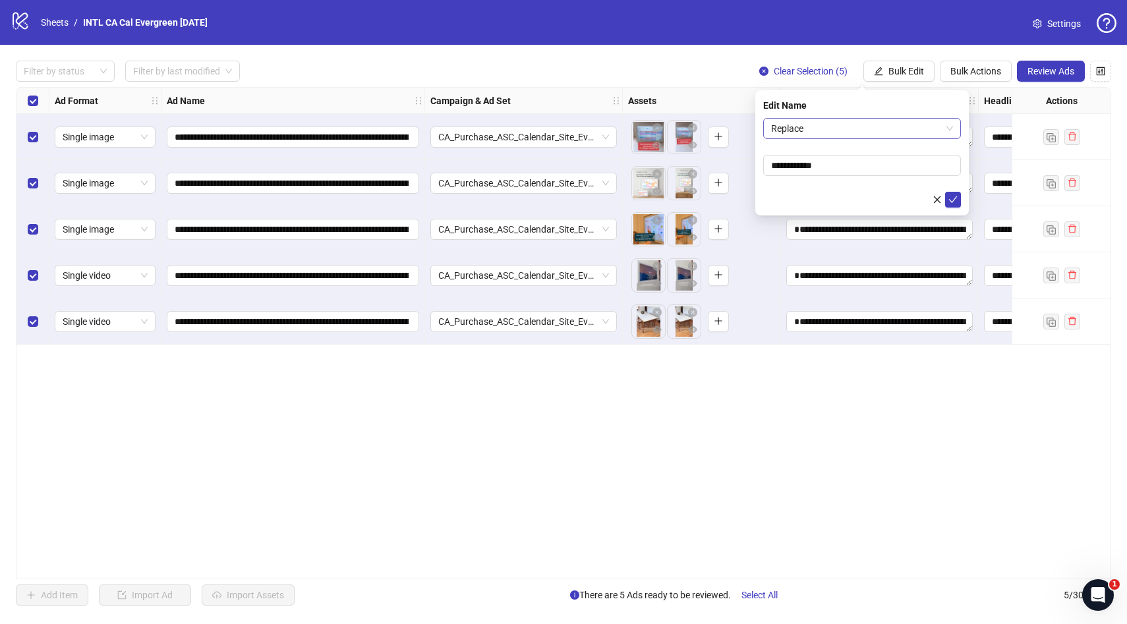
click at [848, 123] on span "Replace" at bounding box center [862, 129] width 182 height 20
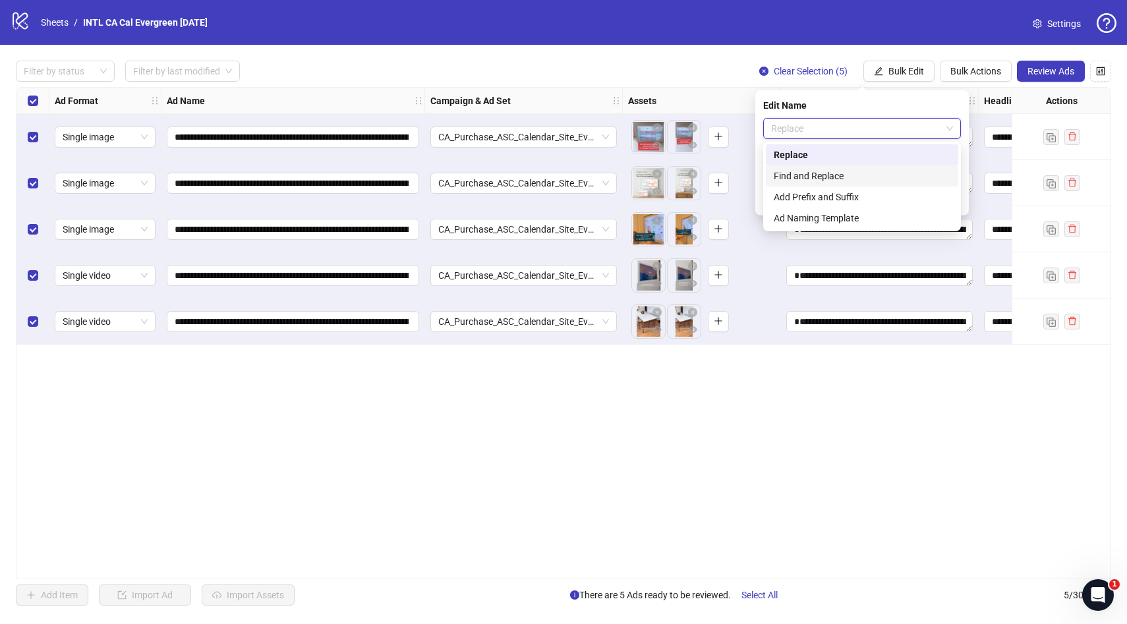
click at [839, 176] on div "Find and Replace" at bounding box center [862, 176] width 177 height 15
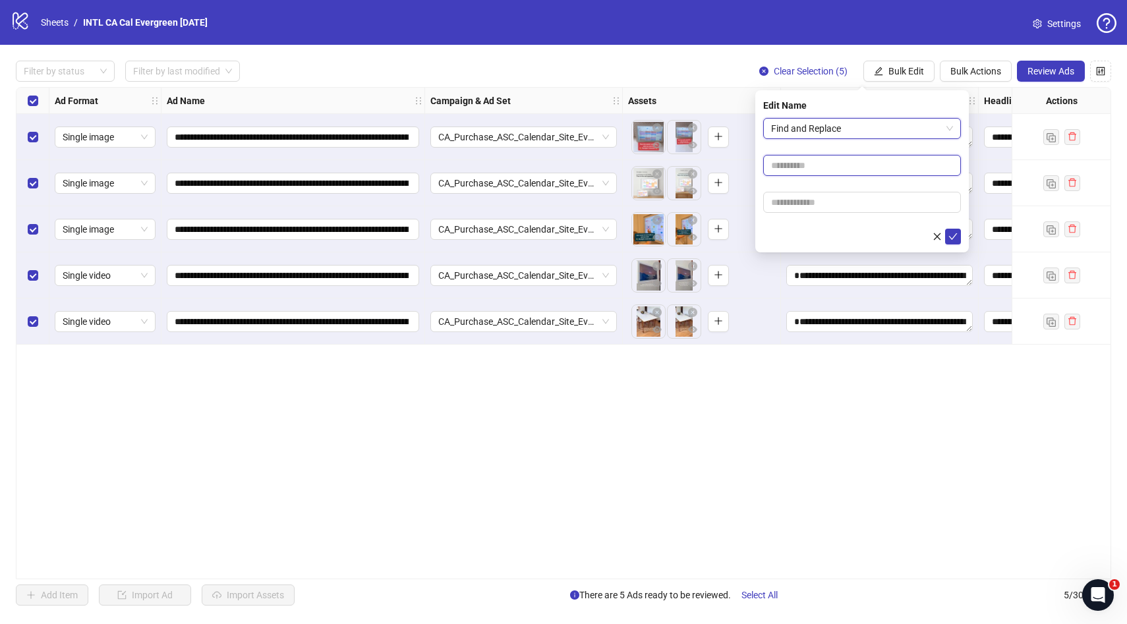
click at [822, 165] on input "text" at bounding box center [862, 165] width 198 height 21
type input "******"
click at [815, 205] on input "text" at bounding box center [862, 202] width 198 height 21
type input "****"
click at [954, 237] on icon "check" at bounding box center [953, 236] width 9 height 9
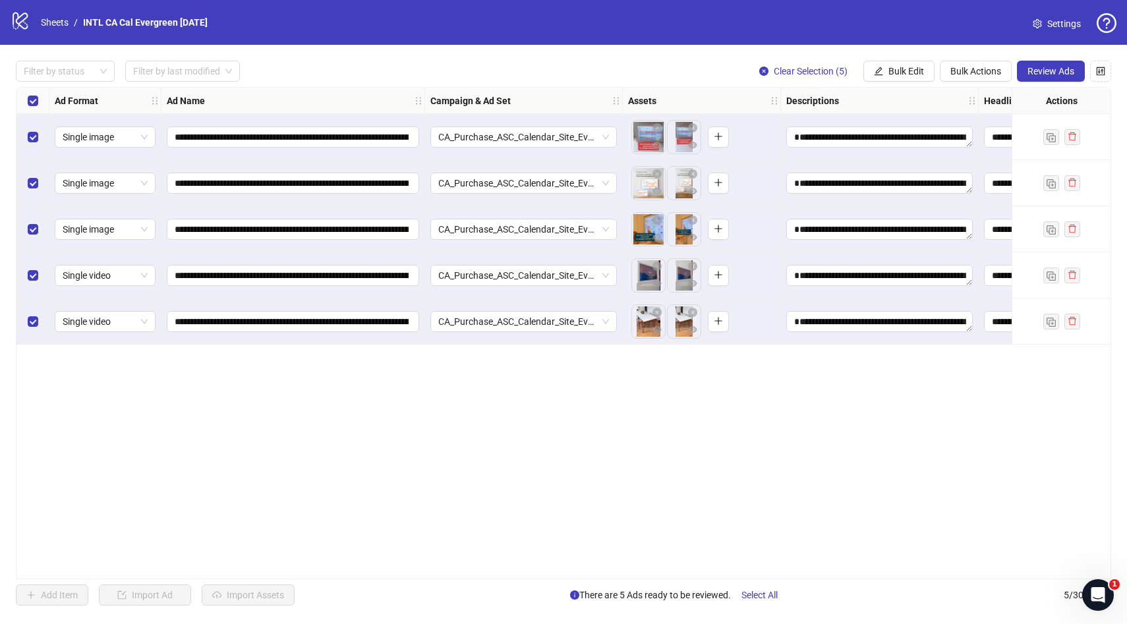
click at [780, 430] on div "**********" at bounding box center [564, 333] width 1096 height 492
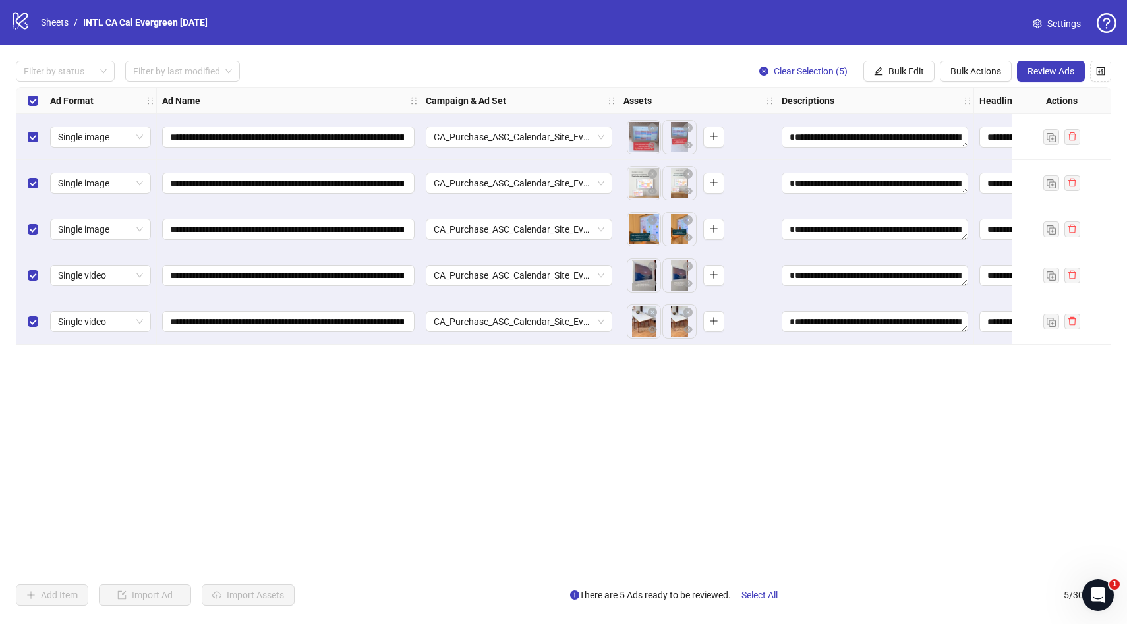
scroll to position [0, 7]
click at [1048, 73] on span "Review Ads" at bounding box center [1051, 71] width 47 height 11
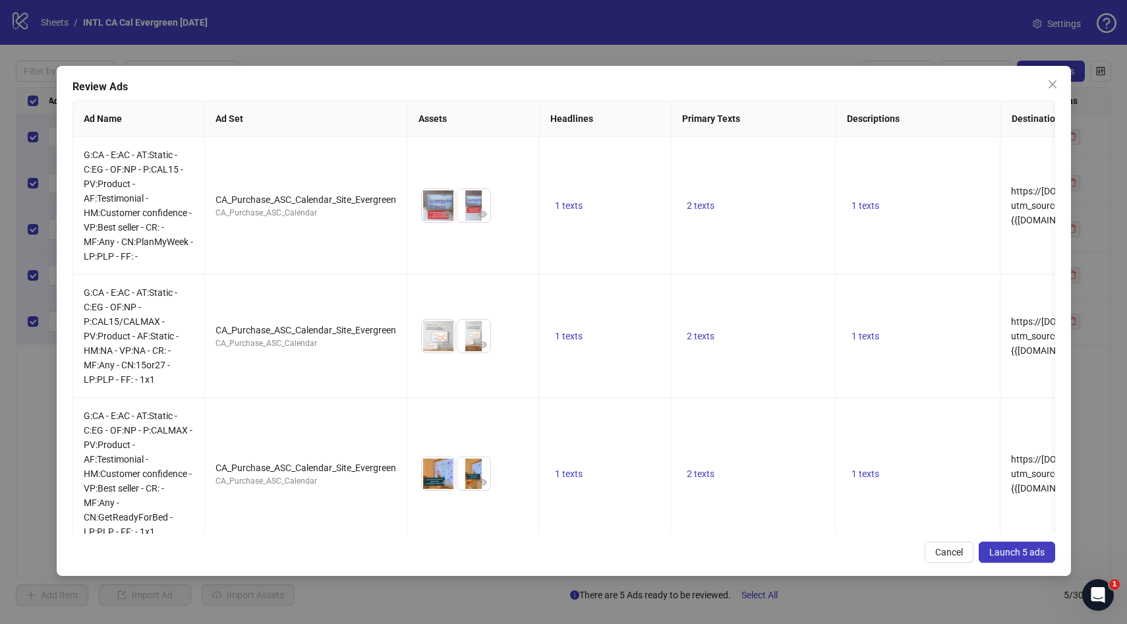
click at [1018, 547] on span "Launch 5 ads" at bounding box center [1016, 552] width 55 height 11
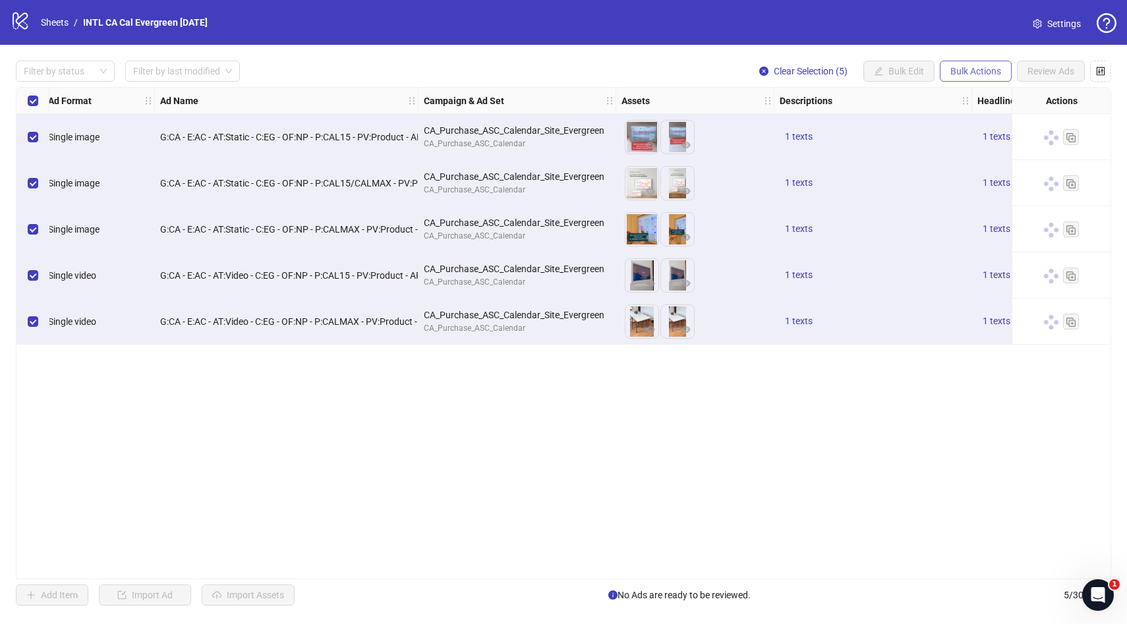
click at [976, 78] on button "Bulk Actions" at bounding box center [976, 71] width 72 height 21
click at [987, 140] on span "Duplicate with assets" at bounding box center [994, 140] width 90 height 15
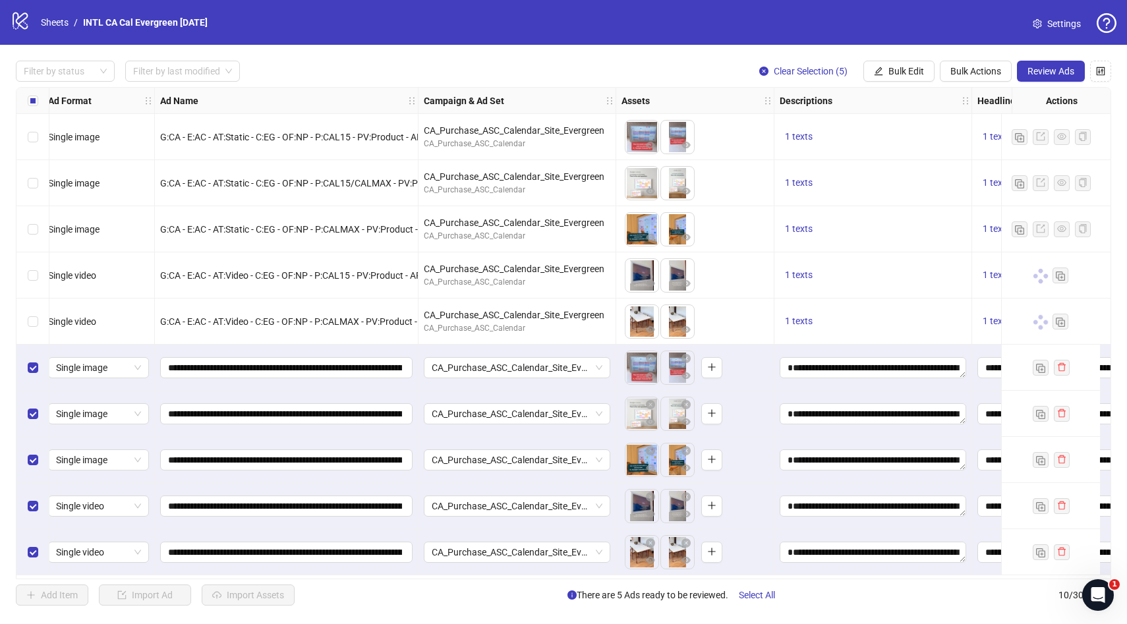
scroll to position [2, 7]
click at [600, 367] on span "CA_Purchase_ASC_Calendar_Site_Evergreen" at bounding box center [517, 368] width 171 height 20
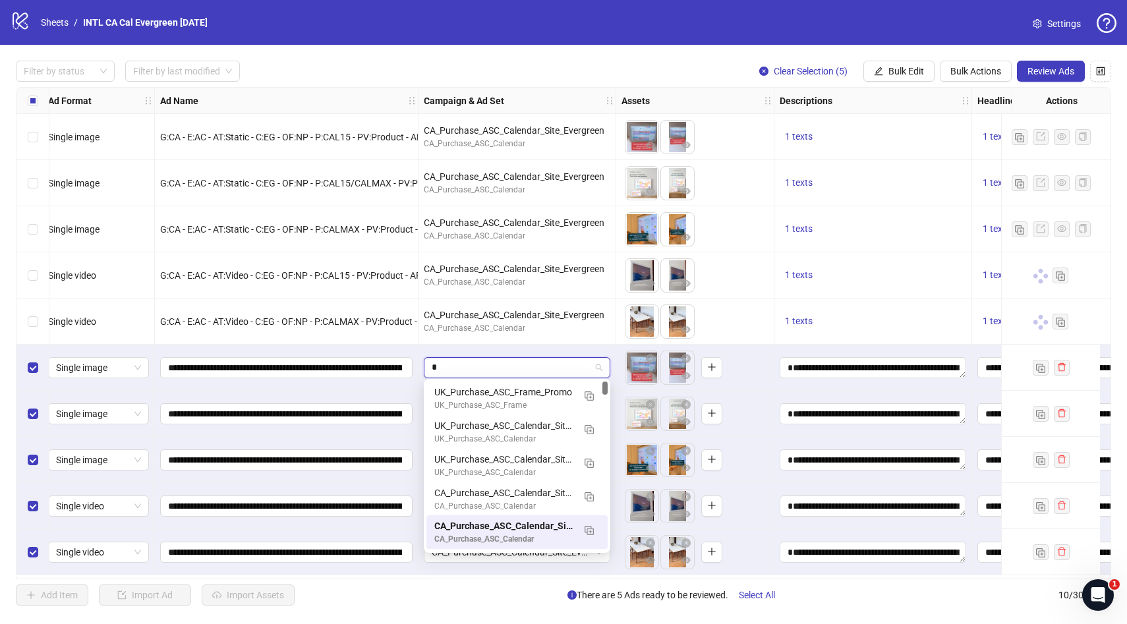
type input "**"
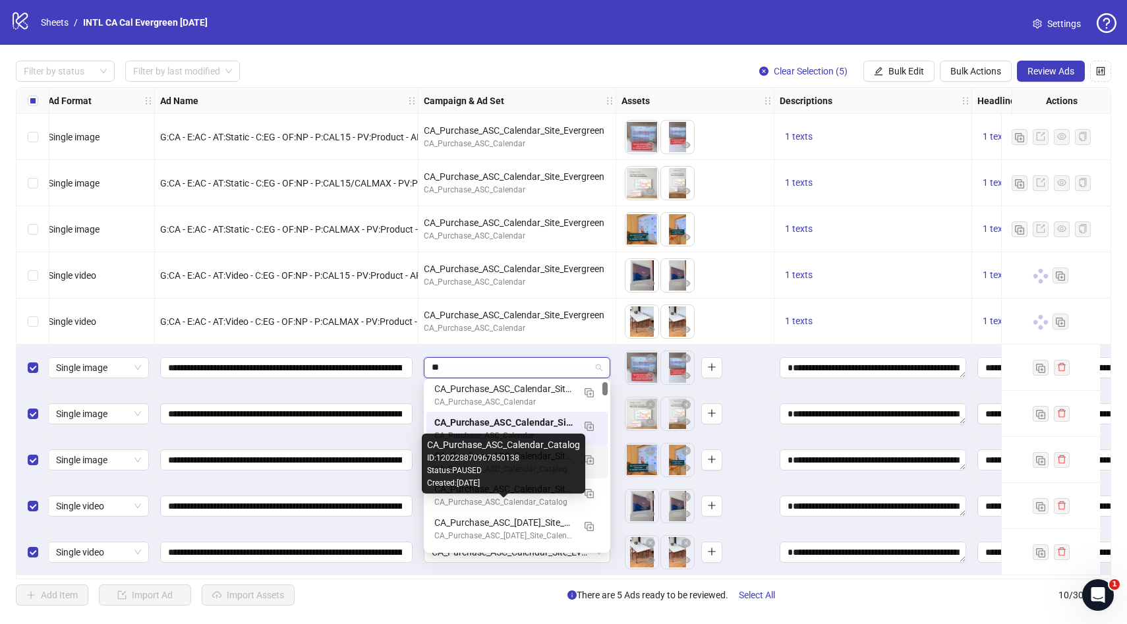
scroll to position [72, 0]
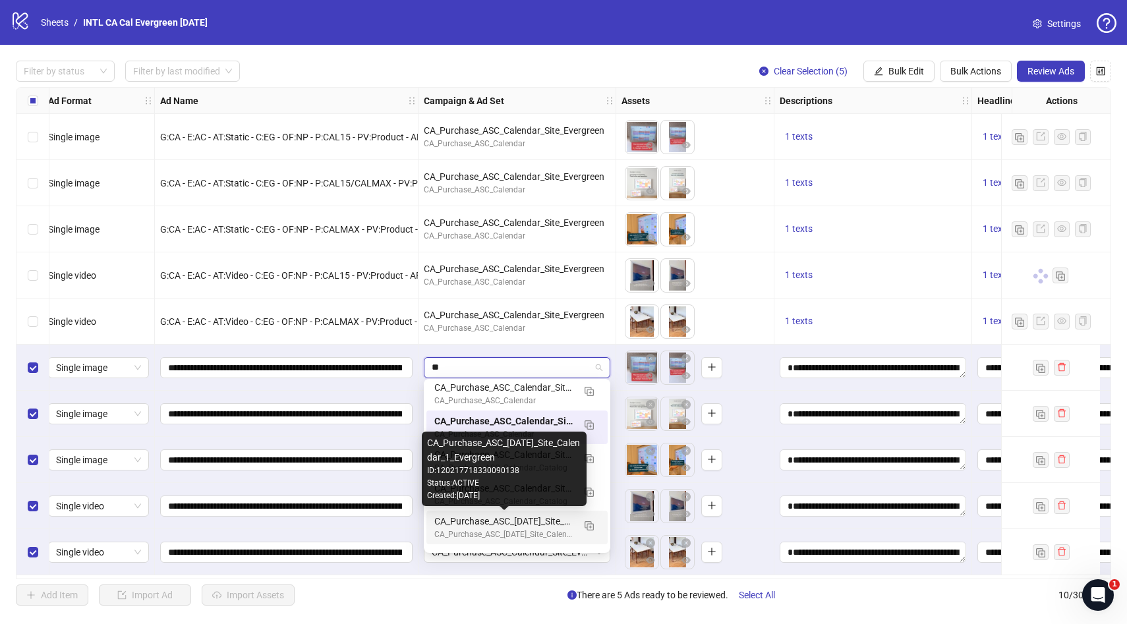
click at [493, 527] on div "CA_Purchase_ASC_[DATE]_Site_Calendar_1_Evergreen" at bounding box center [503, 521] width 139 height 15
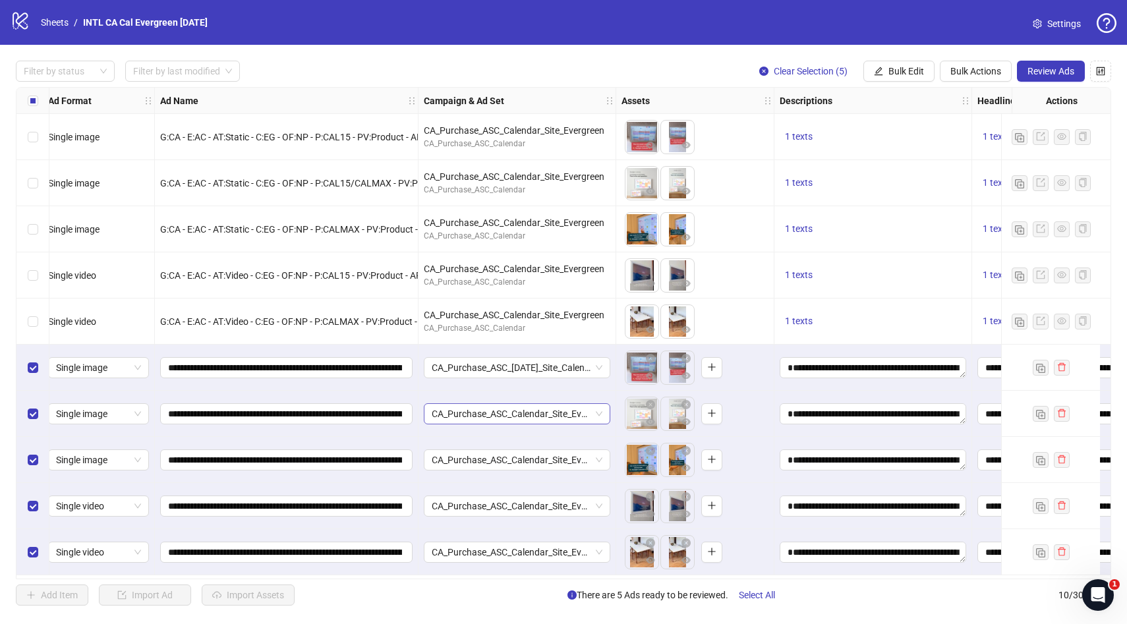
click at [531, 409] on span "CA_Purchase_ASC_Calendar_Site_Evergreen" at bounding box center [517, 414] width 171 height 20
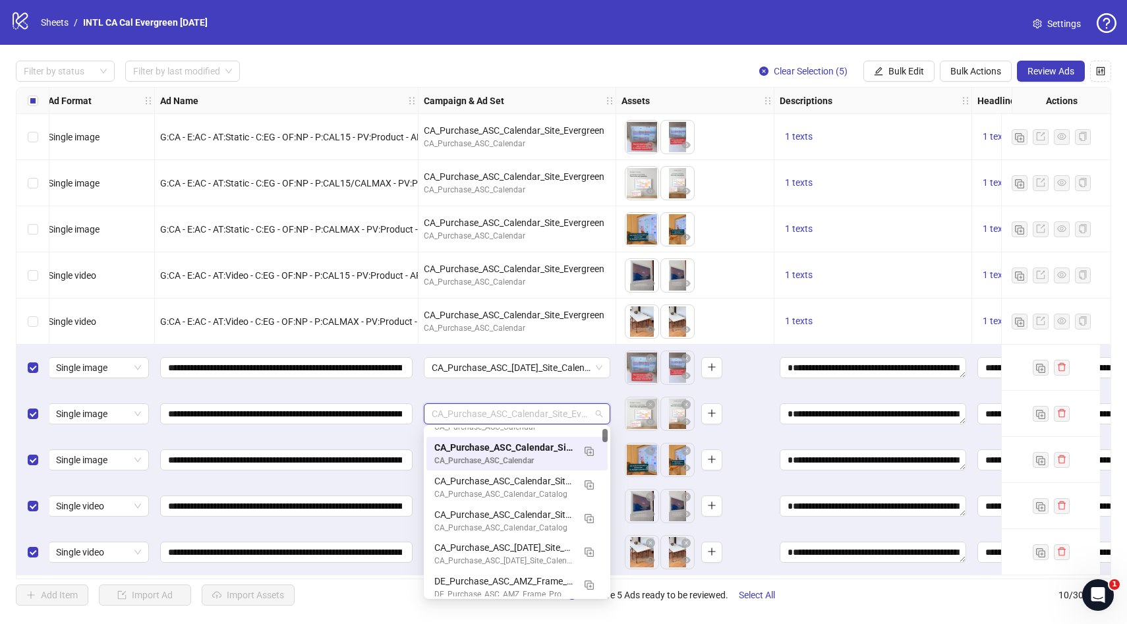
scroll to position [129, 0]
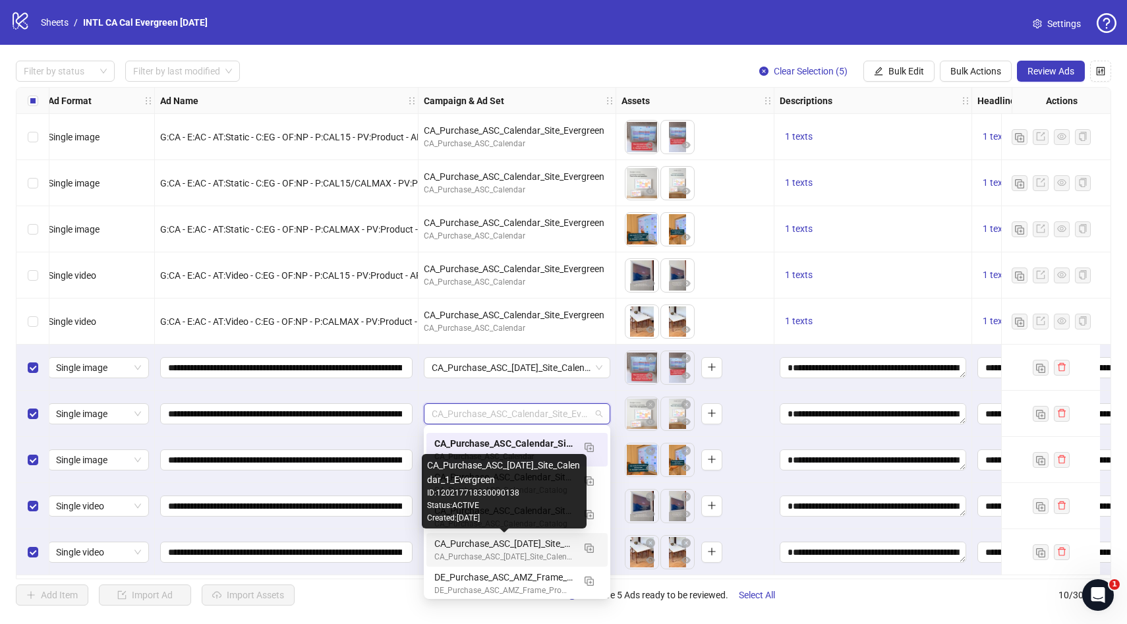
click at [539, 544] on div "CA_Purchase_ASC_[DATE]_Site_Calendar_1_Evergreen" at bounding box center [503, 544] width 139 height 15
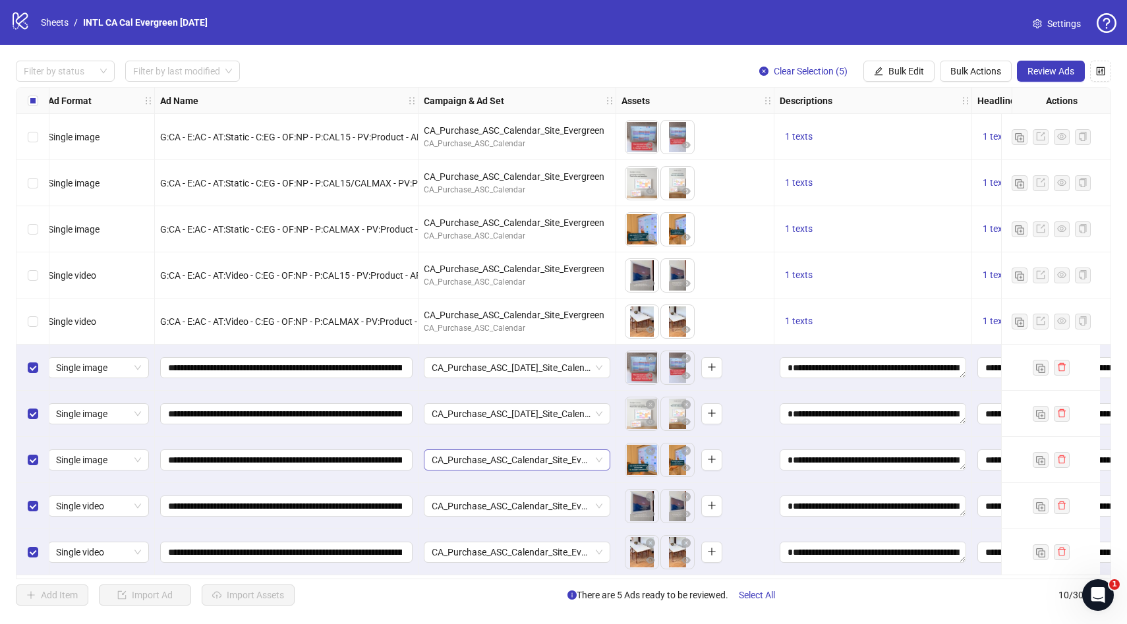
click at [544, 459] on span "CA_Purchase_ASC_Calendar_Site_Evergreen" at bounding box center [517, 460] width 171 height 20
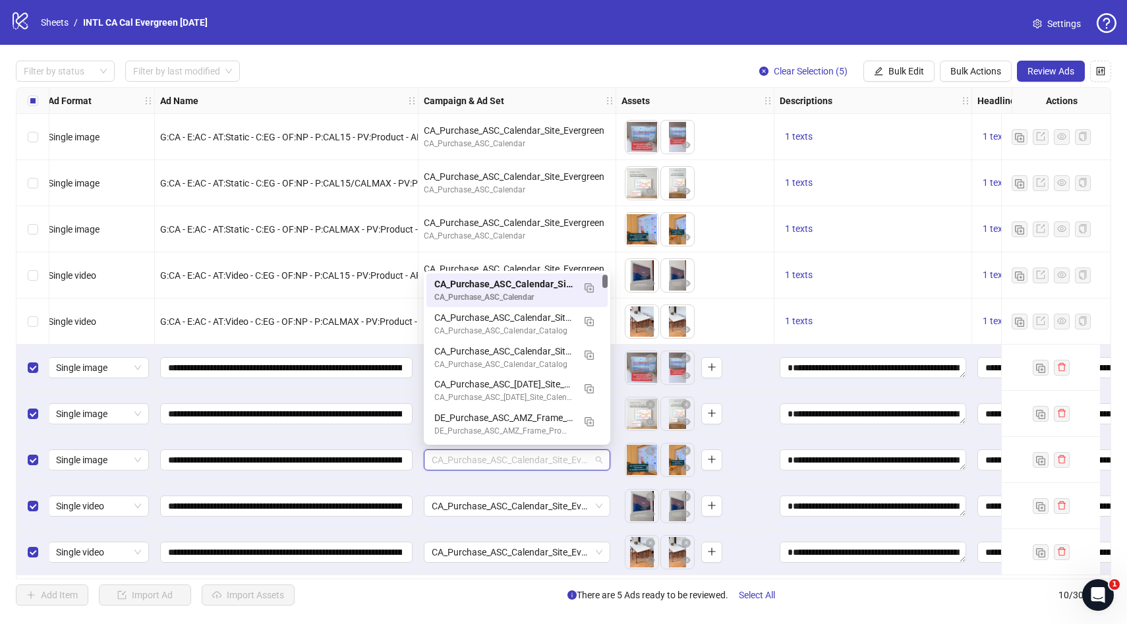
scroll to position [139, 0]
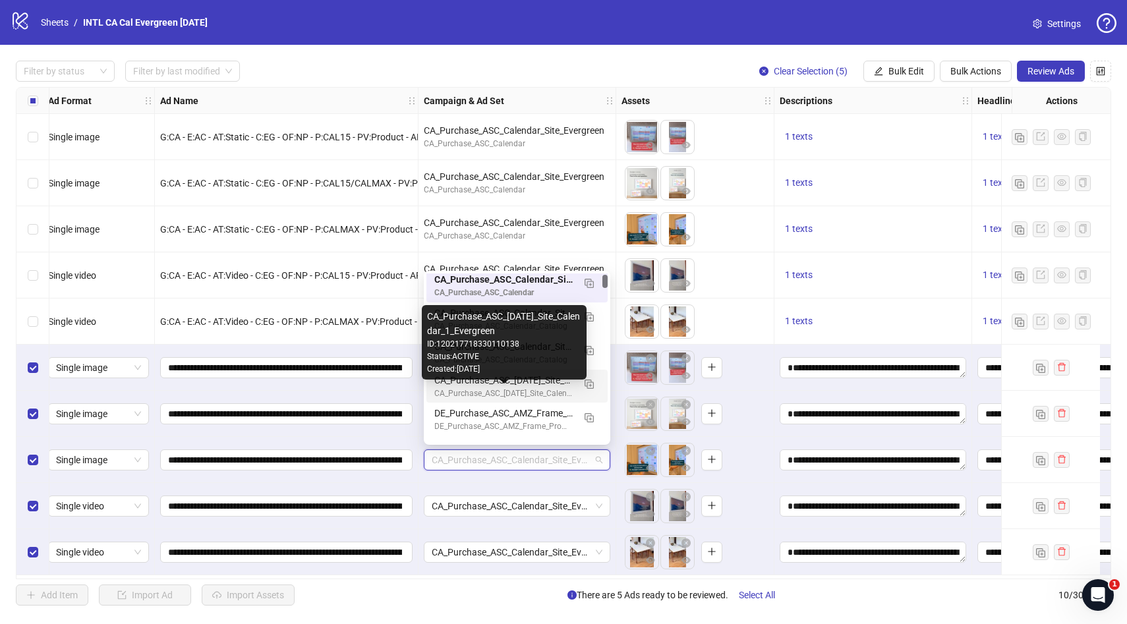
click at [542, 388] on div "CA_Purchase_ASC_[DATE]_Site_Calendar_1_Evergreen" at bounding box center [503, 394] width 139 height 13
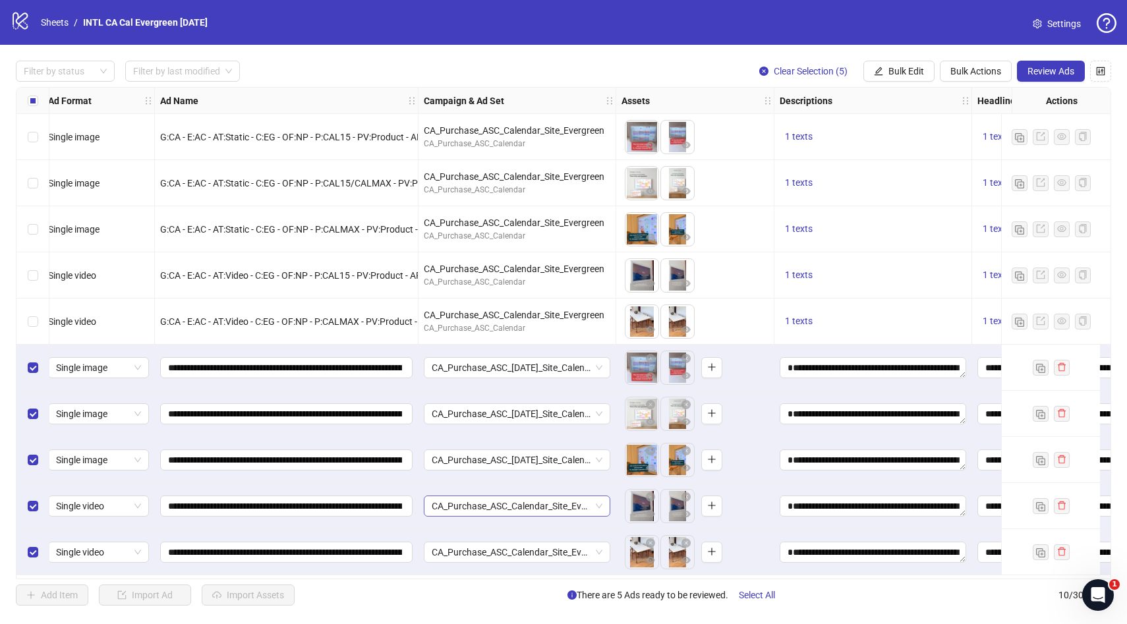
click at [517, 506] on span "CA_Purchase_ASC_Calendar_Site_Evergreen" at bounding box center [517, 506] width 171 height 20
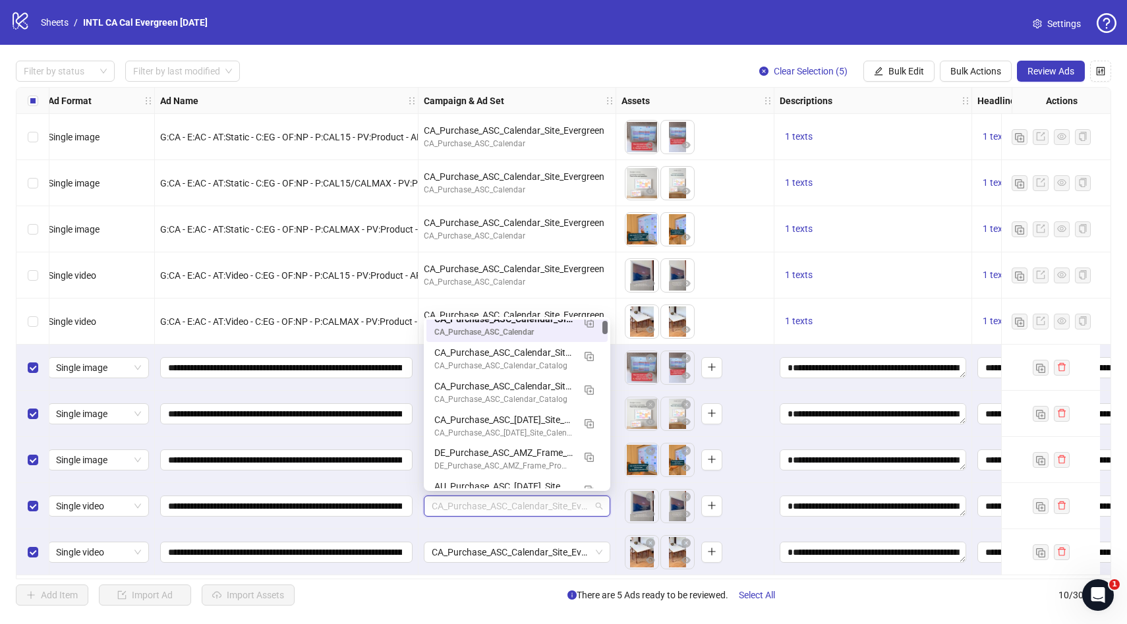
scroll to position [163, 0]
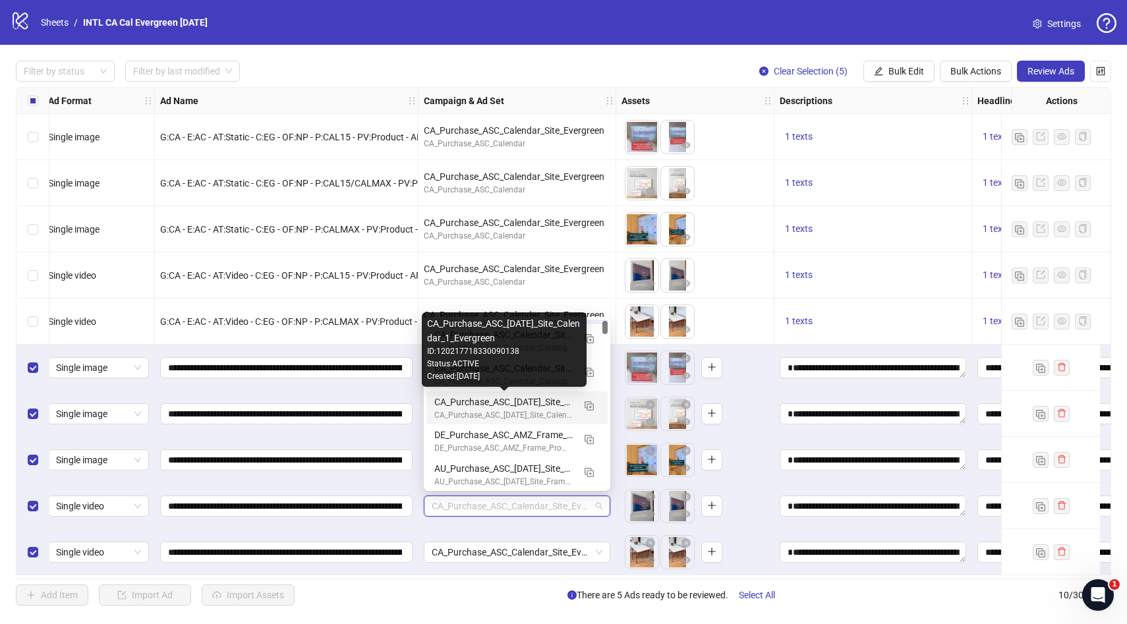
click at [557, 406] on div "CA_Purchase_ASC_[DATE]_Site_Calendar_1_Evergreen" at bounding box center [503, 402] width 139 height 15
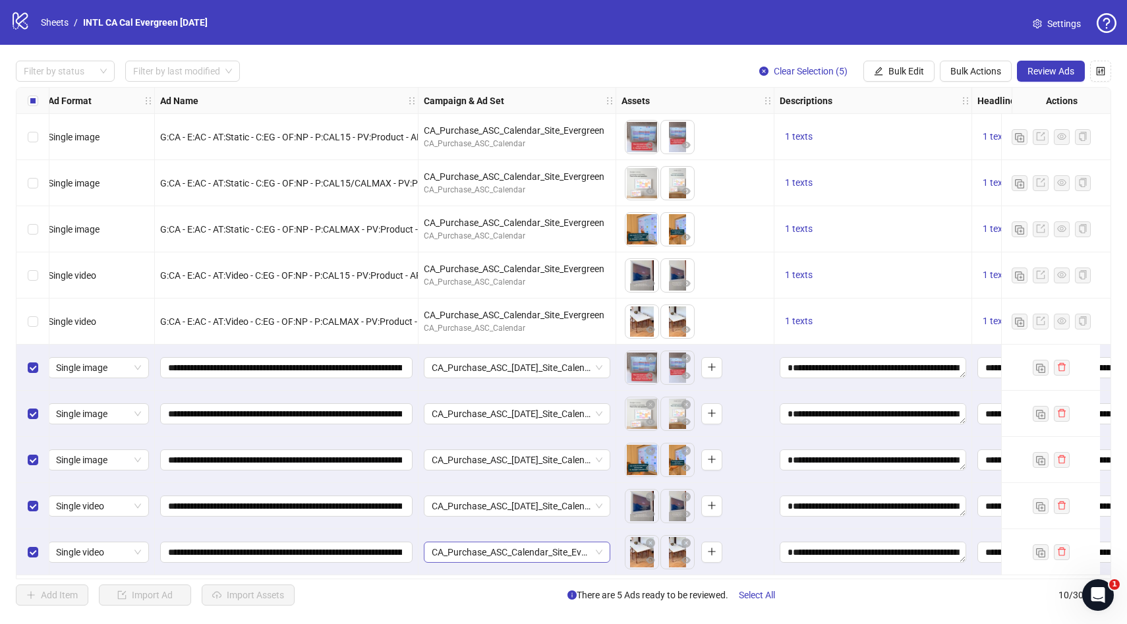
click at [527, 552] on span "CA_Purchase_ASC_Calendar_Site_Evergreen" at bounding box center [517, 553] width 171 height 20
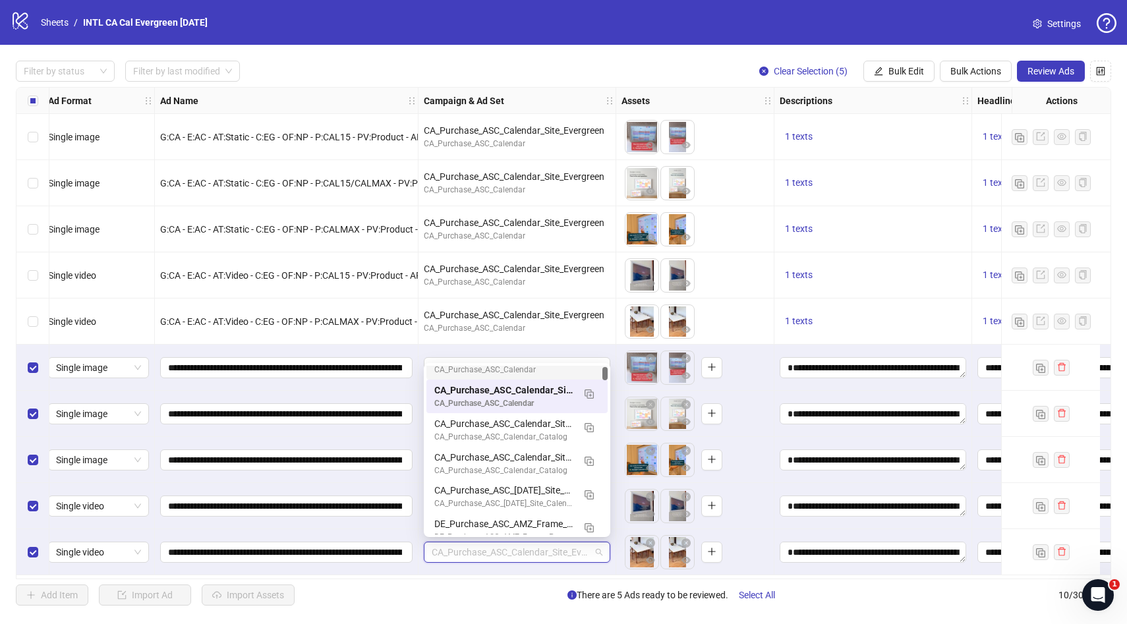
scroll to position [125, 0]
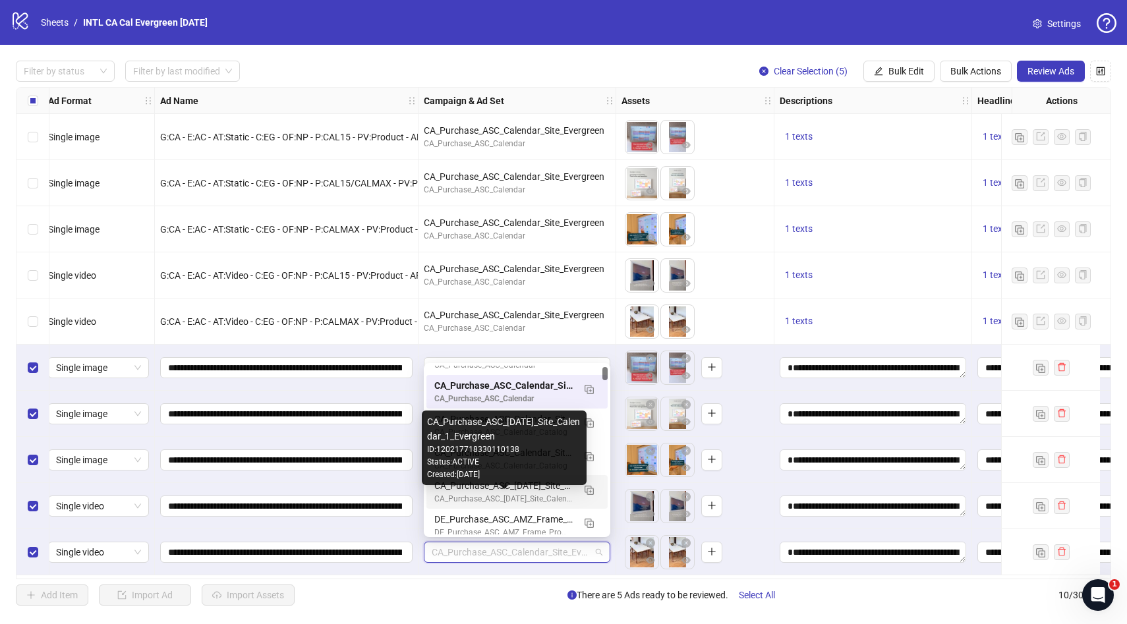
click at [528, 496] on div "CA_Purchase_ASC_[DATE]_Site_Calendar_1_Evergreen" at bounding box center [503, 499] width 139 height 13
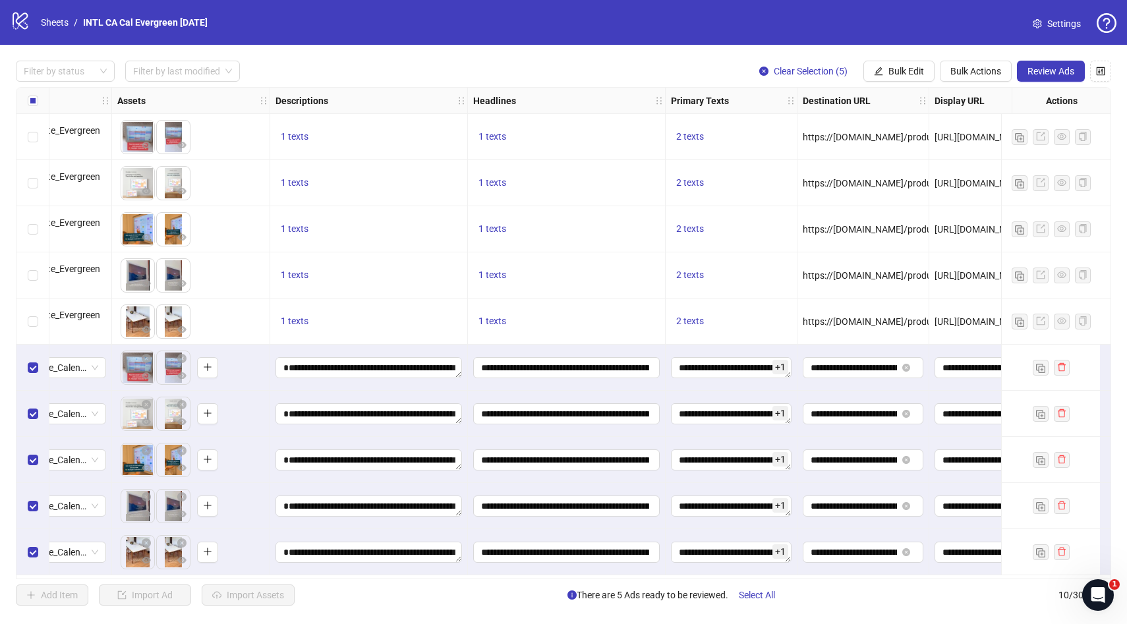
scroll to position [2, 547]
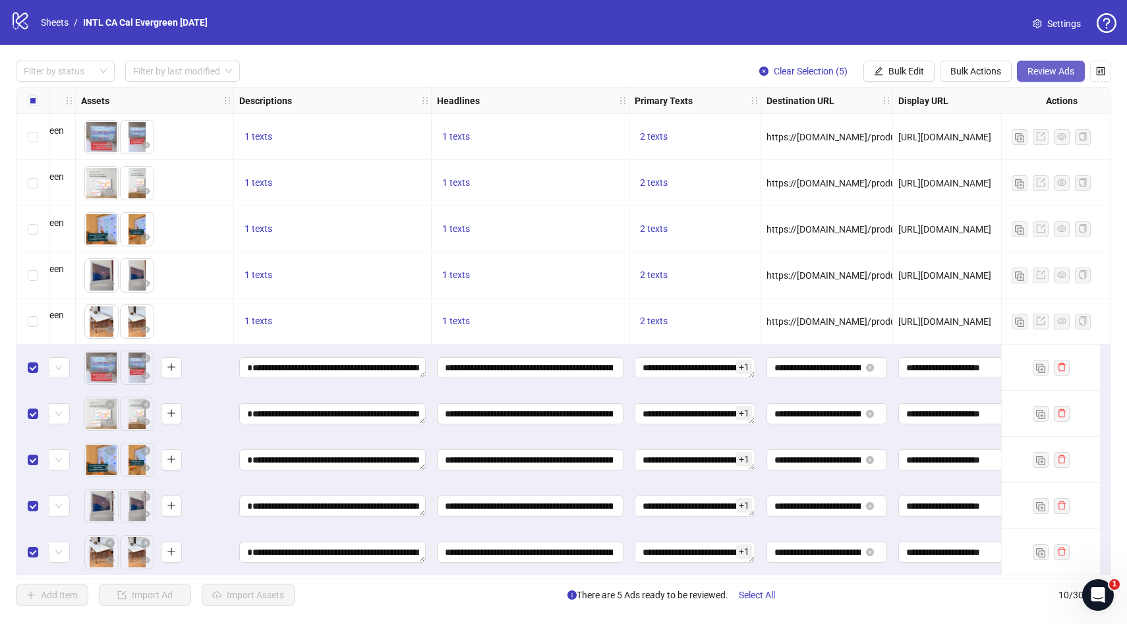
click at [1054, 74] on span "Review Ads" at bounding box center [1051, 71] width 47 height 11
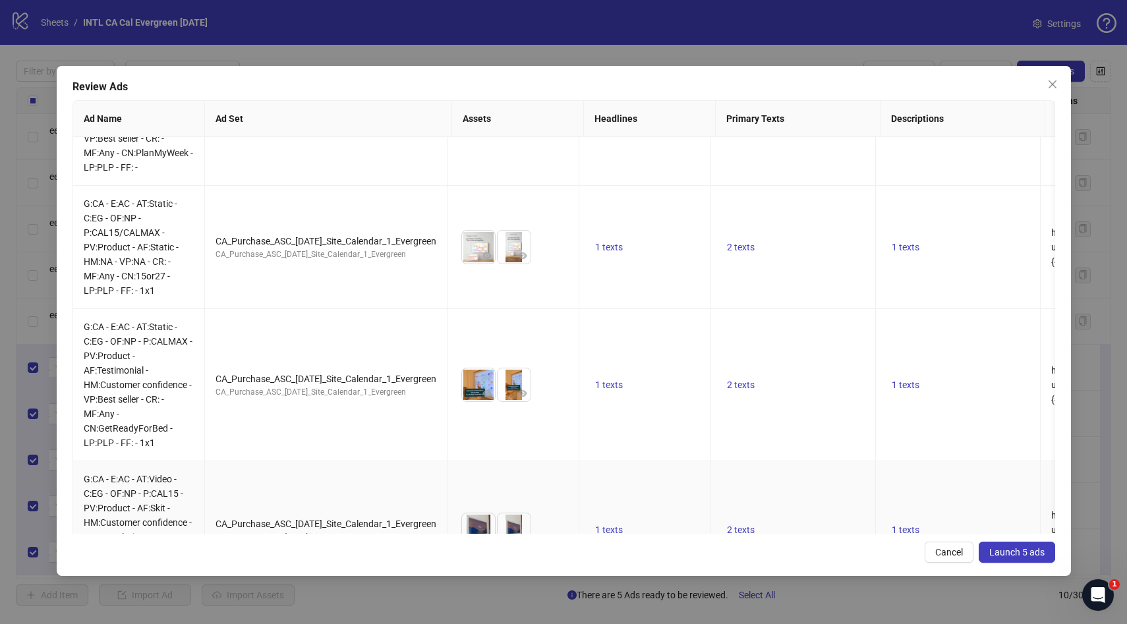
scroll to position [0, 0]
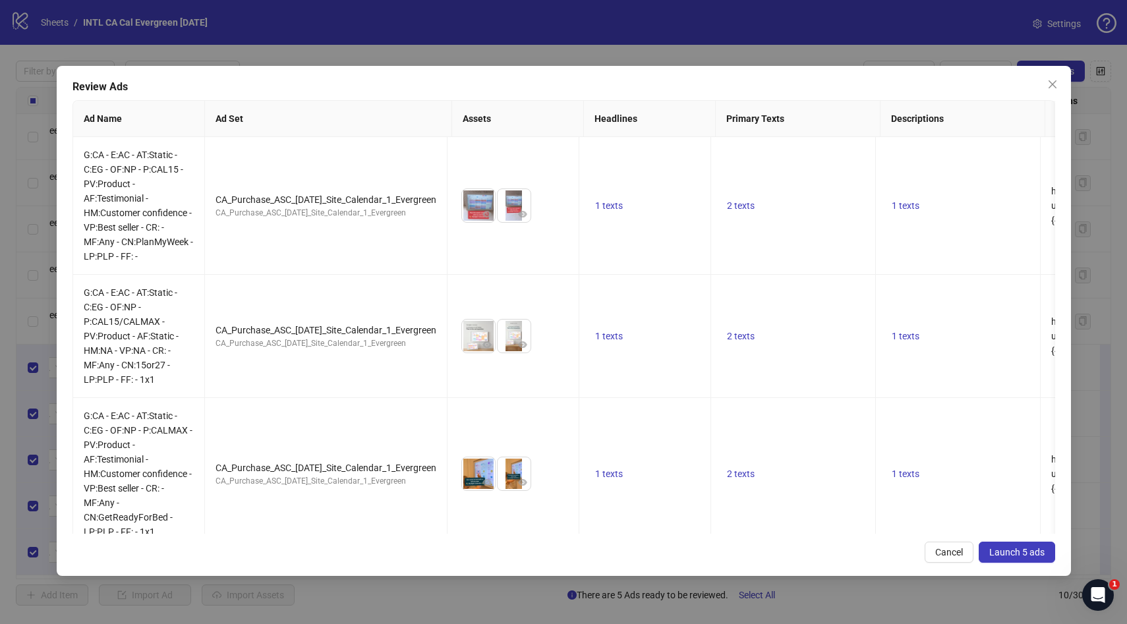
click at [1011, 547] on span "Launch 5 ads" at bounding box center [1016, 552] width 55 height 11
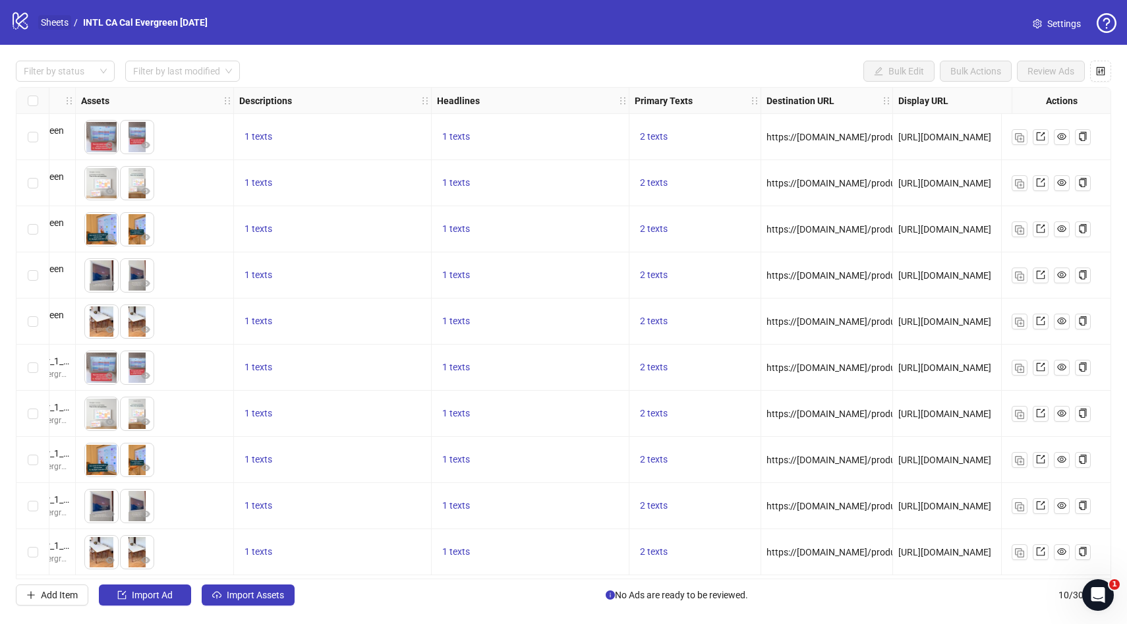
click at [50, 24] on link "Sheets" at bounding box center [54, 22] width 33 height 15
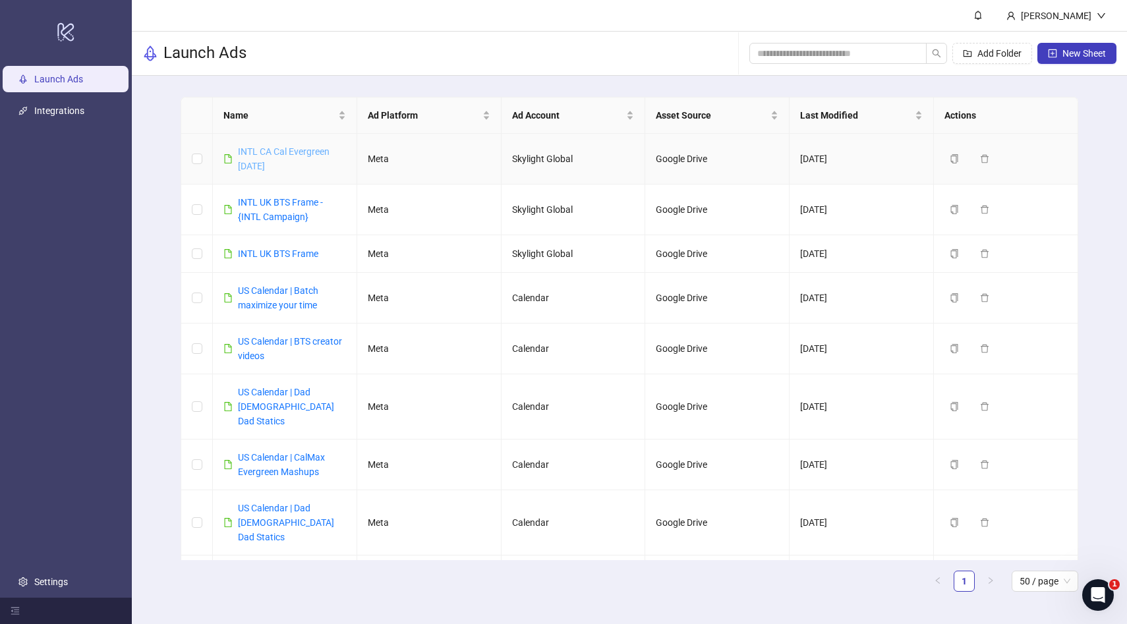
click at [314, 150] on link "INTL CA Cal Evergreen [DATE]" at bounding box center [284, 158] width 92 height 25
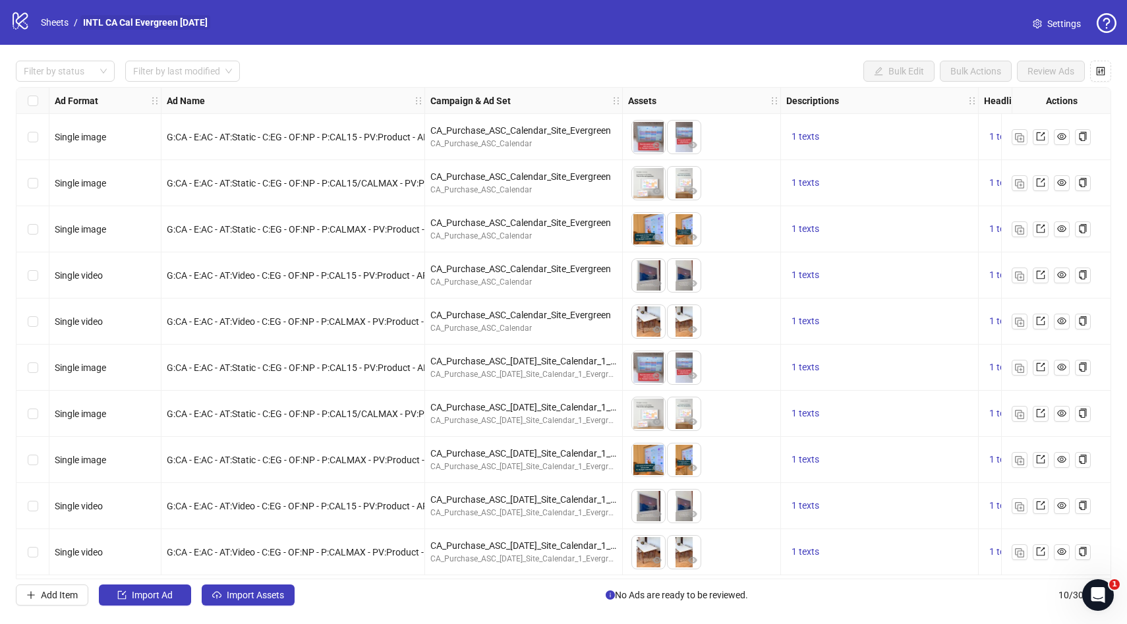
click at [189, 27] on link "INTL CA Cal Evergreen [DATE]" at bounding box center [145, 22] width 130 height 15
click at [194, 20] on link "INTL CA Cal Evergreen [DATE]" at bounding box center [145, 22] width 130 height 15
click at [218, 22] on div "logo/logo-mobile Sheets / INTL CA Cal Evergreen [DATE] Settings" at bounding box center [564, 23] width 1106 height 24
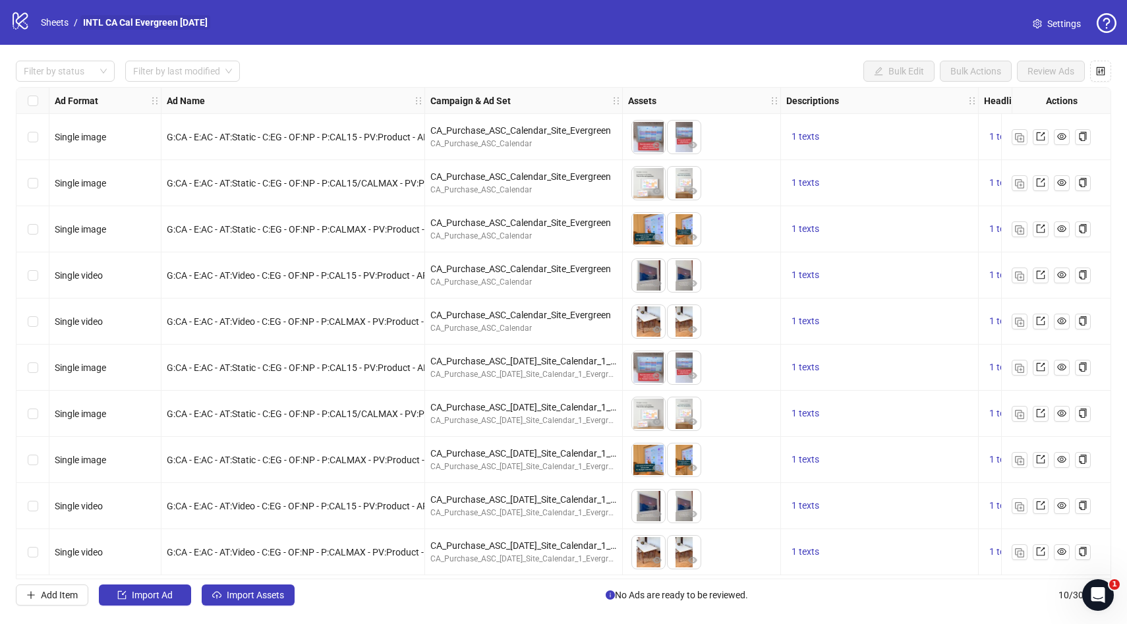
click at [157, 18] on link "INTL CA Cal Evergreen [DATE]" at bounding box center [145, 22] width 130 height 15
click at [1064, 29] on span "Settings" at bounding box center [1064, 23] width 34 height 15
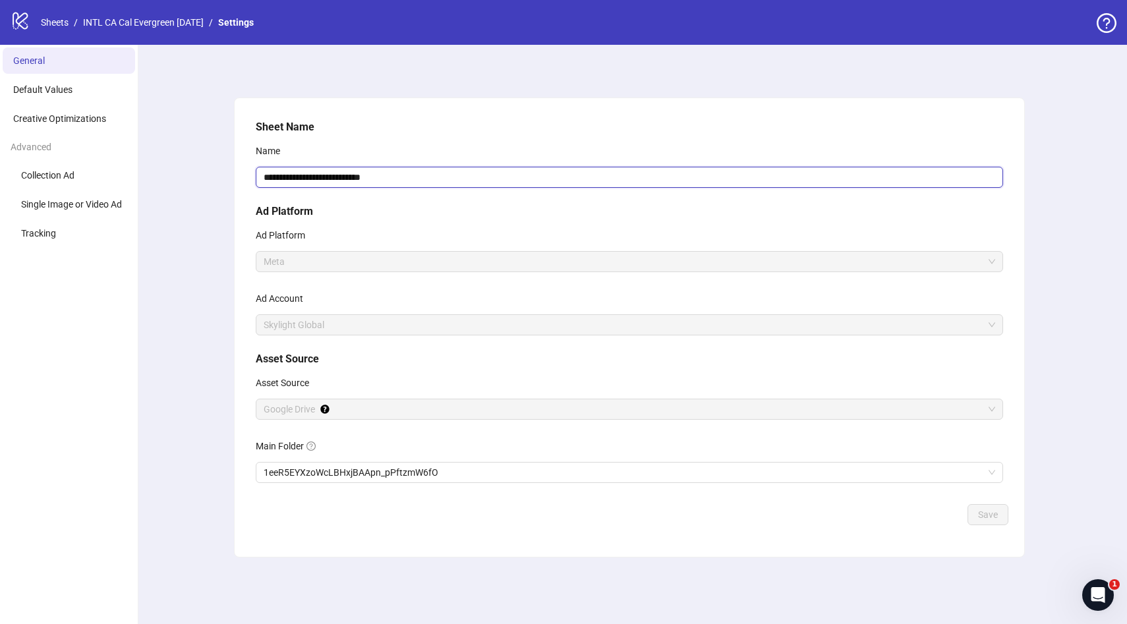
click at [357, 177] on input "**********" at bounding box center [630, 177] width 748 height 21
type input "**********"
click at [984, 512] on span "Save" at bounding box center [988, 515] width 20 height 11
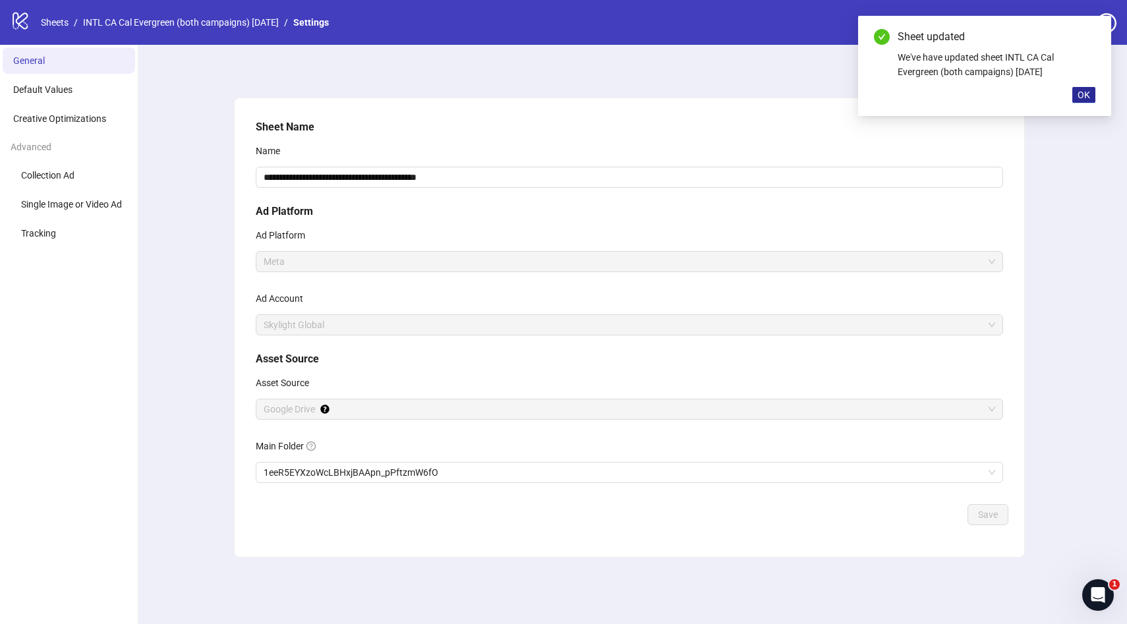
click at [1091, 97] on button "OK" at bounding box center [1084, 95] width 23 height 16
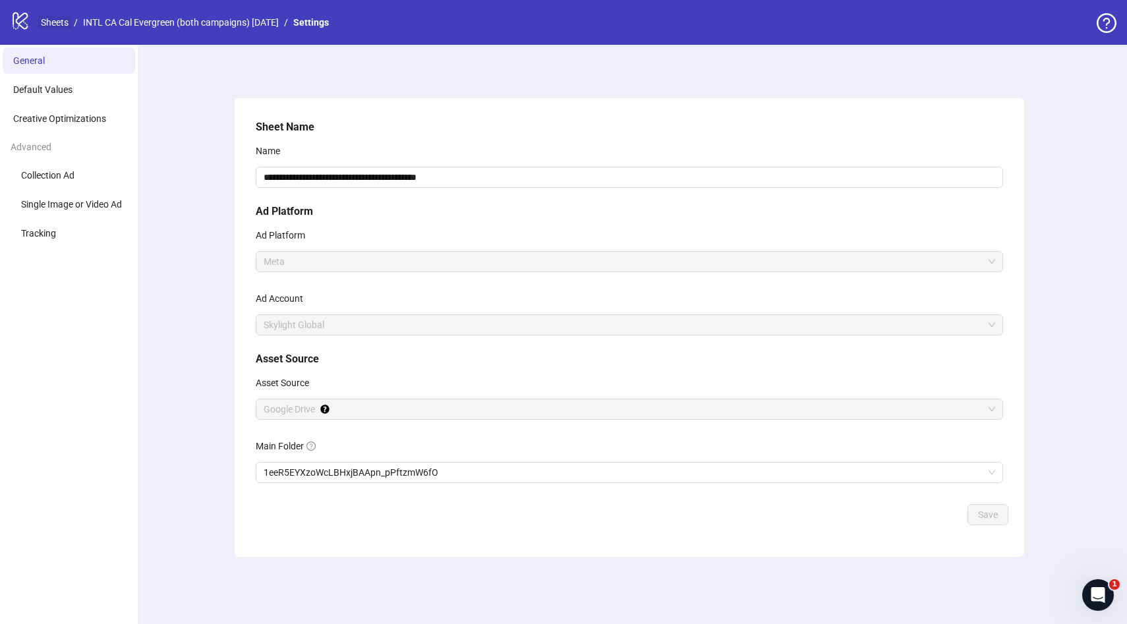
click at [57, 20] on link "Sheets" at bounding box center [54, 22] width 33 height 15
